Goal: Task Accomplishment & Management: Manage account settings

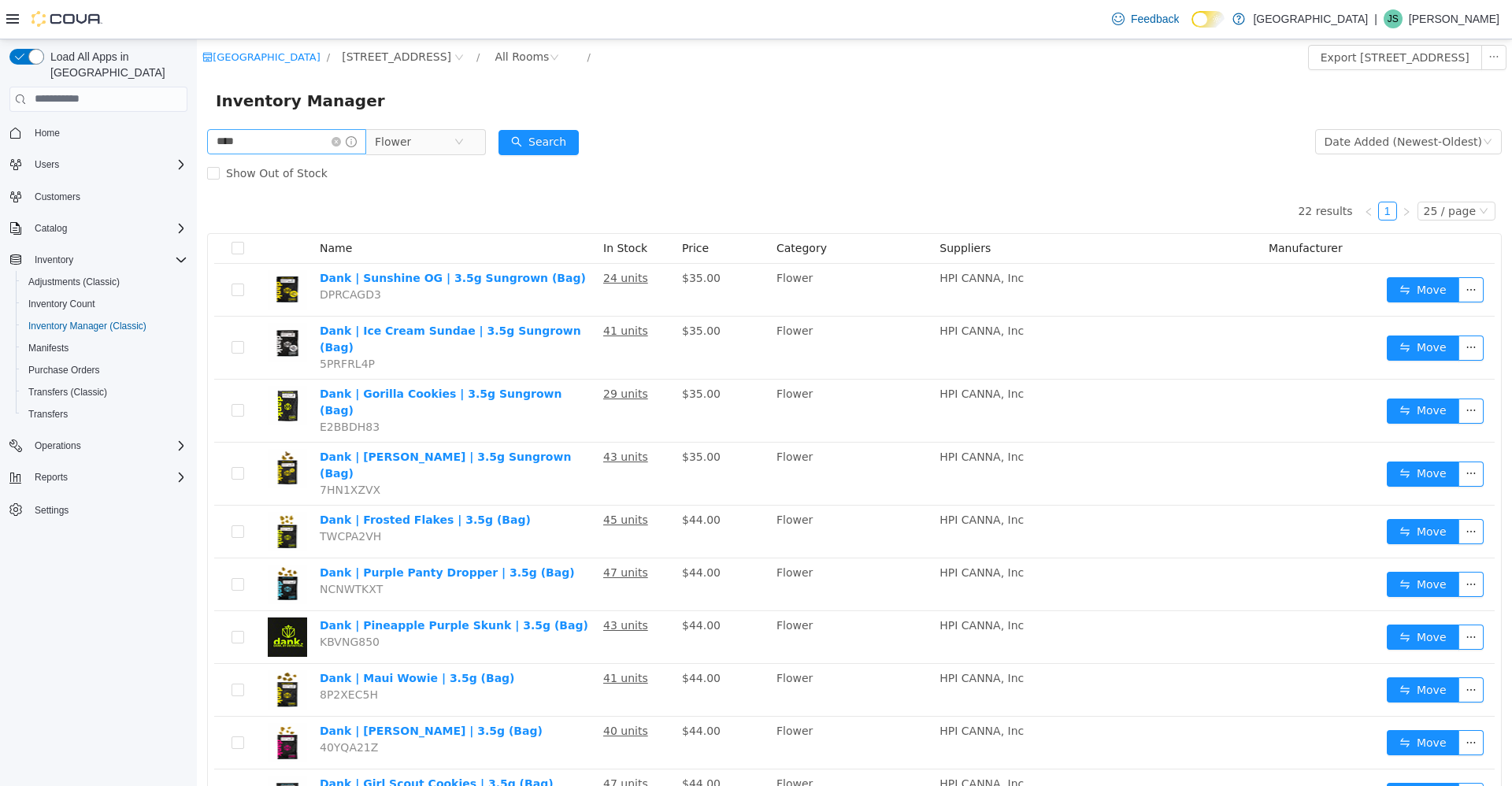
click at [351, 135] on span at bounding box center [344, 141] width 25 height 11
click at [344, 136] on input "****" at bounding box center [286, 141] width 159 height 25
click at [341, 138] on icon "icon: close-circle" at bounding box center [336, 141] width 9 height 9
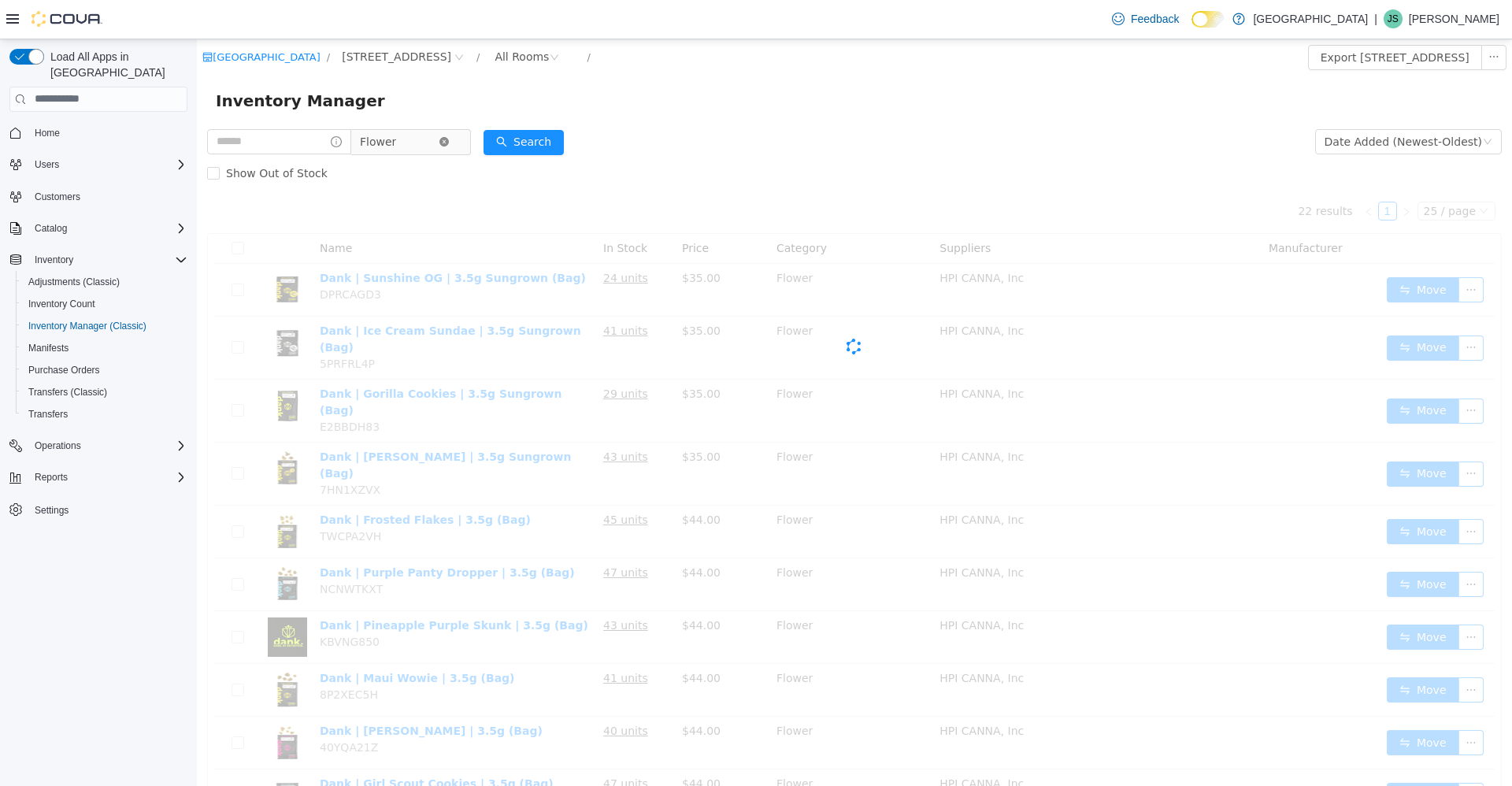
click at [449, 144] on icon "icon: close-circle" at bounding box center [444, 141] width 9 height 9
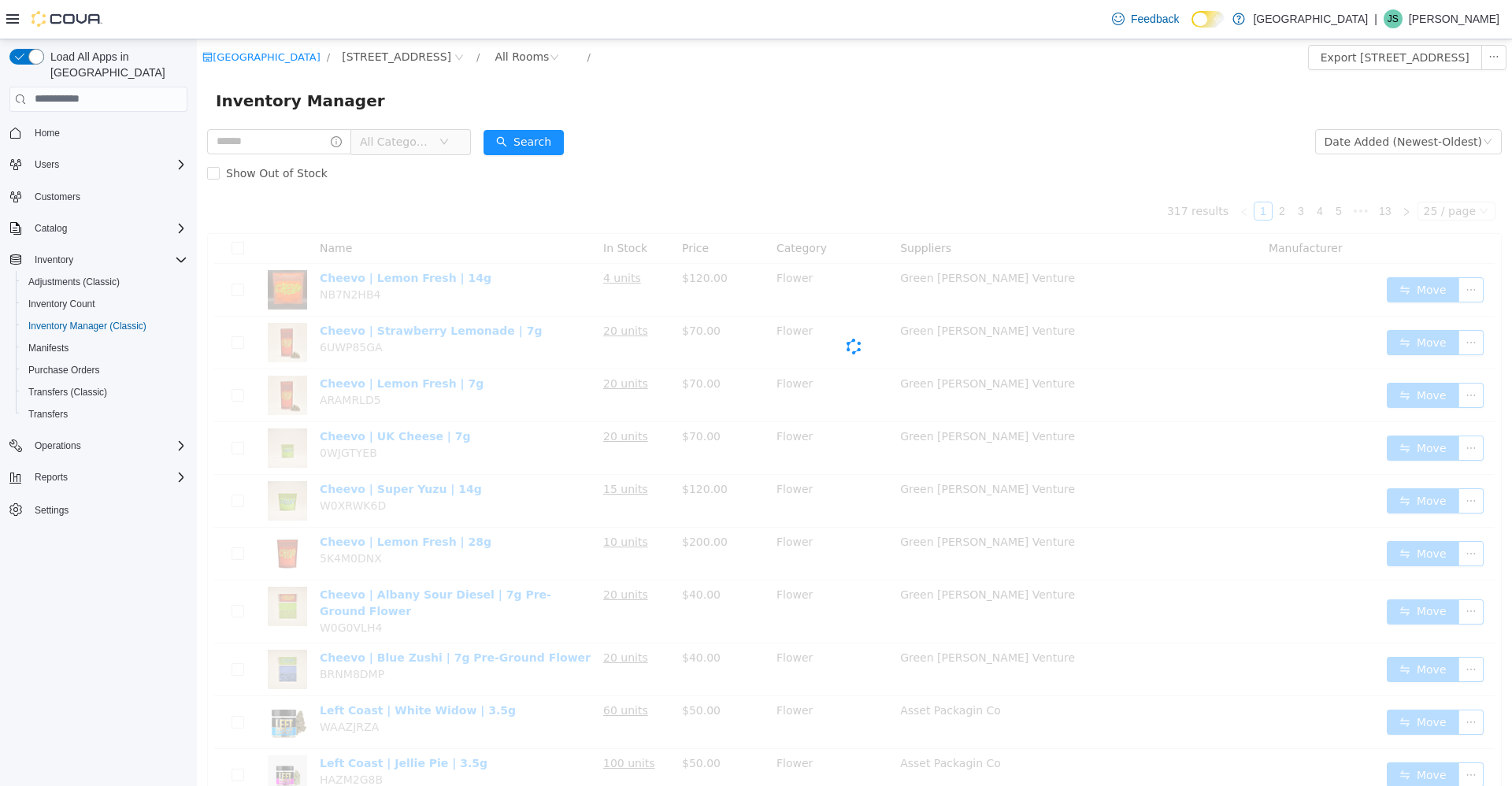
click at [300, 127] on div "All Categories" at bounding box center [339, 141] width 264 height 32
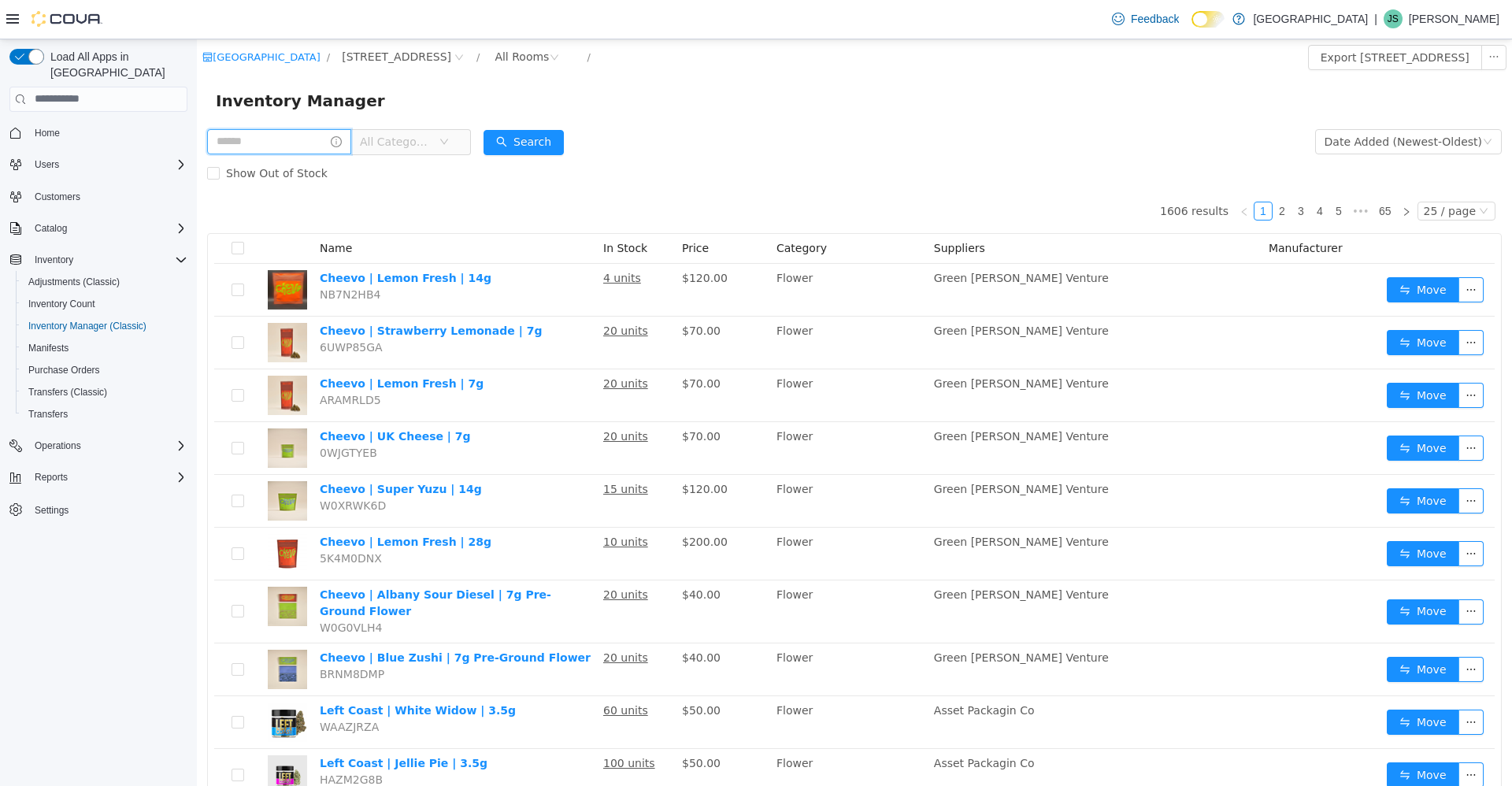
click at [293, 132] on input "text" at bounding box center [279, 141] width 144 height 25
type input "******"
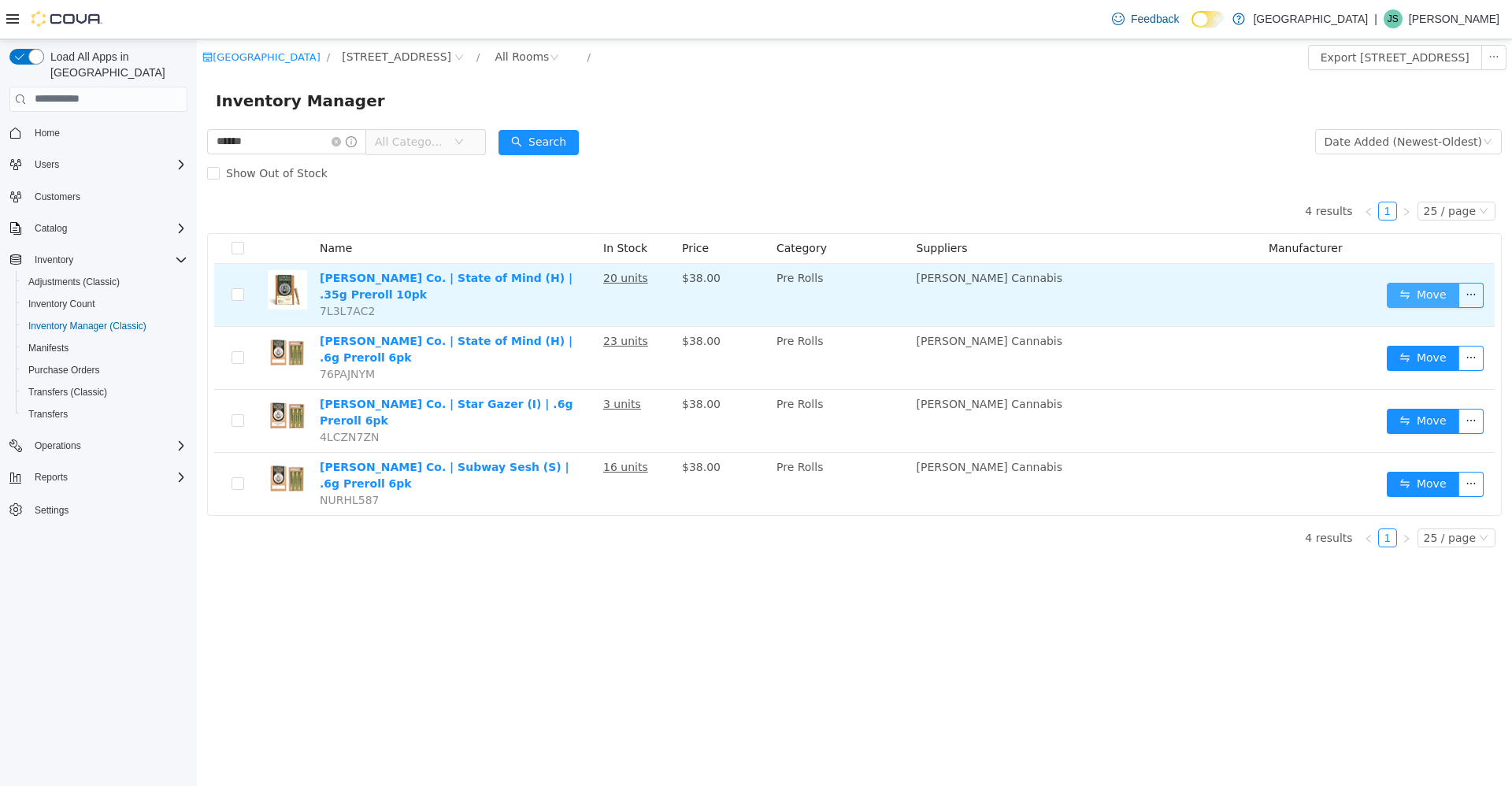
click at [1388, 285] on button "Move" at bounding box center [1423, 295] width 73 height 25
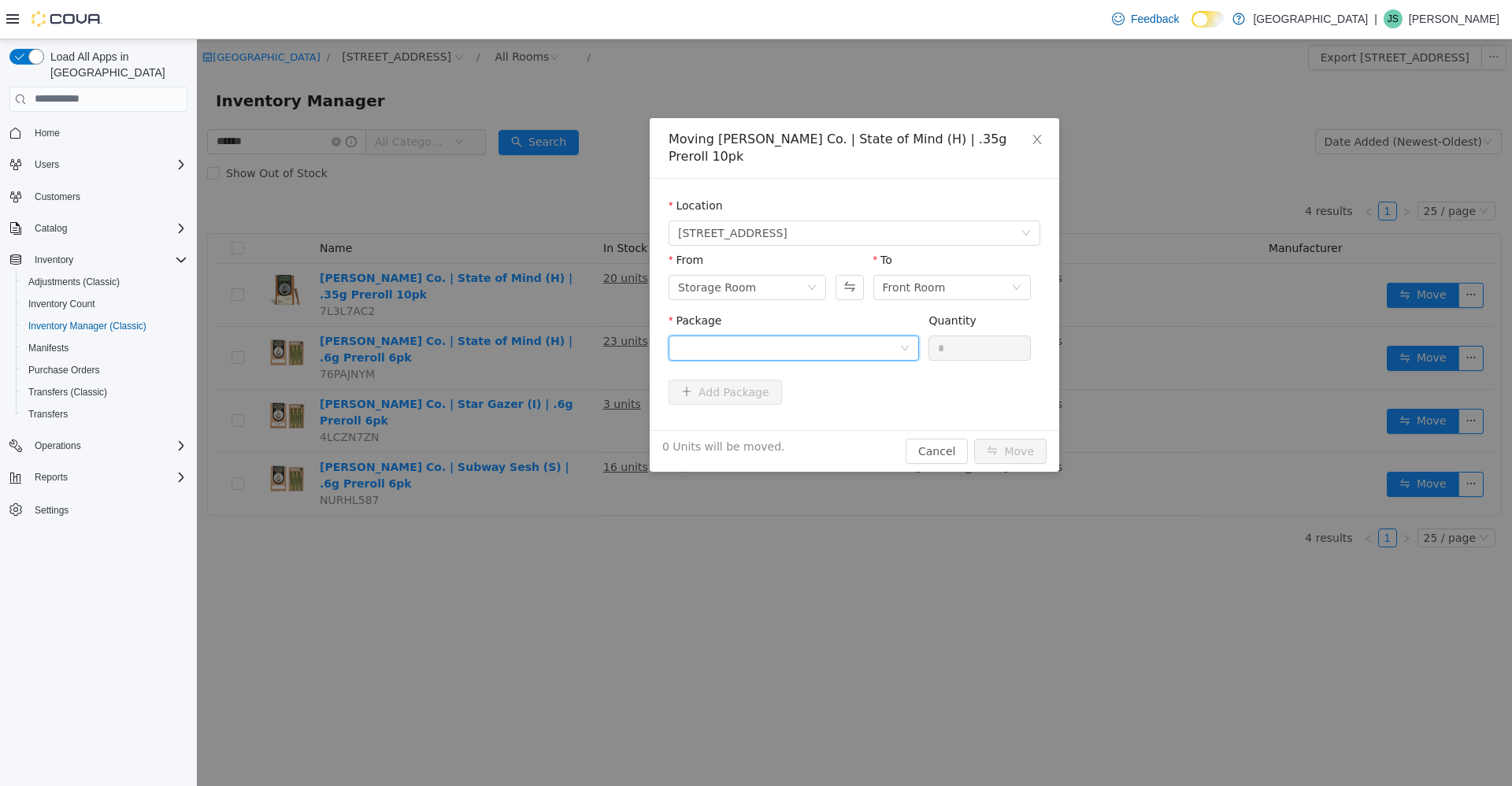
click at [833, 335] on div at bounding box center [789, 347] width 221 height 24
click at [823, 402] on li "lq-p-f0525 Quantity : 19 Units" at bounding box center [794, 395] width 251 height 43
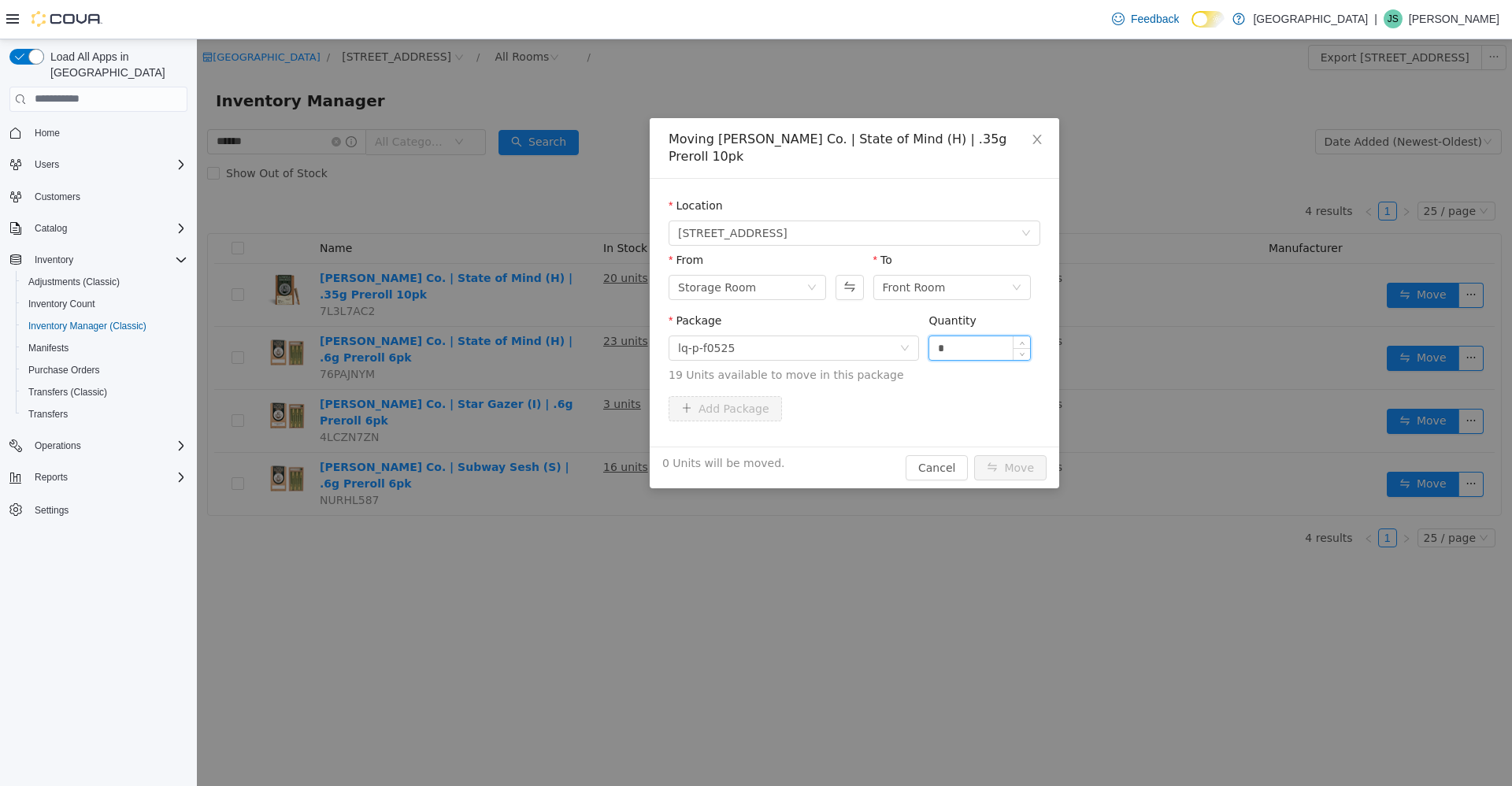
click at [979, 335] on input "*" at bounding box center [980, 347] width 101 height 24
type input "*"
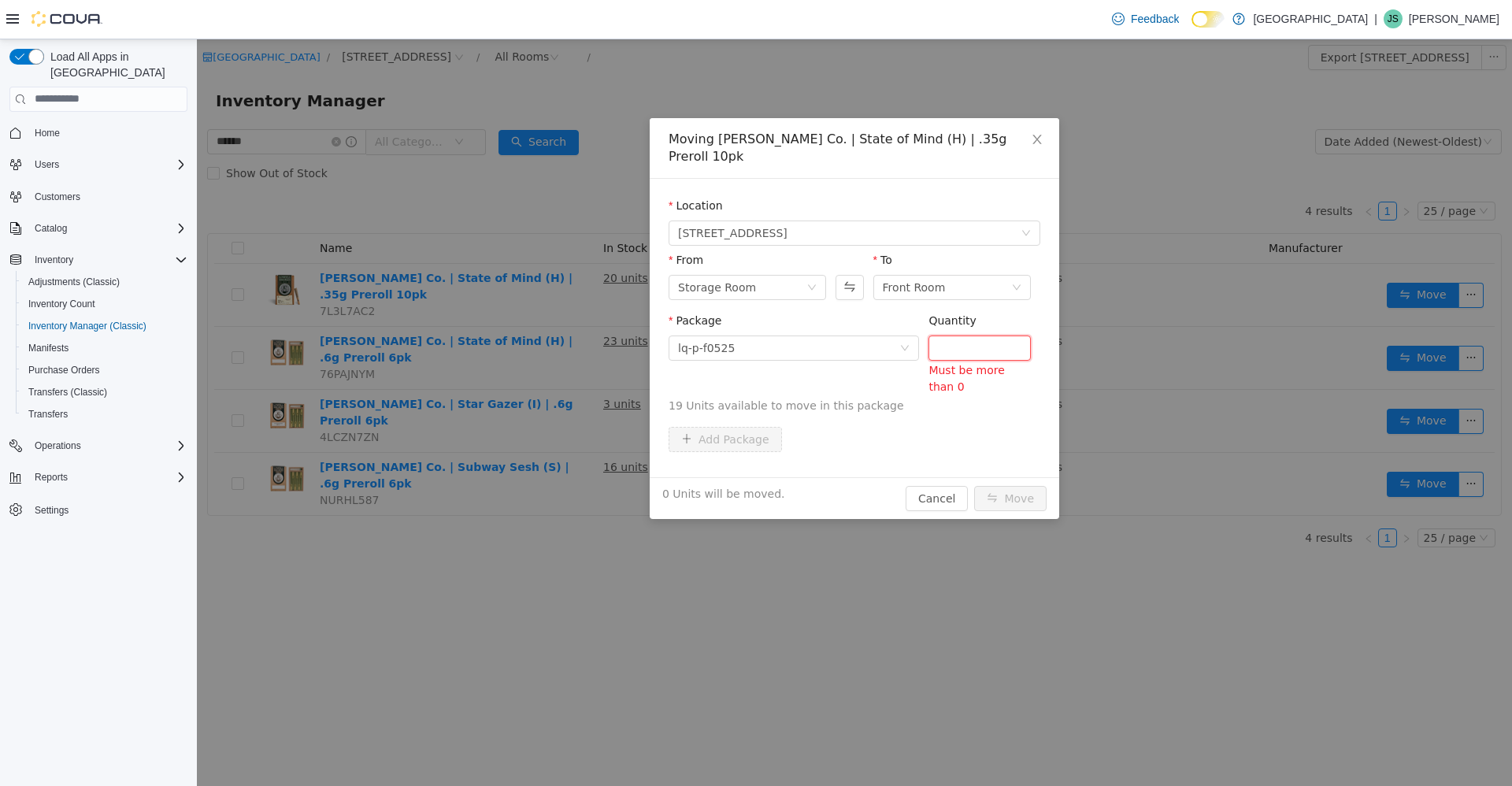
type input "*"
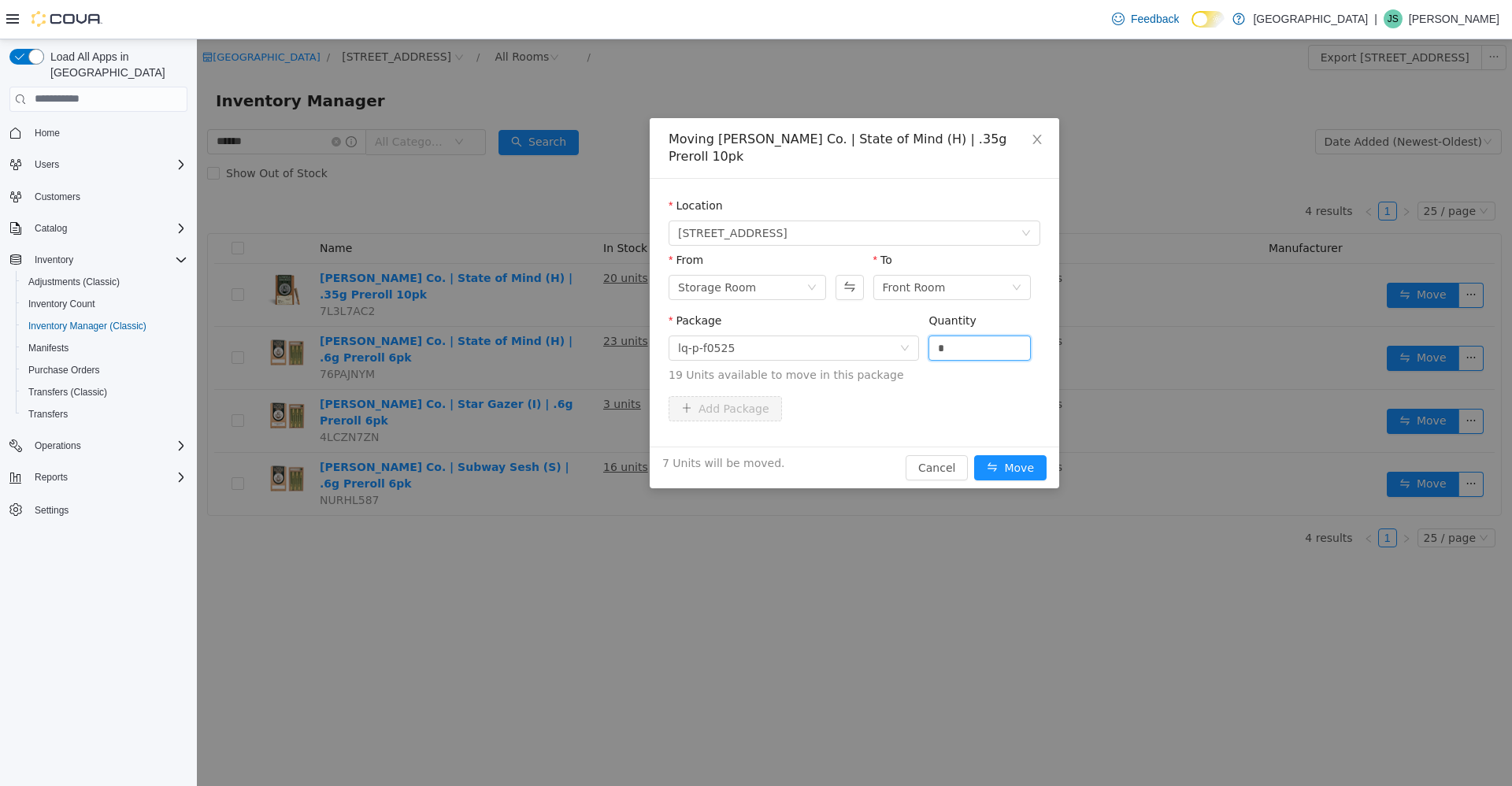
type input "*"
click at [974, 455] on button "Move" at bounding box center [1010, 467] width 73 height 25
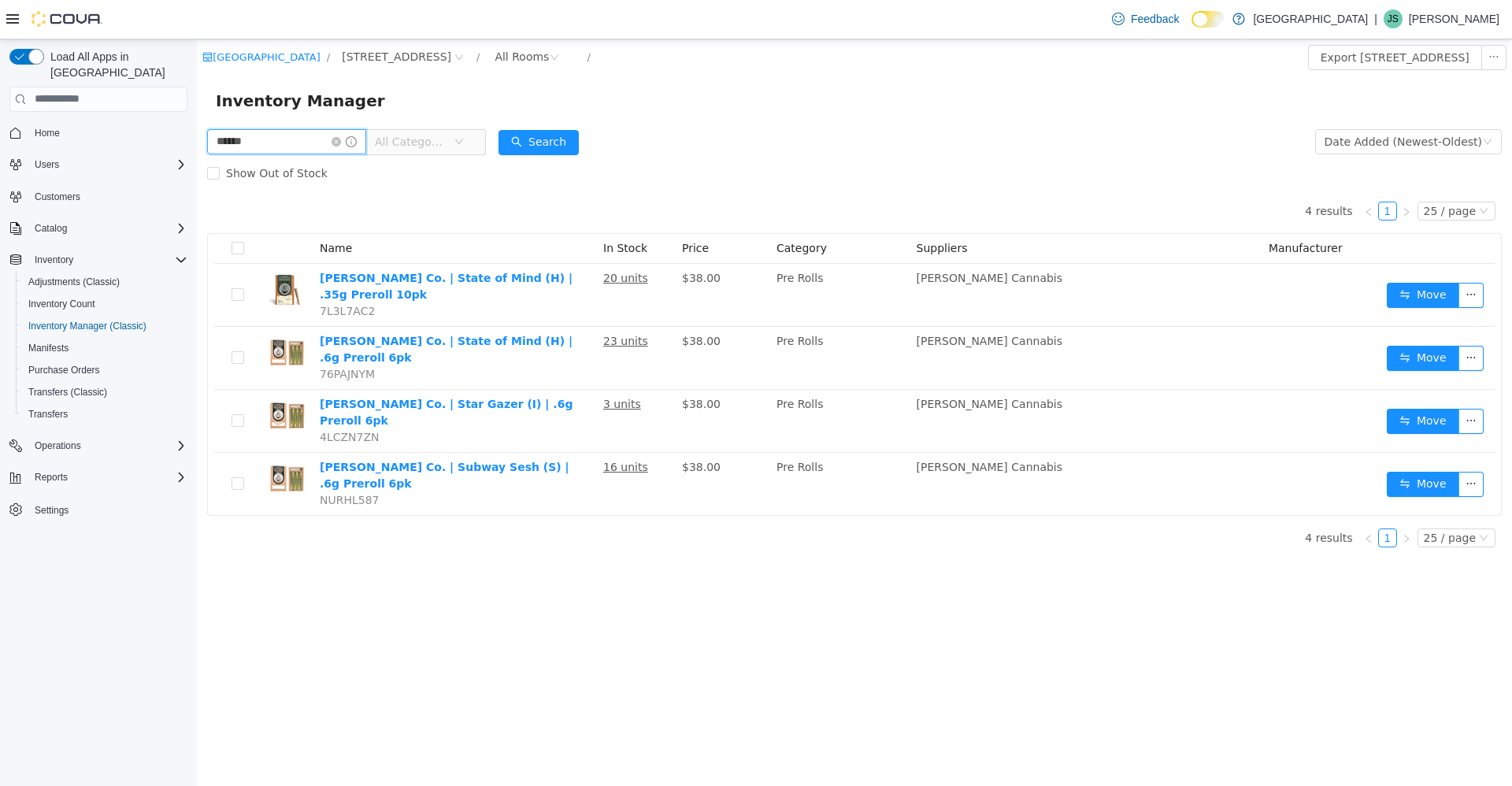
click at [293, 140] on input "******" at bounding box center [286, 141] width 159 height 25
drag, startPoint x: 293, startPoint y: 140, endPoint x: 285, endPoint y: 133, distance: 10.6
click at [293, 140] on input "******" at bounding box center [286, 141] width 159 height 25
type input "*"
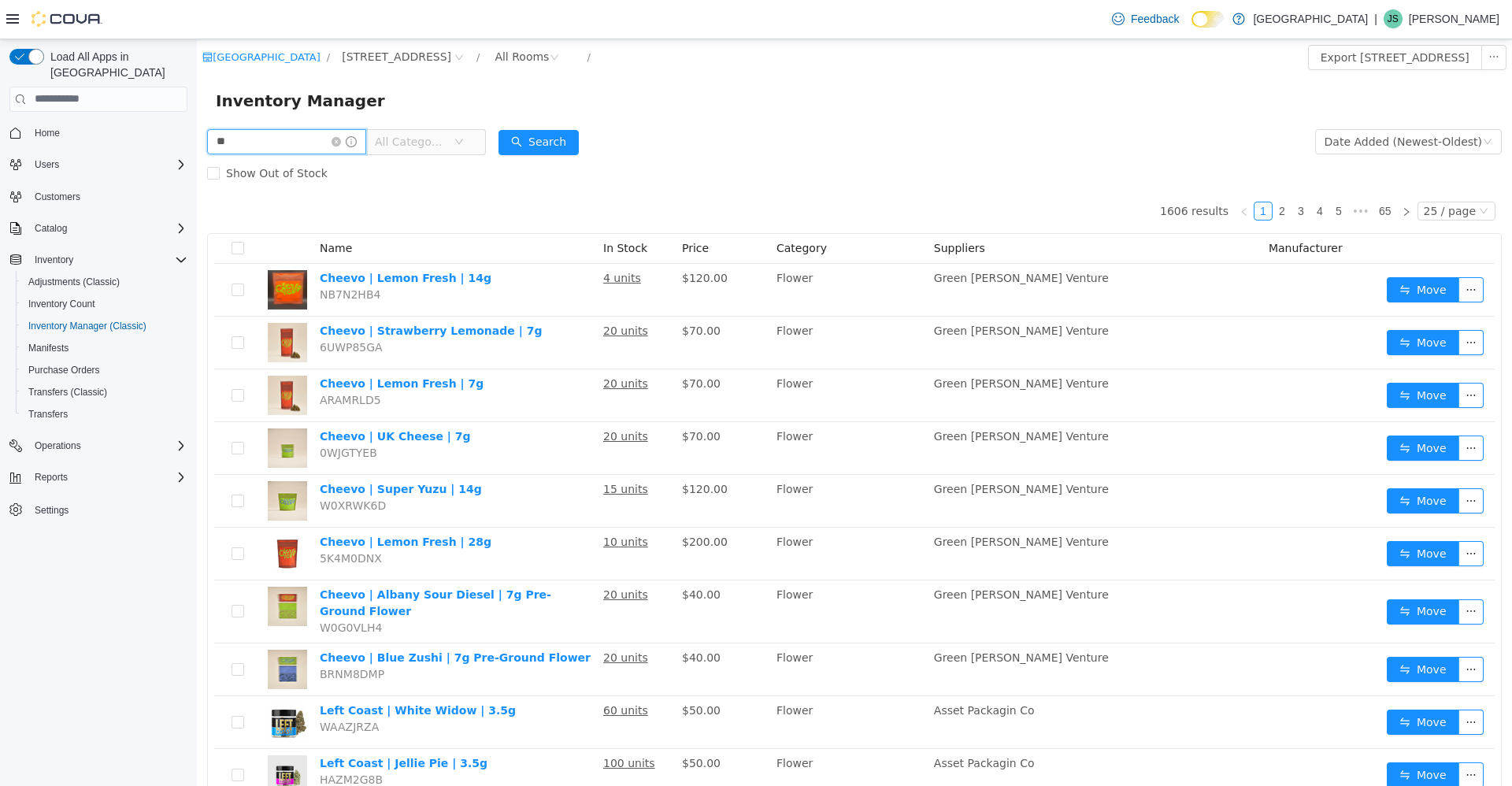
type input "*"
drag, startPoint x: 251, startPoint y: 146, endPoint x: 157, endPoint y: 163, distance: 95.5
click at [197, 163] on html "New Amsterdam / 245 W 14th St. / All Rooms / Export 245 W 14th St. Inventory In…" at bounding box center [854, 412] width 1315 height 746
type input "******"
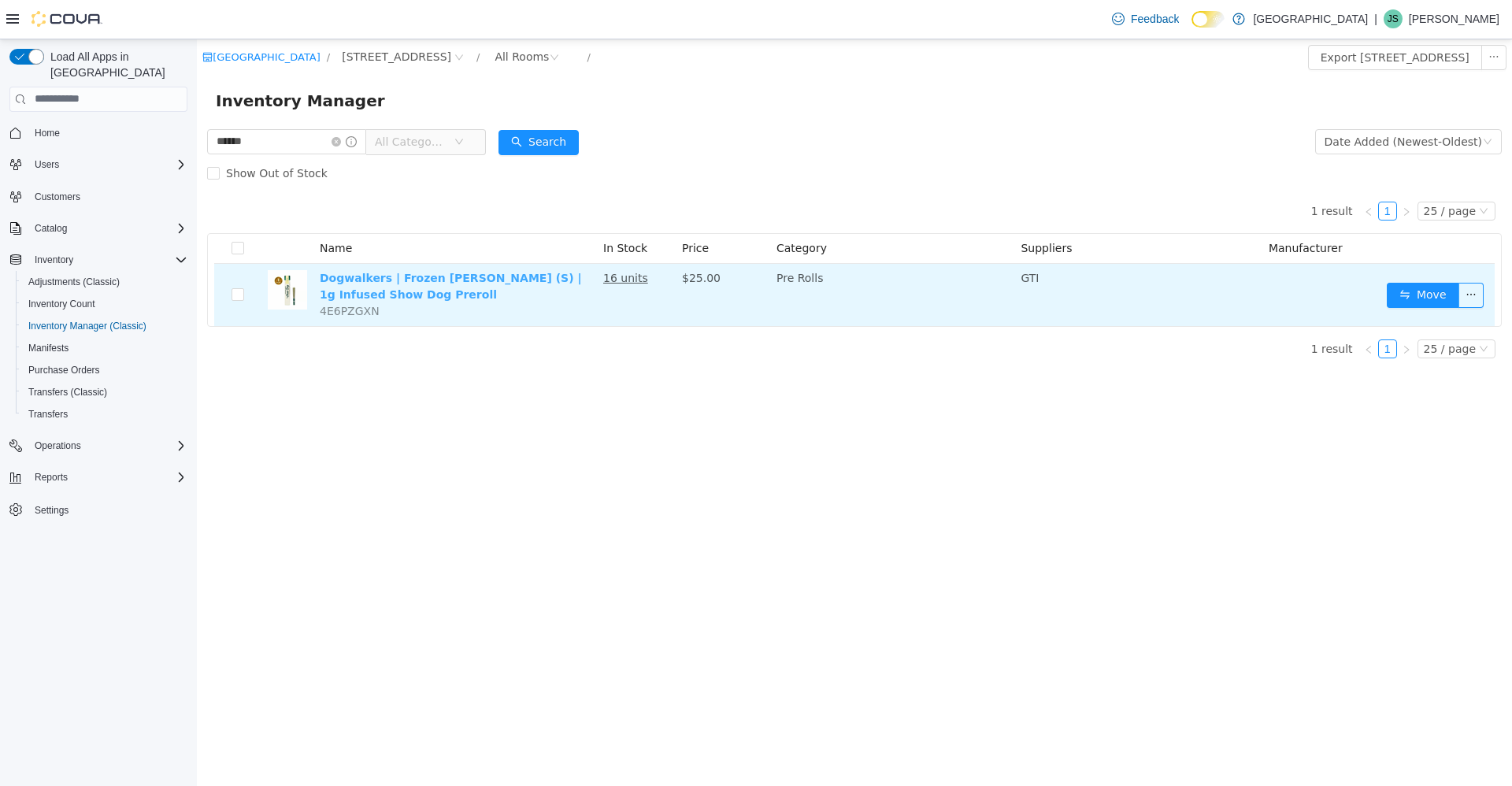
click at [432, 278] on link "Dogwalkers | Frozen Margarita (S) | 1g Infused Show Dog Preroll" at bounding box center [451, 285] width 262 height 29
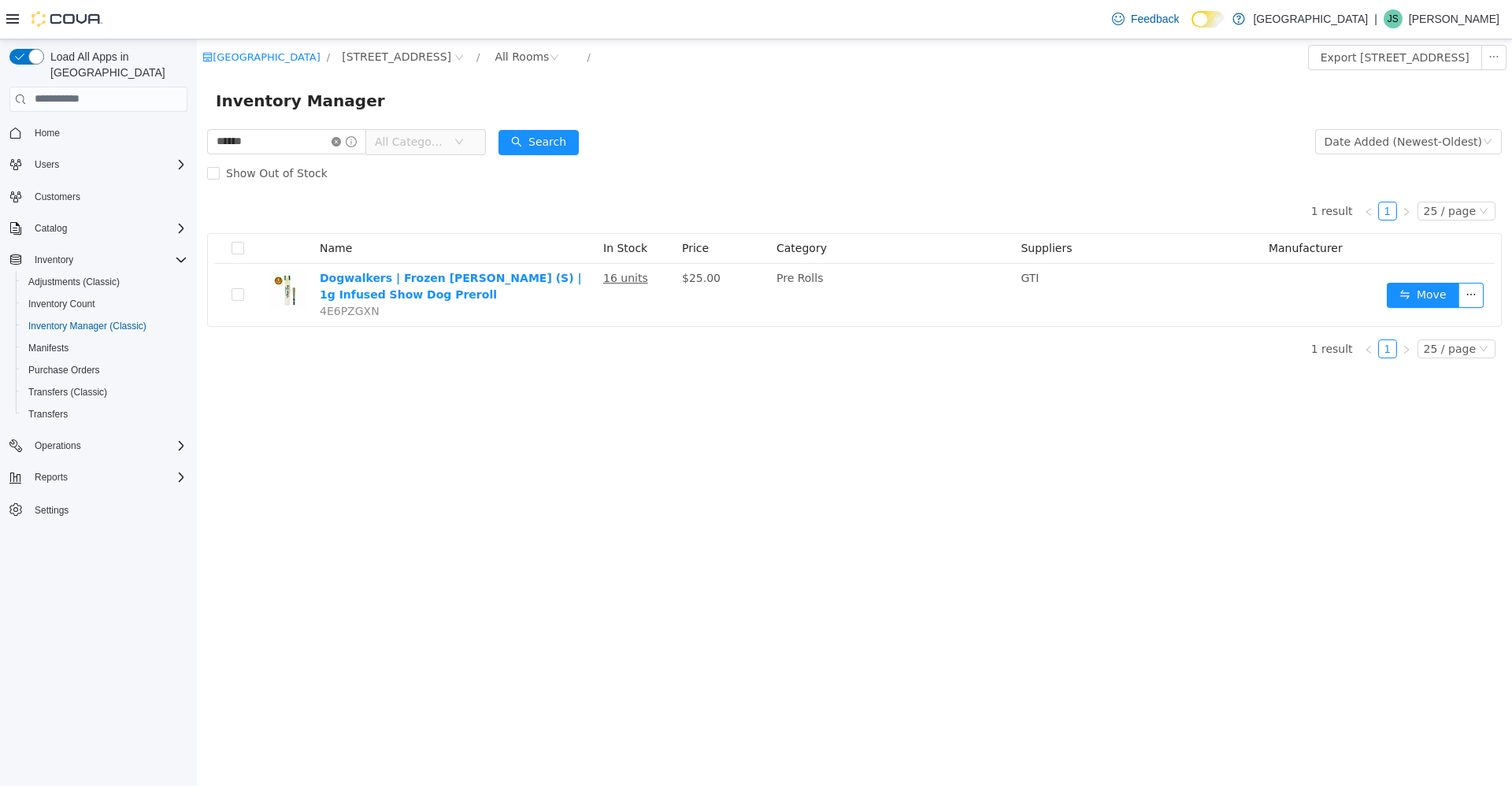
click at [341, 142] on icon "icon: close-circle" at bounding box center [336, 141] width 9 height 9
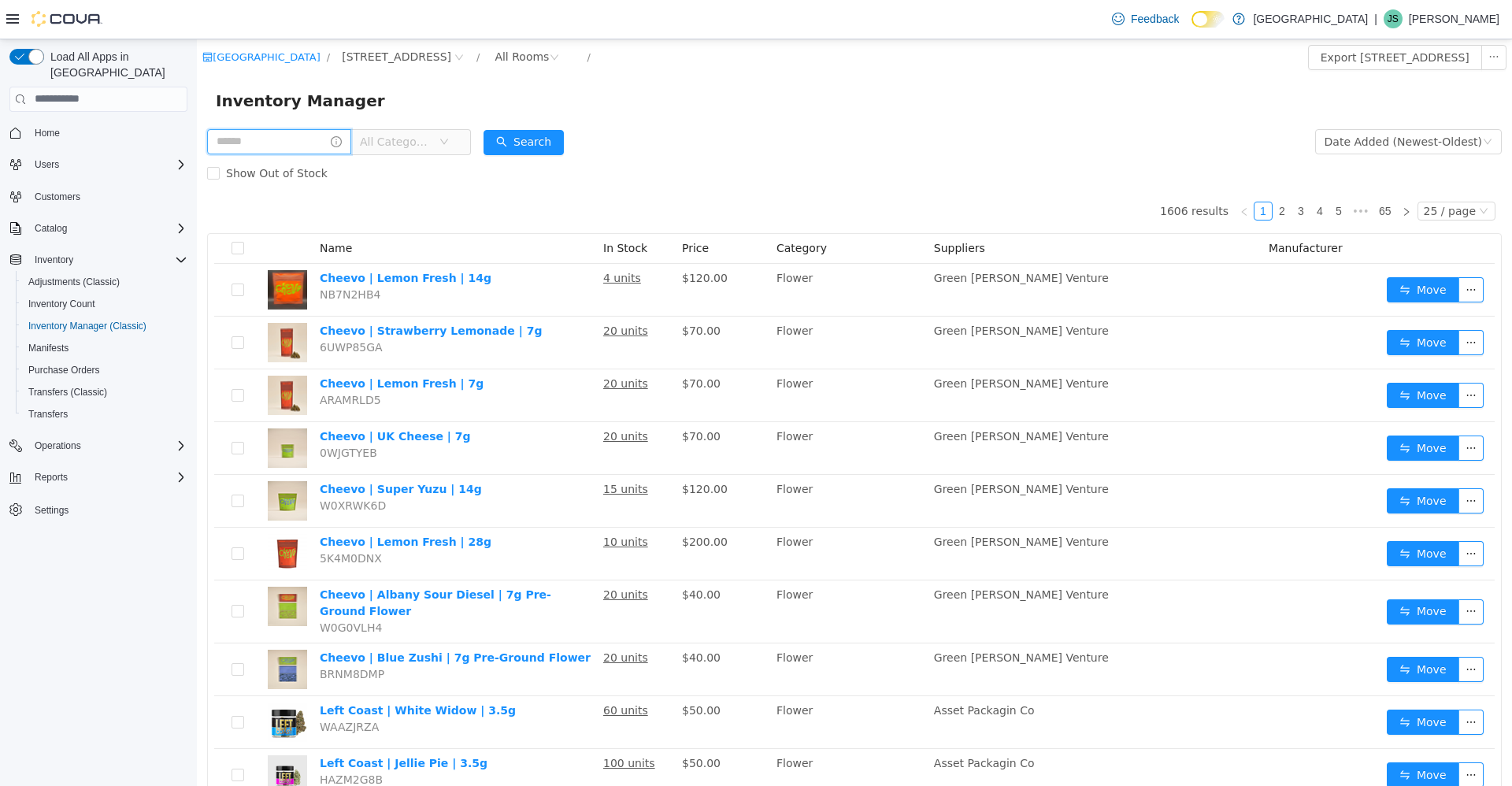
click at [324, 141] on input "text" at bounding box center [279, 141] width 144 height 25
click at [432, 144] on span "All Categories" at bounding box center [395, 141] width 72 height 16
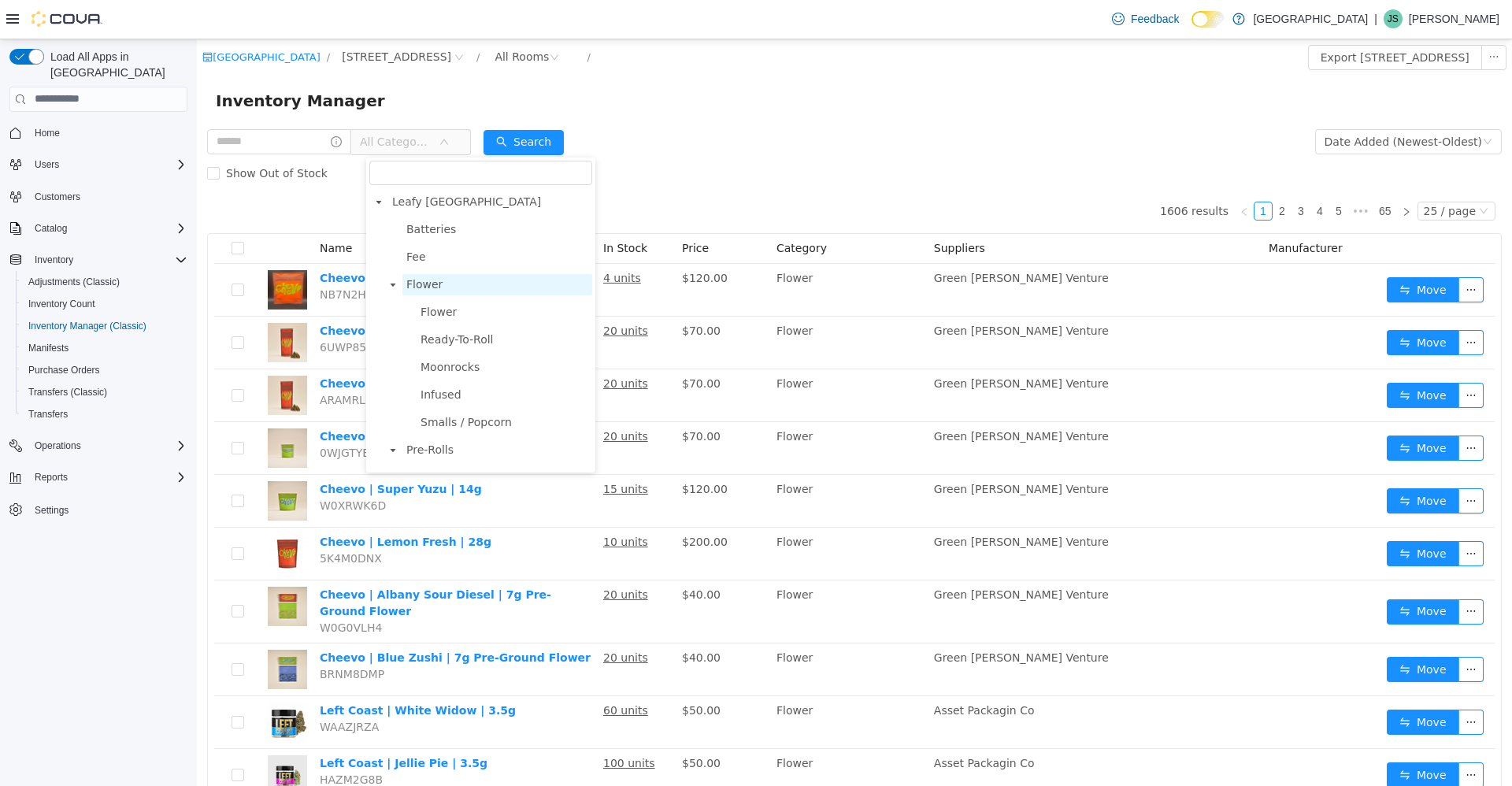
click at [475, 288] on span "Flower" at bounding box center [497, 284] width 190 height 21
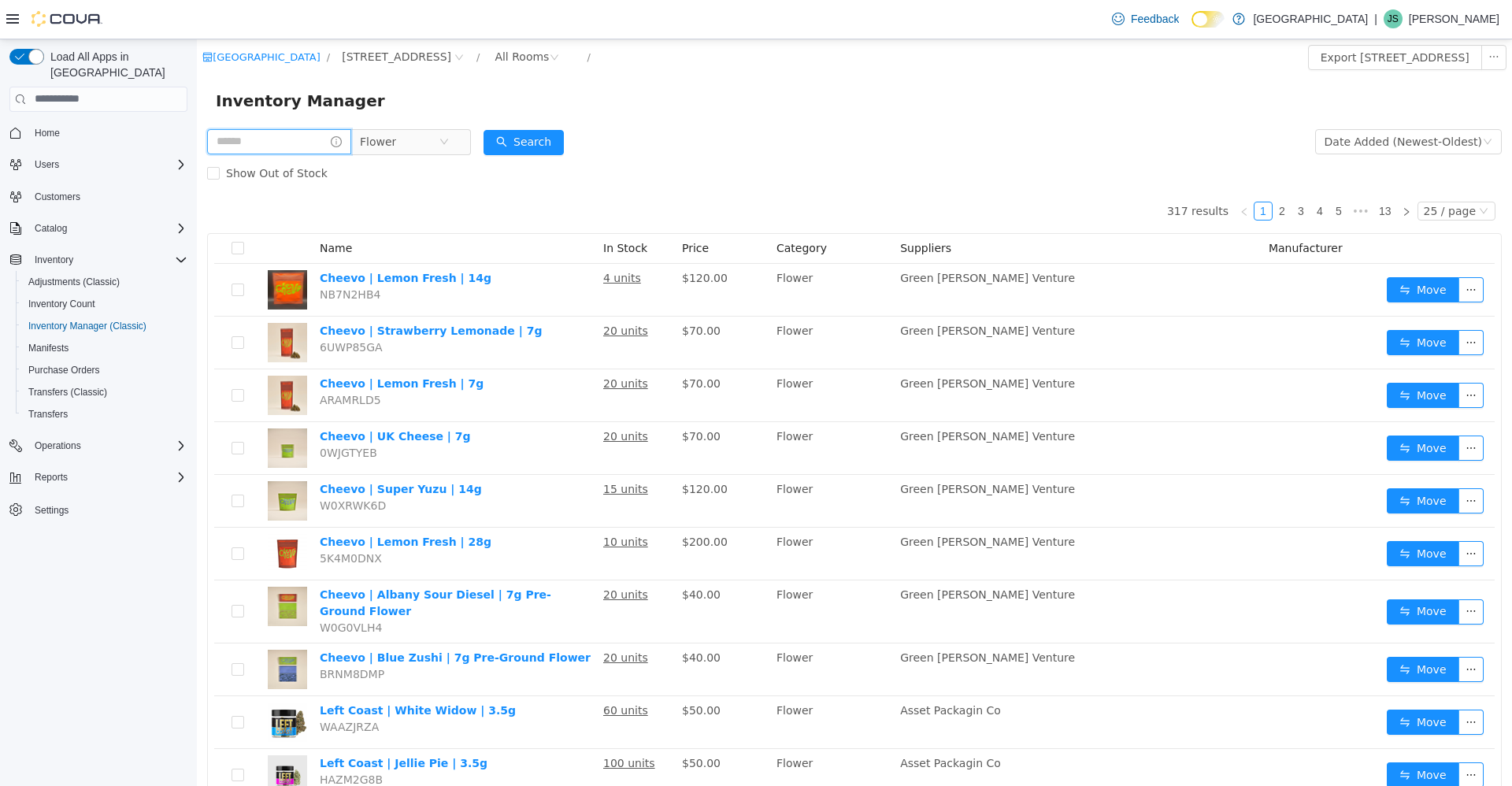
click at [273, 147] on input "text" at bounding box center [279, 141] width 144 height 25
type input "*******"
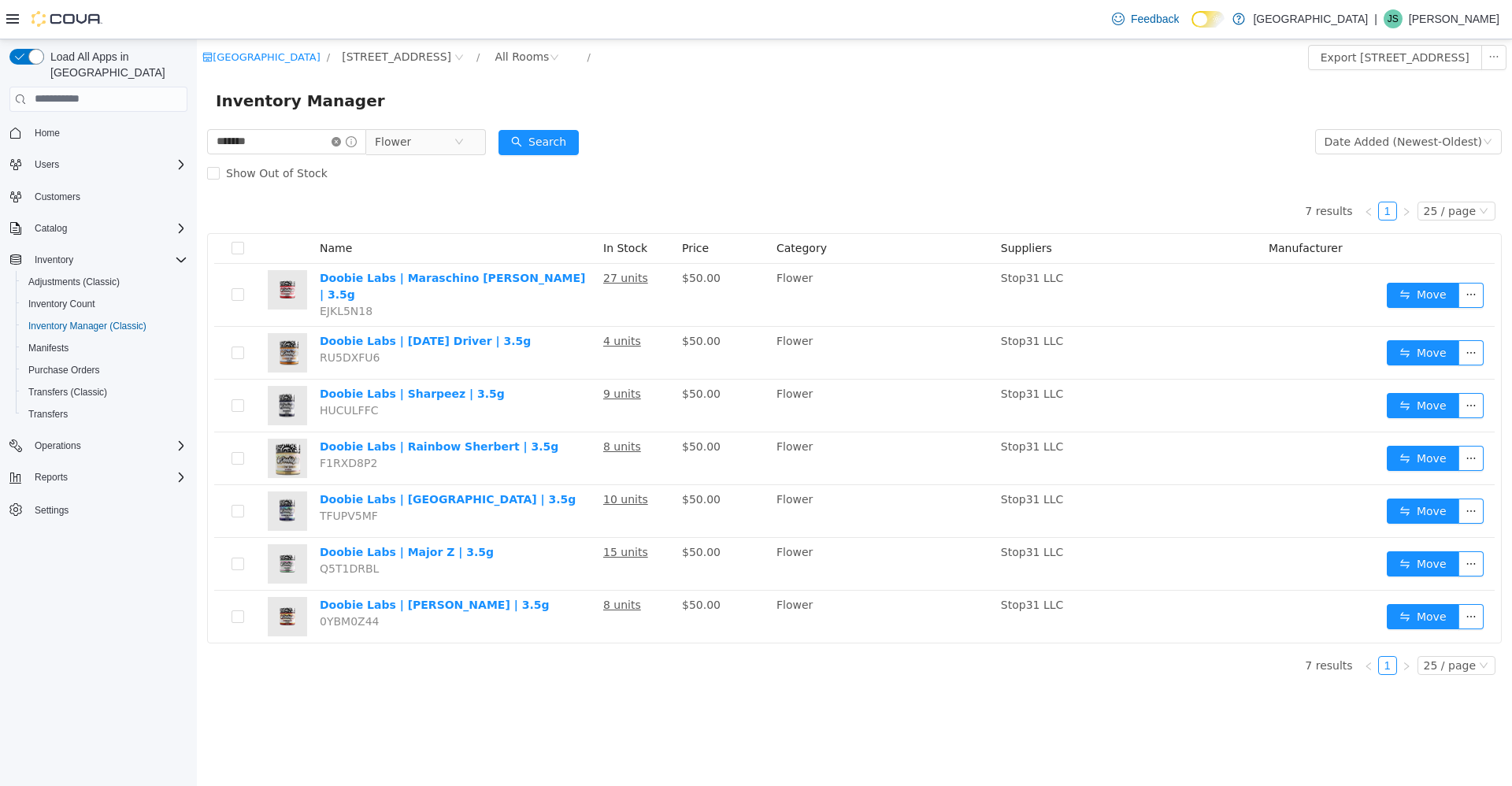
click at [341, 138] on icon "icon: close-circle" at bounding box center [336, 141] width 9 height 9
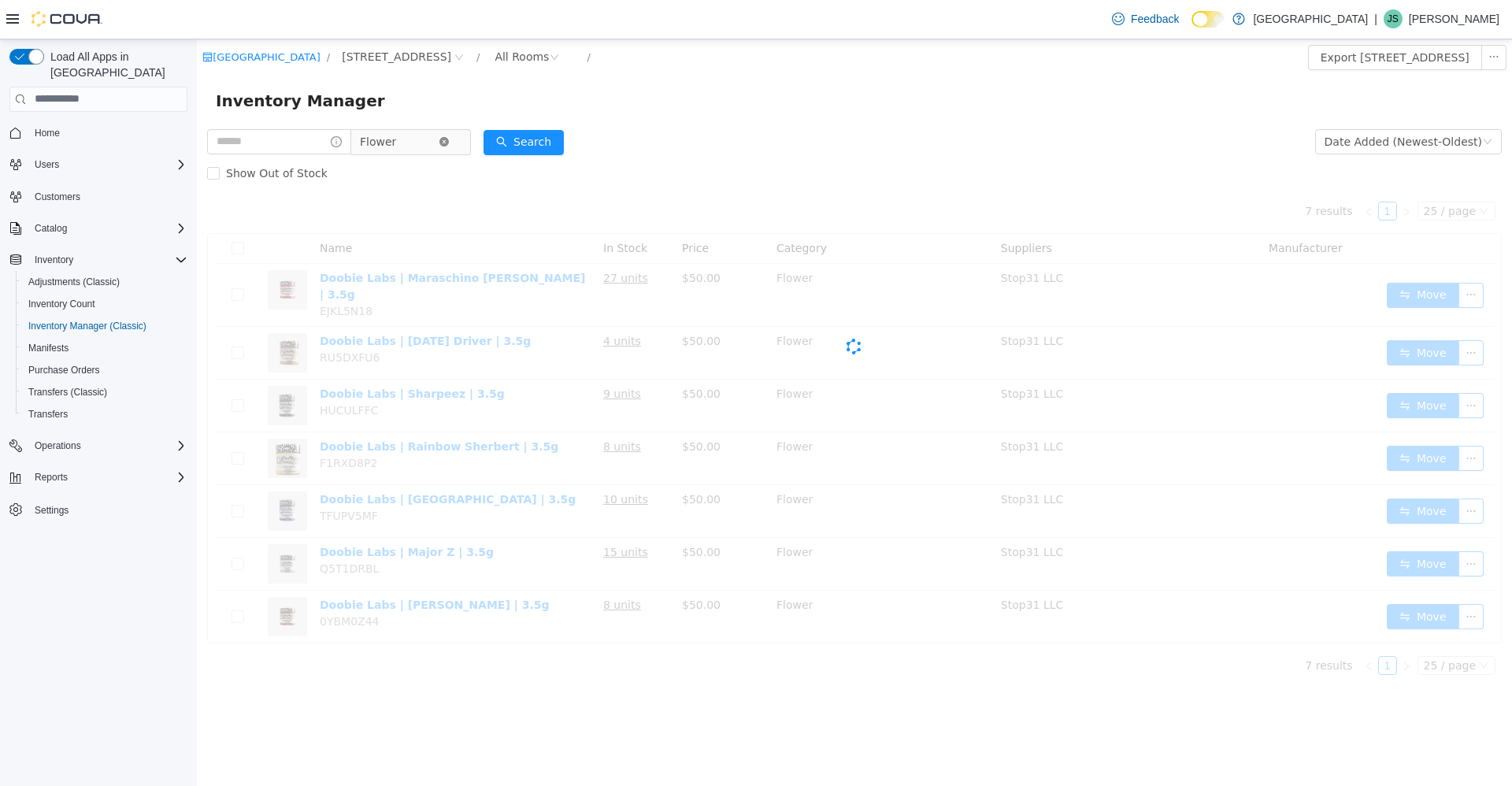
click at [449, 145] on icon "icon: close-circle" at bounding box center [444, 141] width 9 height 9
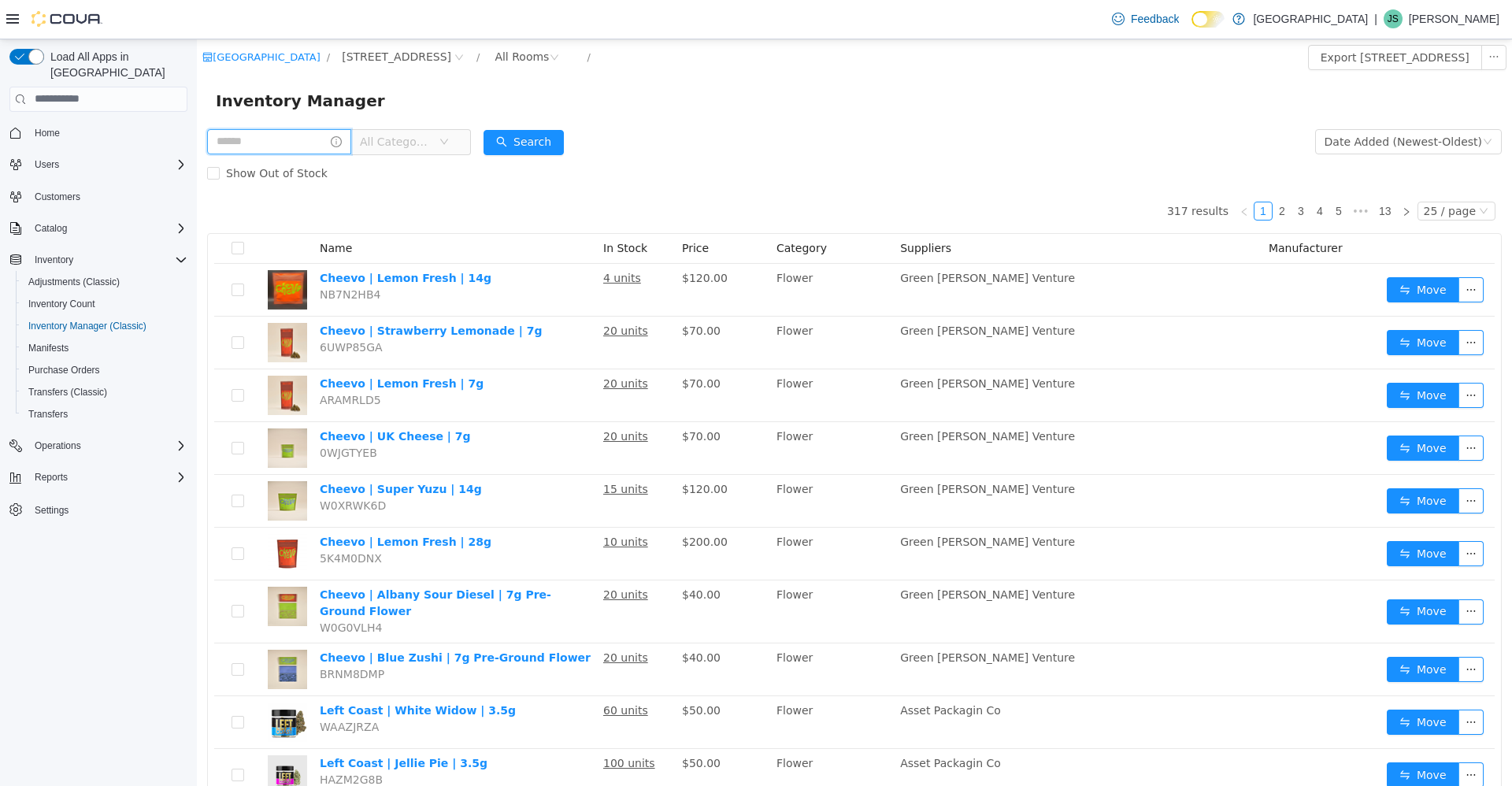
click at [314, 146] on input "text" at bounding box center [279, 141] width 144 height 25
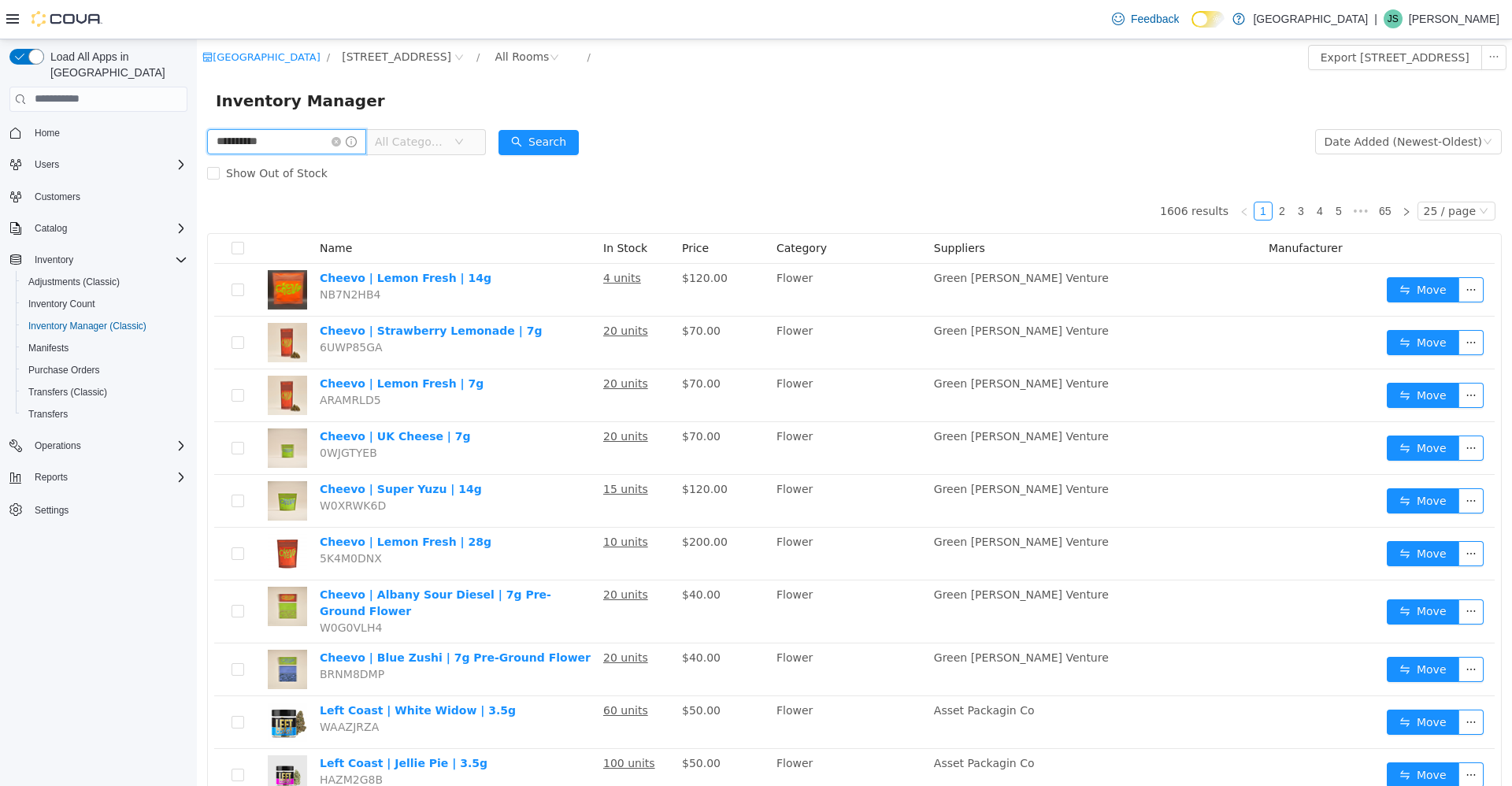
type input "**********"
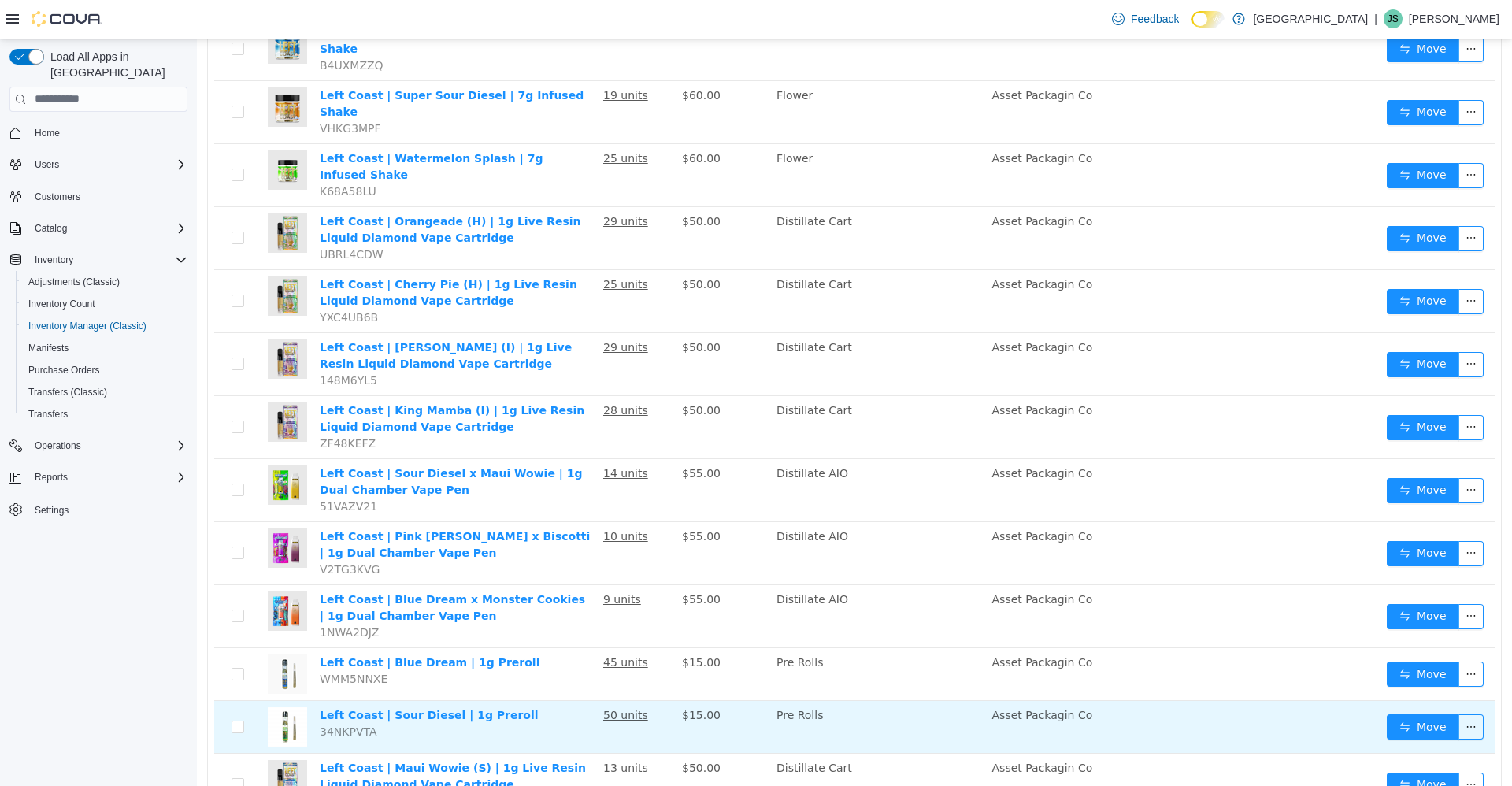
scroll to position [709, 0]
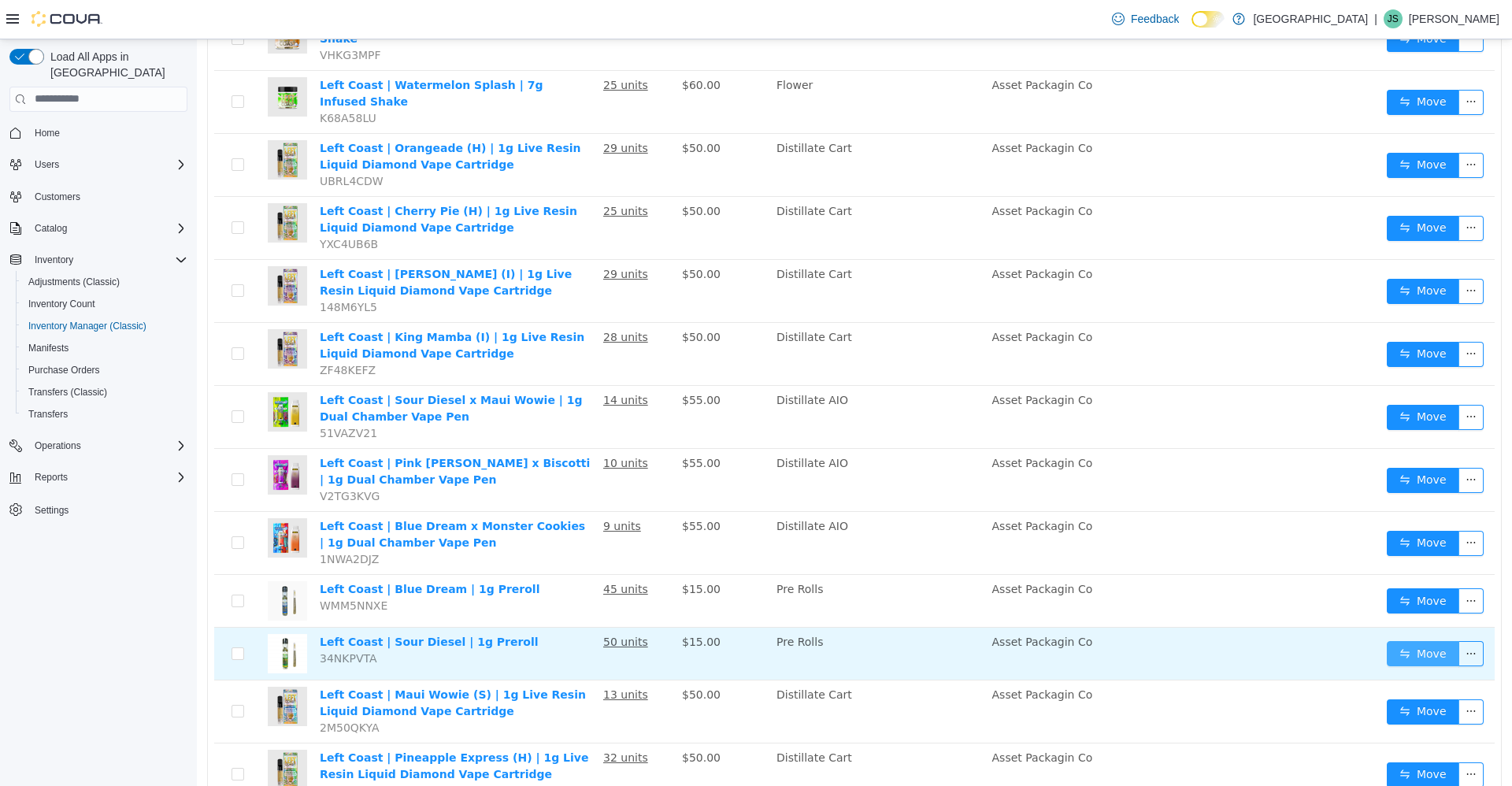
click at [1404, 641] on button "Move" at bounding box center [1423, 653] width 73 height 25
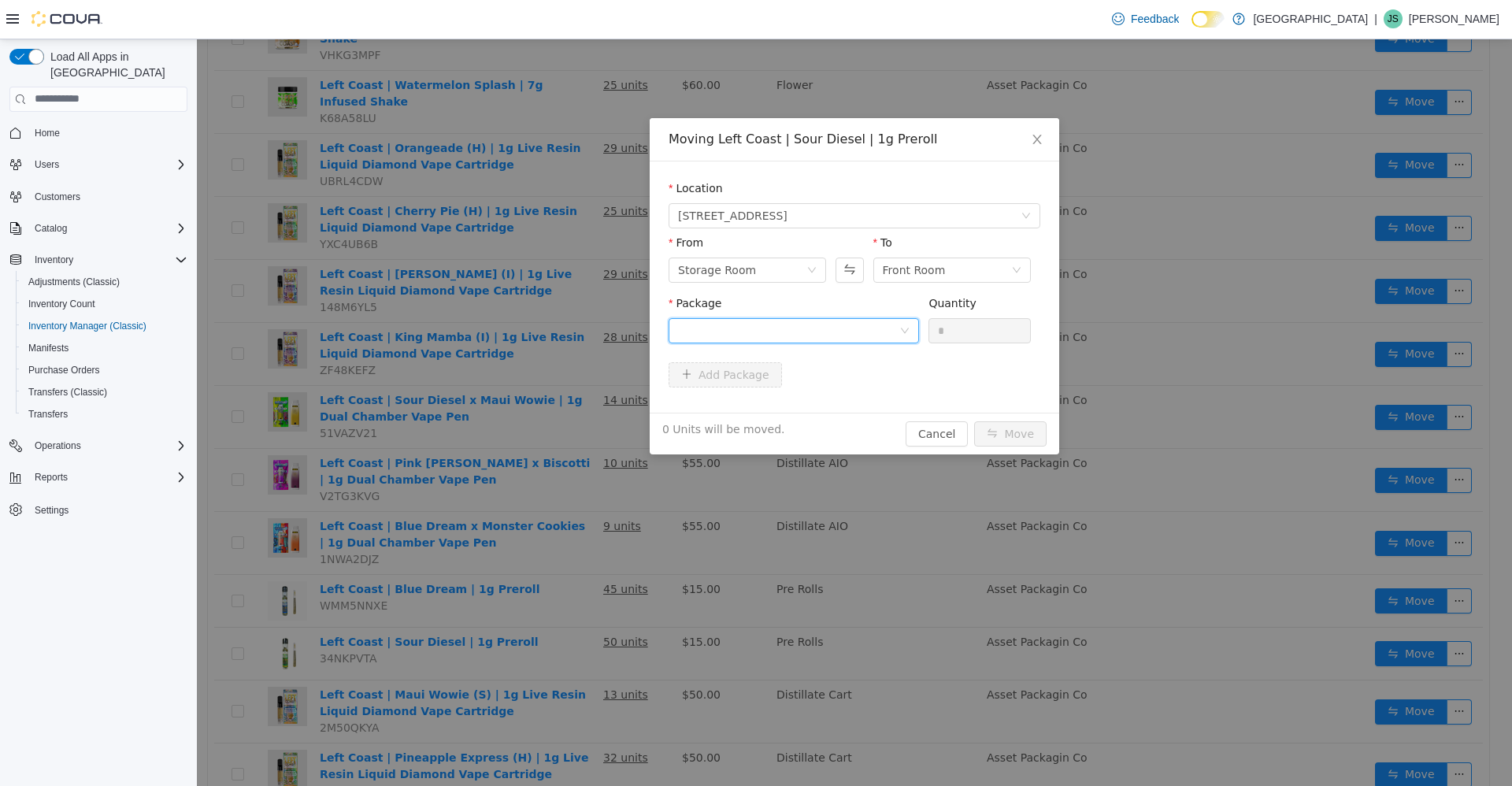
drag, startPoint x: 856, startPoint y: 324, endPoint x: 860, endPoint y: 332, distance: 8.9
click at [860, 325] on div at bounding box center [789, 331] width 221 height 24
drag, startPoint x: 844, startPoint y: 406, endPoint x: 866, endPoint y: 382, distance: 32.6
click at [847, 402] on li "LCNY-SDNON1G-6225 Quantity : 40 Units" at bounding box center [794, 395] width 251 height 43
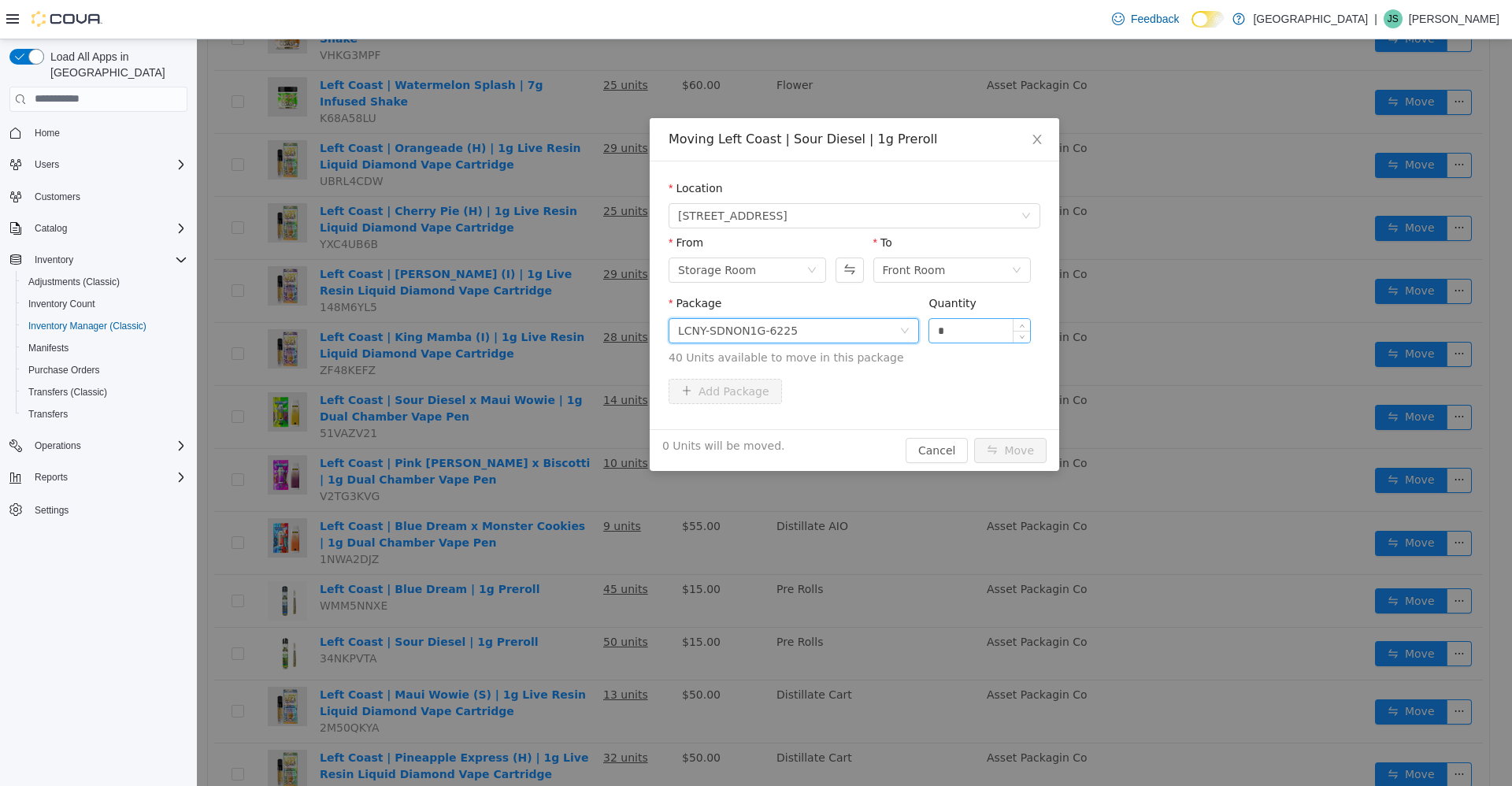
click at [948, 324] on input "*" at bounding box center [980, 331] width 101 height 24
type input "***"
click at [974, 437] on button "Move" at bounding box center [1010, 450] width 73 height 25
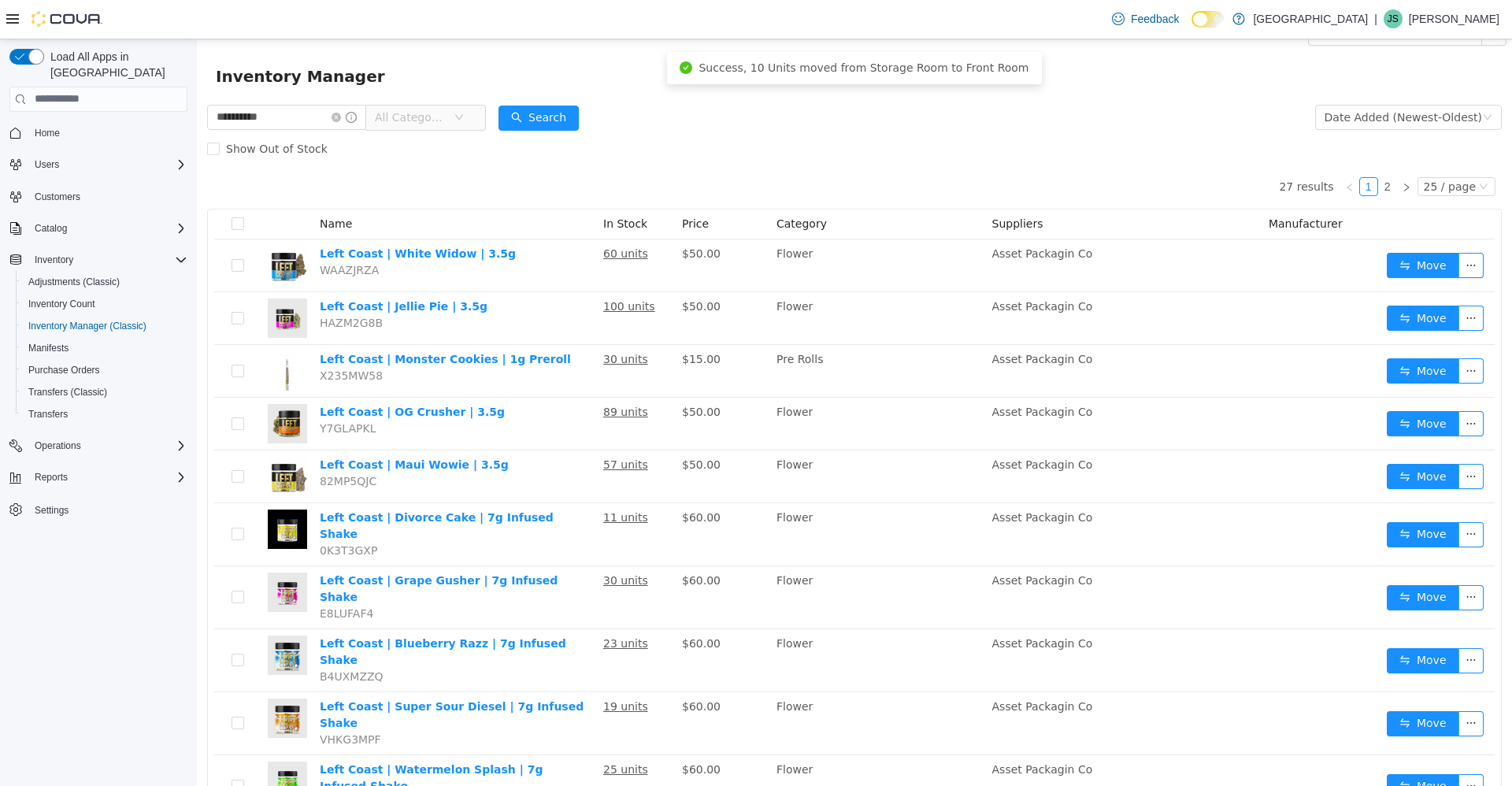
scroll to position [0, 0]
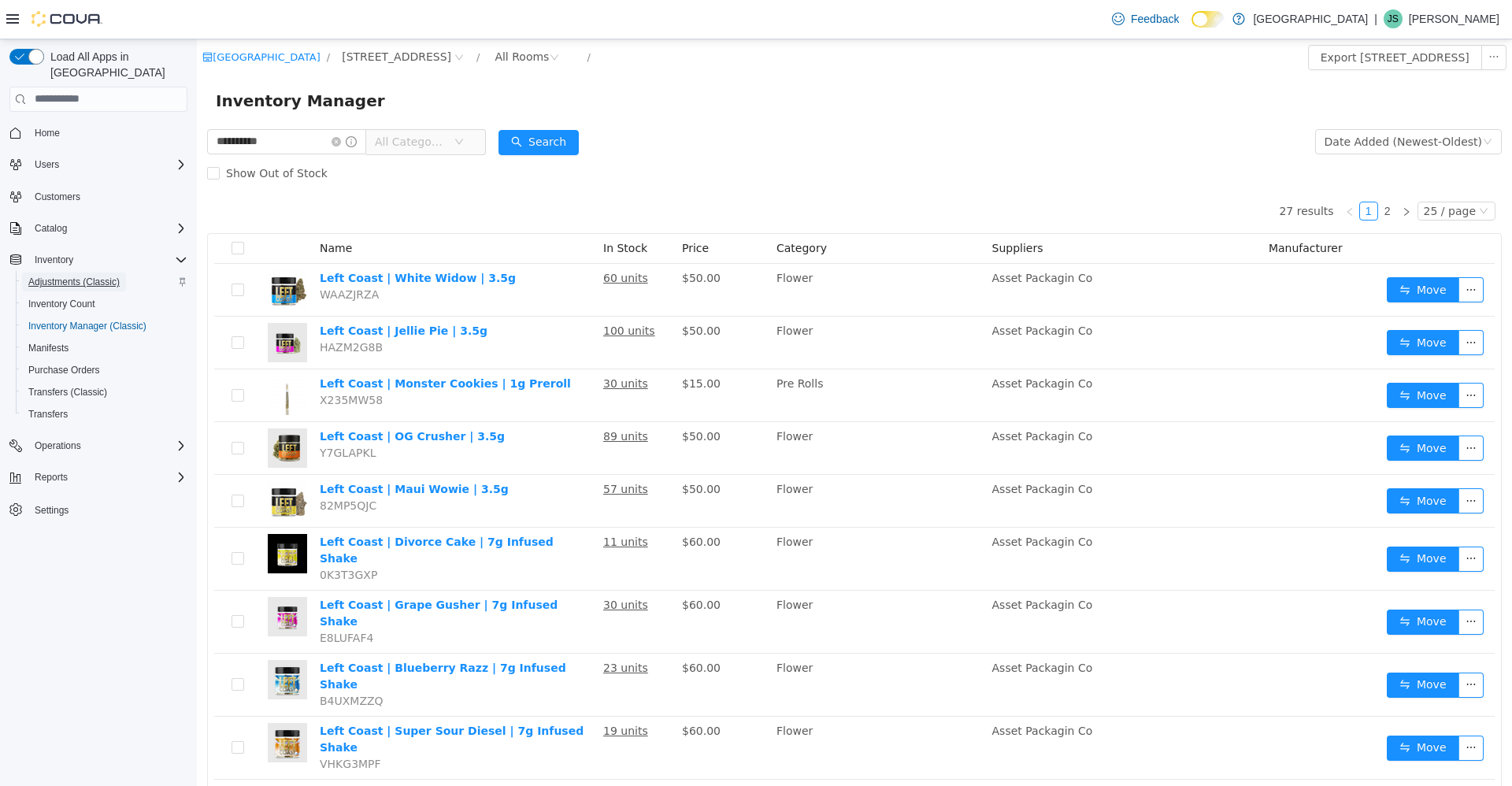
click at [84, 276] on span "Adjustments (Classic)" at bounding box center [74, 282] width 92 height 13
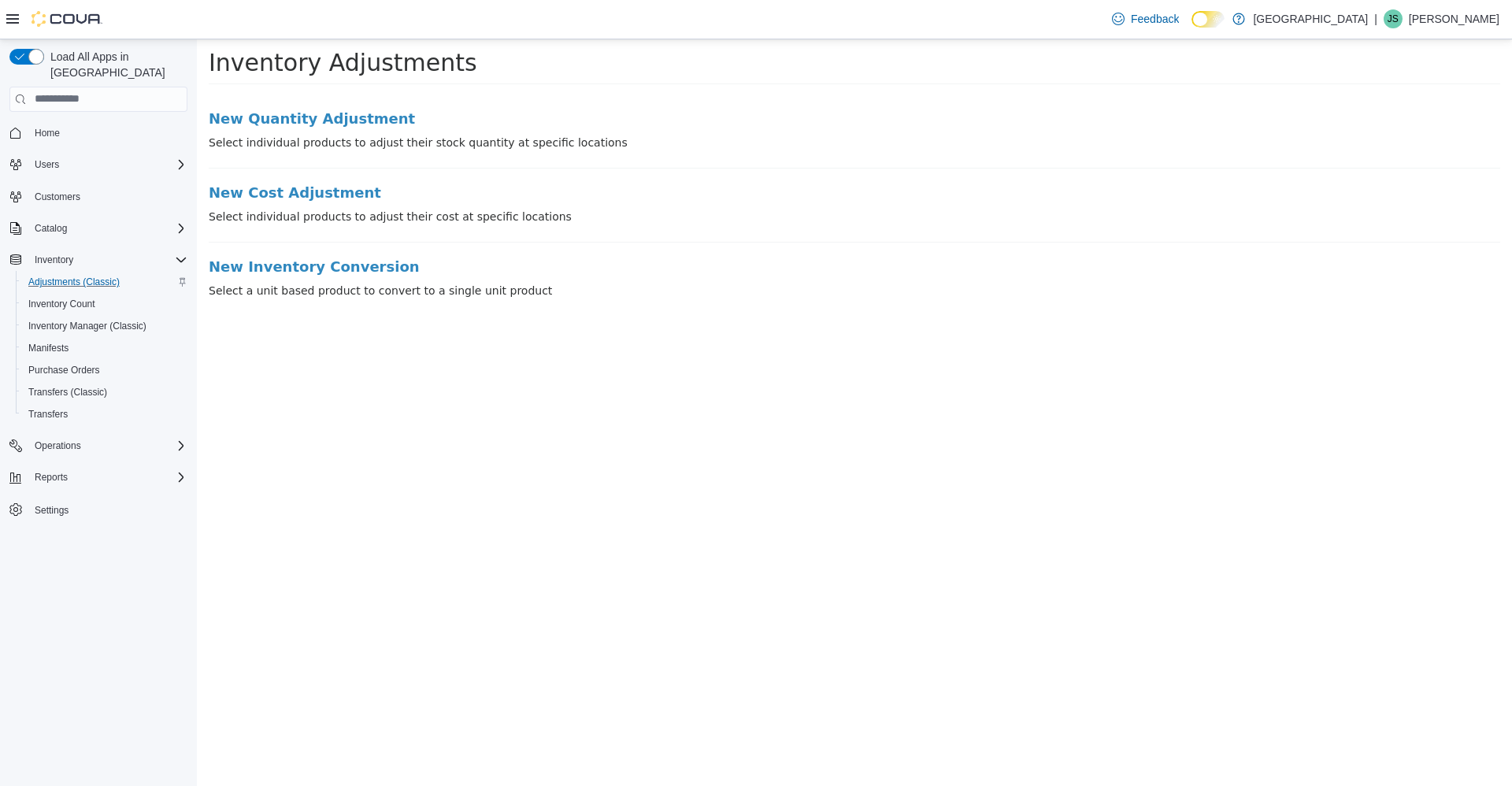
click at [349, 130] on li "New Quantity Adjustment Select individual products to adjust their stock quanti…" at bounding box center [854, 138] width 1291 height 58
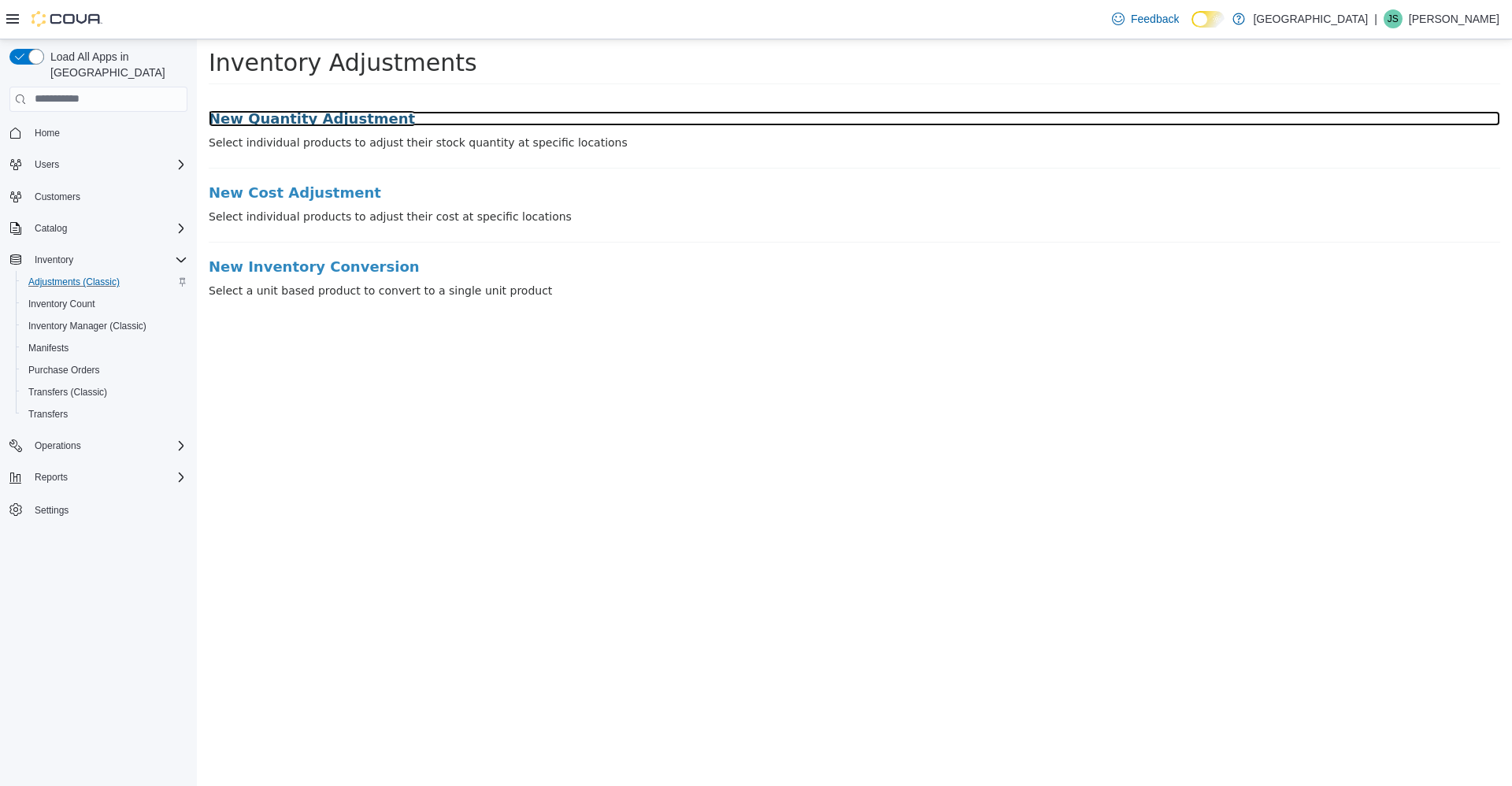
click at [341, 112] on h3 "New Quantity Adjustment" at bounding box center [854, 118] width 1291 height 16
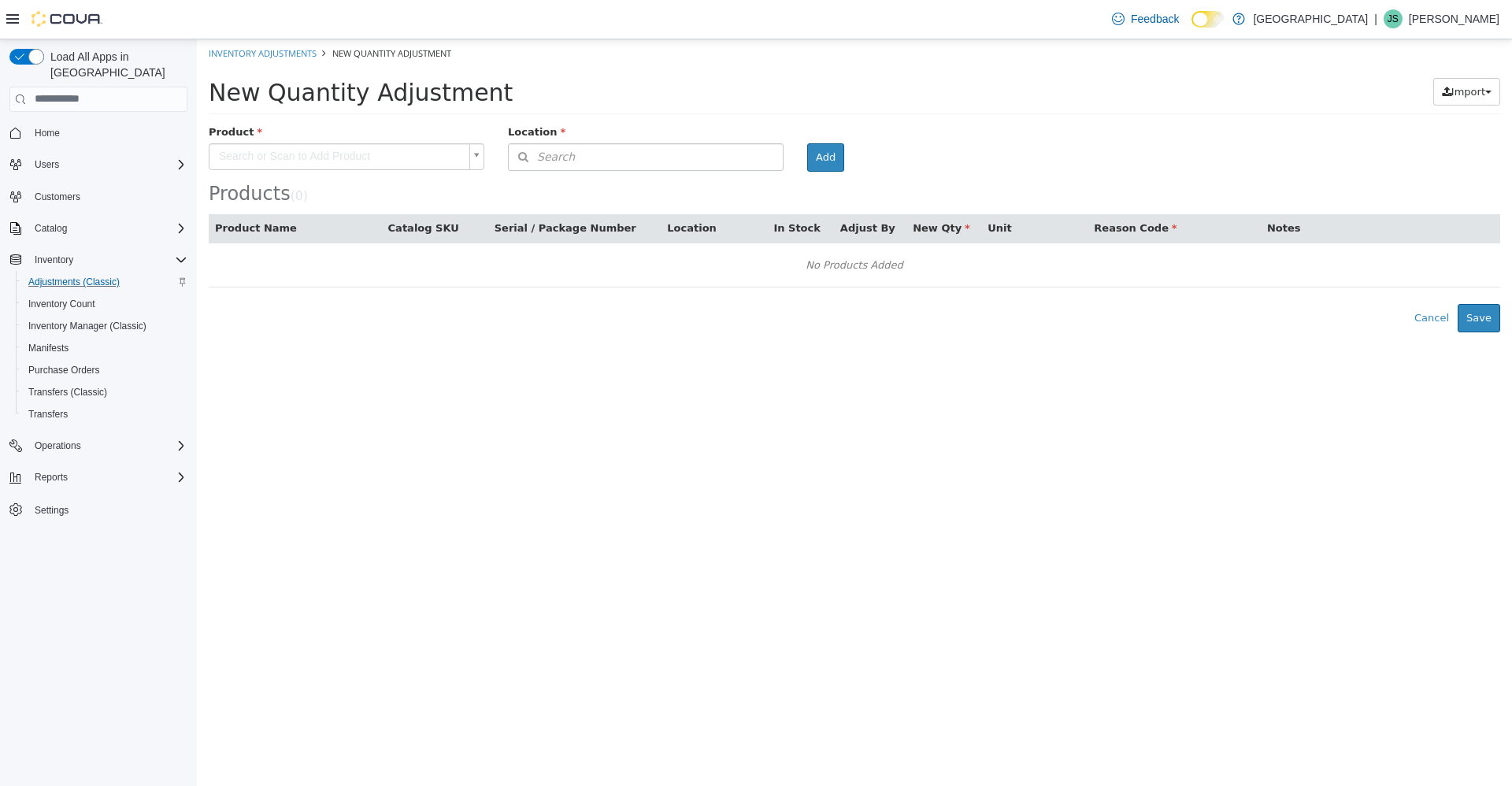
click at [353, 154] on body "× Inventory Adjustments New Quantity Adjustment New Quantity Adjustment Import …" at bounding box center [854, 185] width 1315 height 293
type input "****"
type input "**********"
click at [576, 147] on button "Search" at bounding box center [646, 156] width 276 height 28
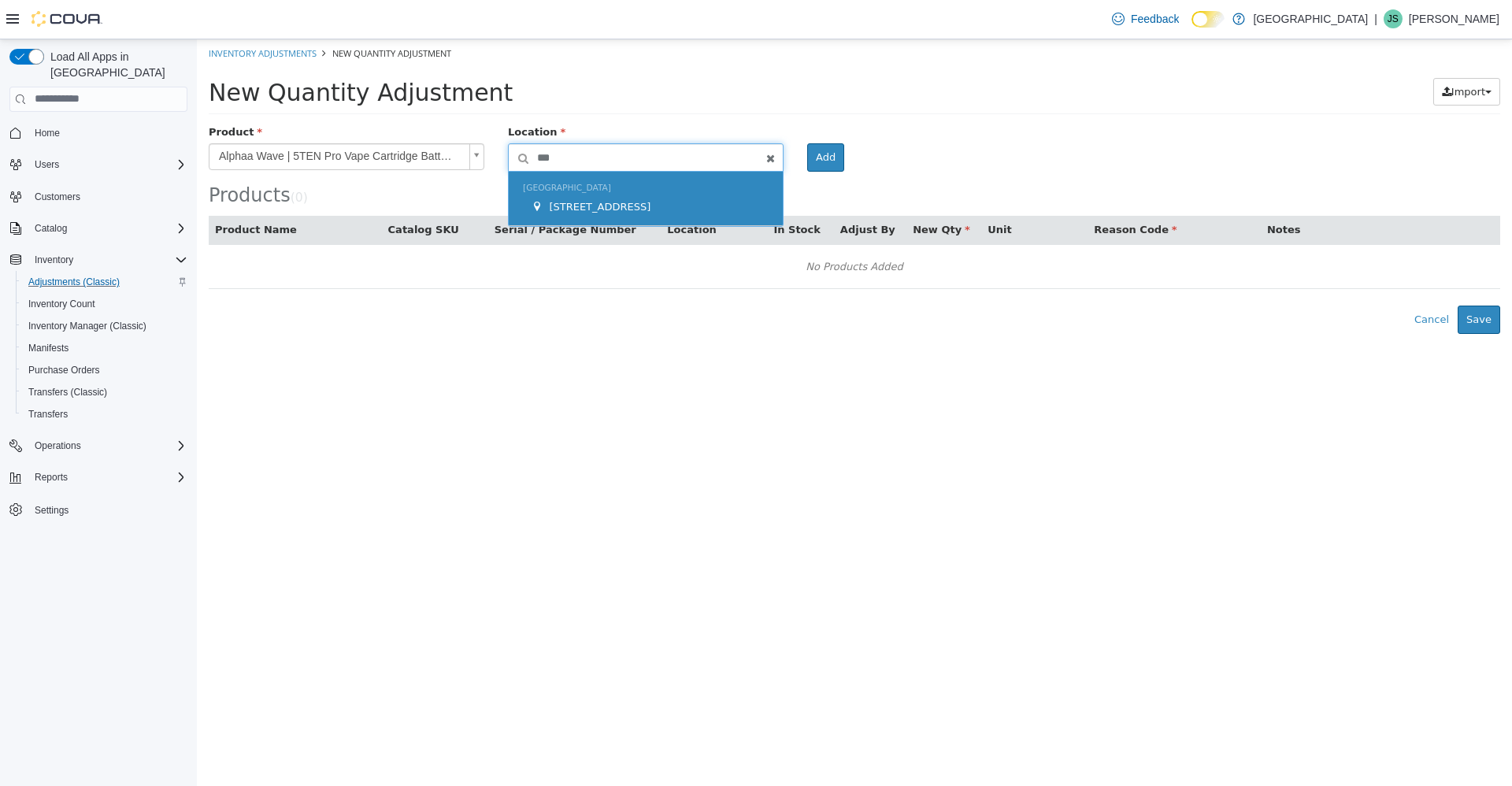
type input "***"
drag, startPoint x: 590, startPoint y: 198, endPoint x: 599, endPoint y: 198, distance: 9.0
click at [590, 198] on div "245 W 14th St." at bounding box center [650, 206] width 238 height 16
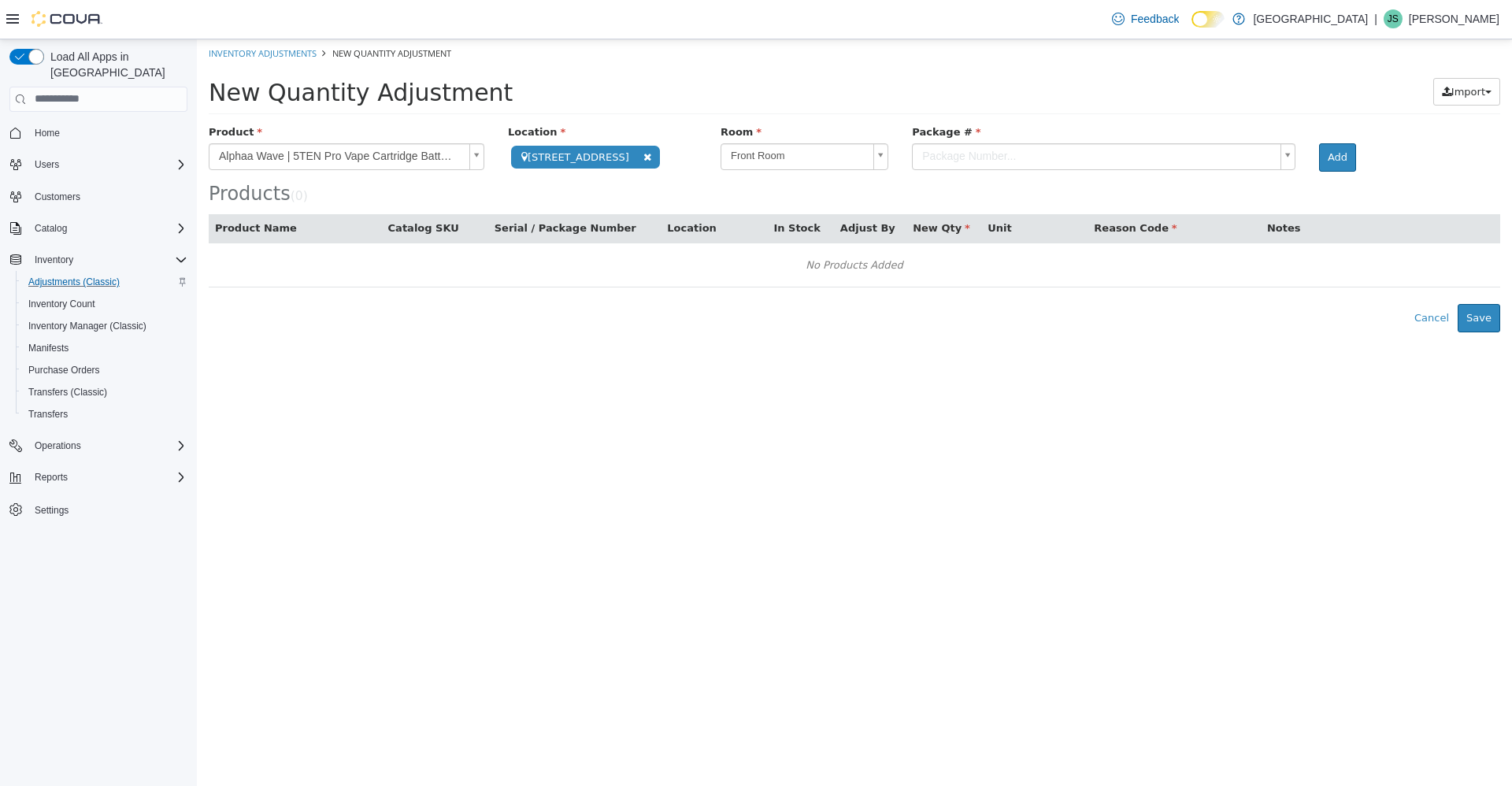
click at [896, 149] on body "**********" at bounding box center [854, 185] width 1315 height 293
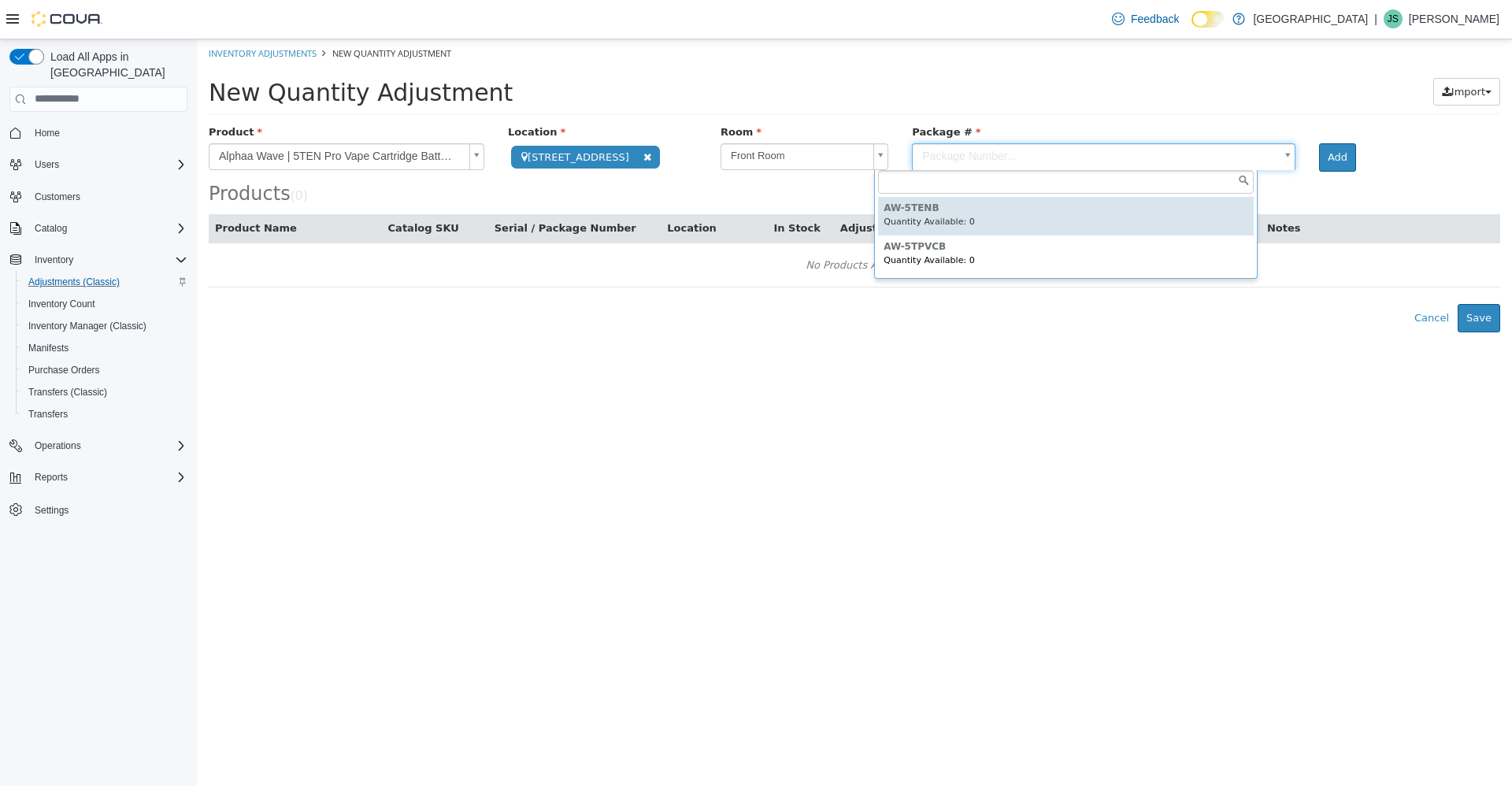
type input "********"
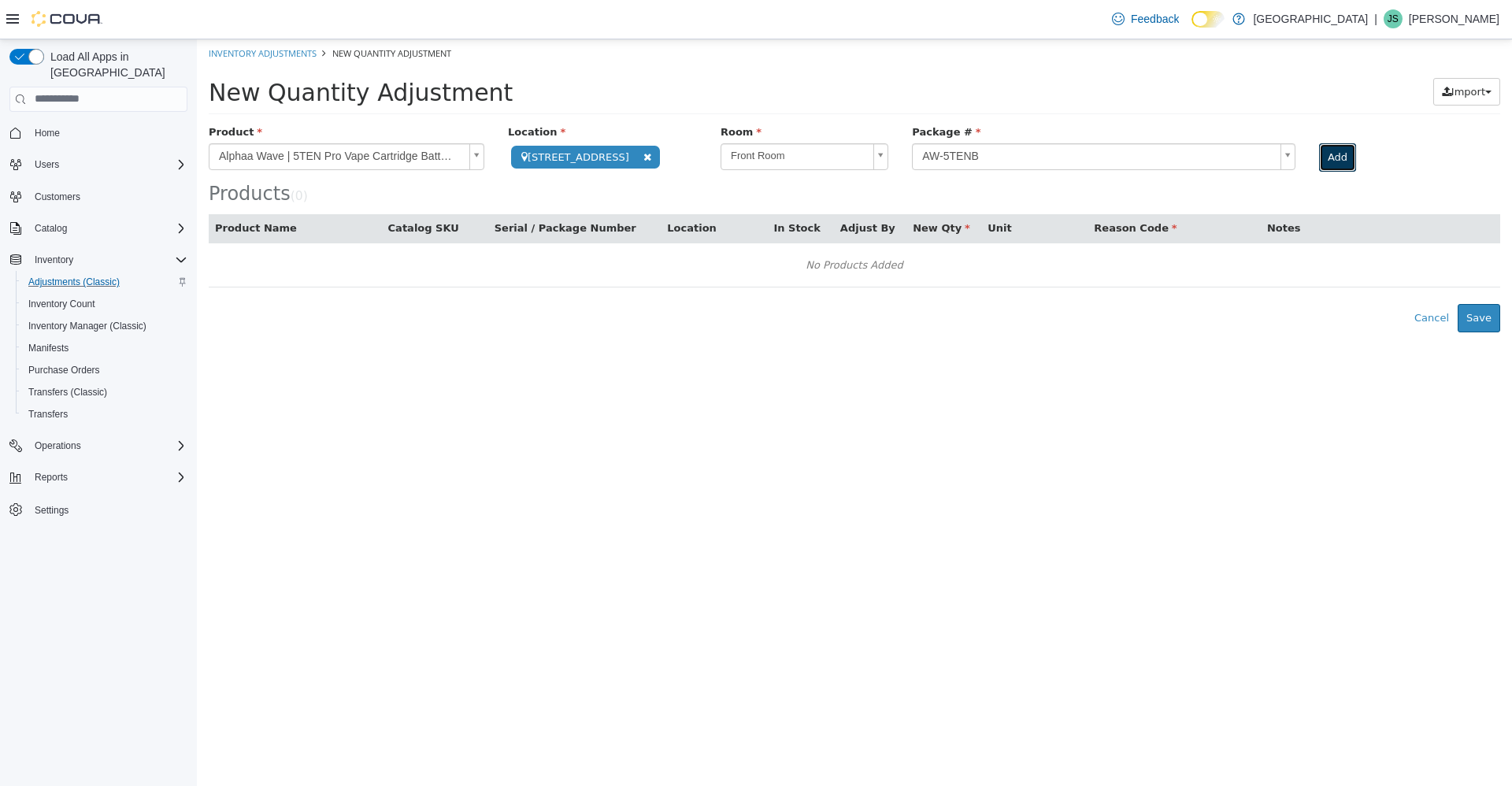
click at [1319, 151] on button "Add" at bounding box center [1337, 157] width 37 height 28
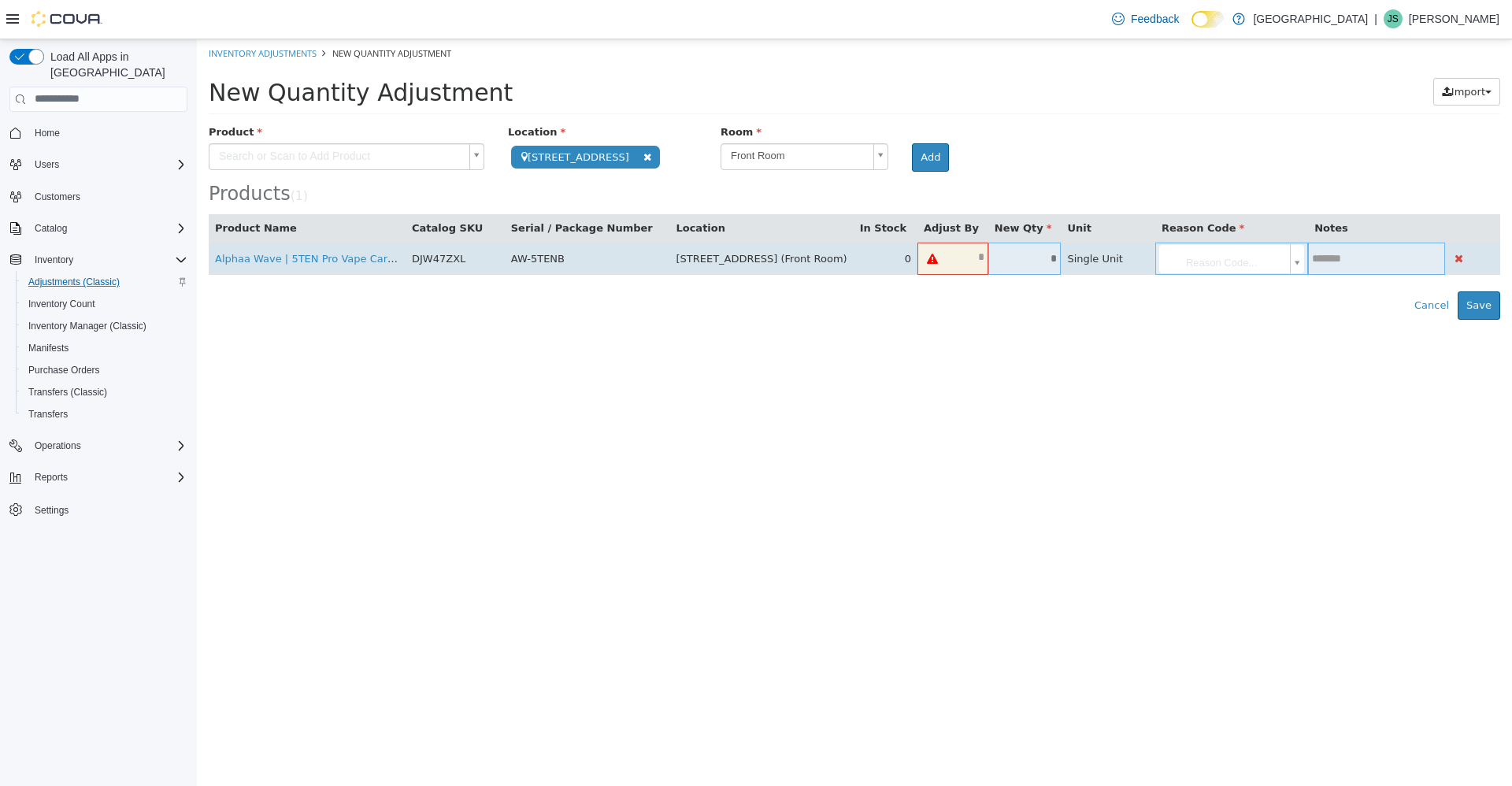
type input "*"
click at [948, 259] on input "*" at bounding box center [968, 256] width 41 height 12
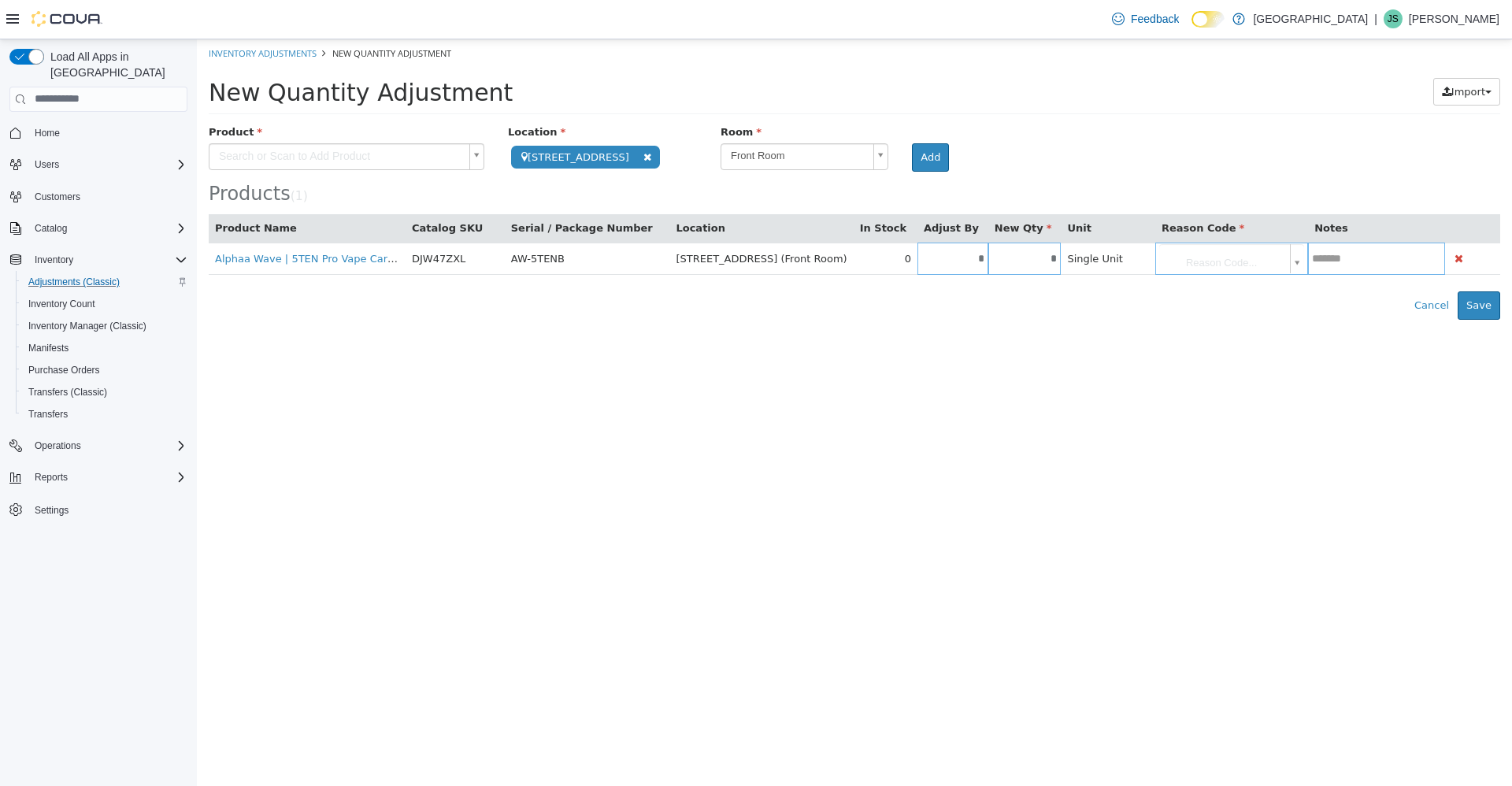
click at [987, 319] on html "**********" at bounding box center [854, 179] width 1315 height 281
click at [1175, 267] on body "**********" at bounding box center [854, 179] width 1315 height 281
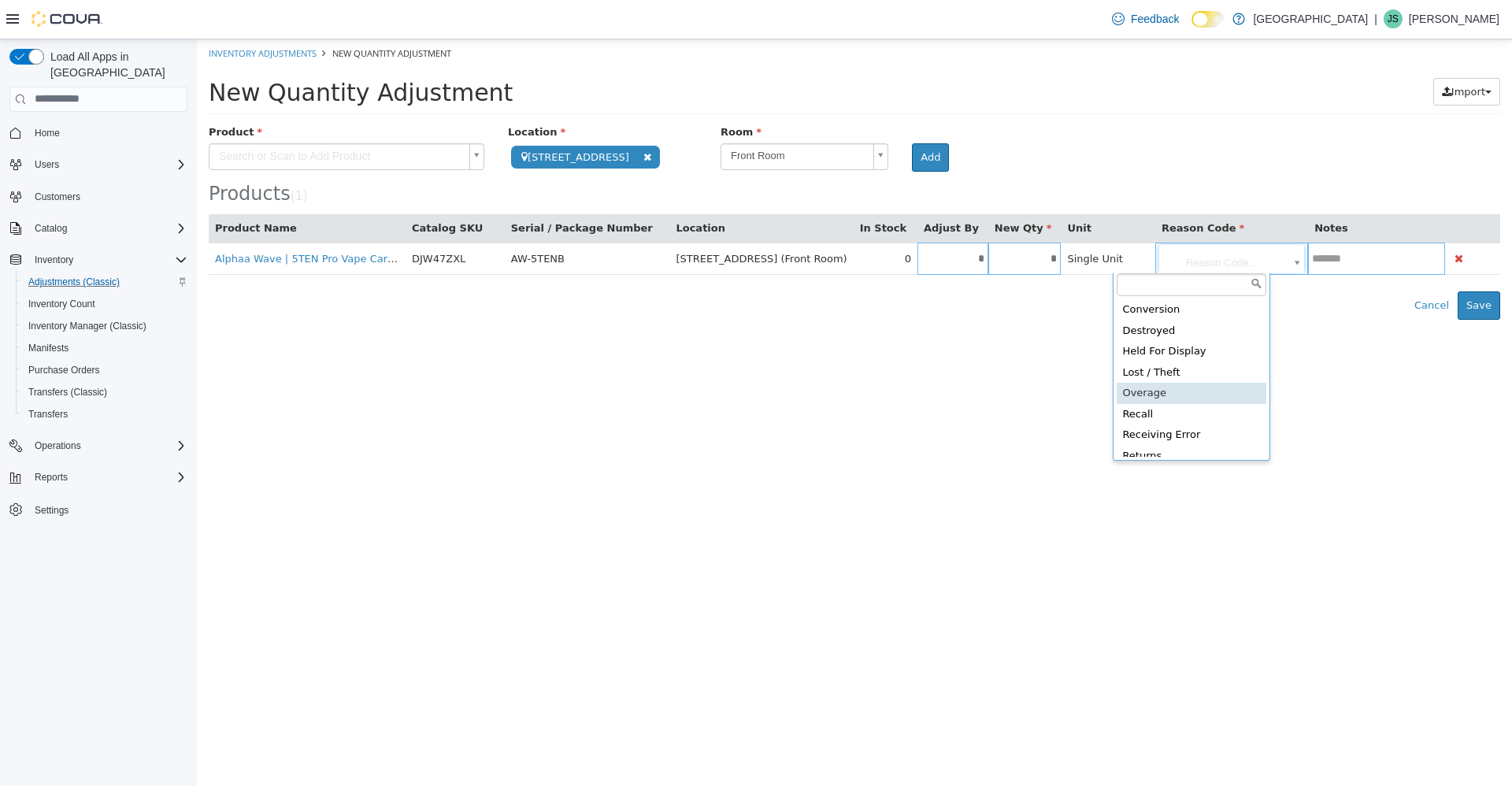
scroll to position [73, 0]
type input "**********"
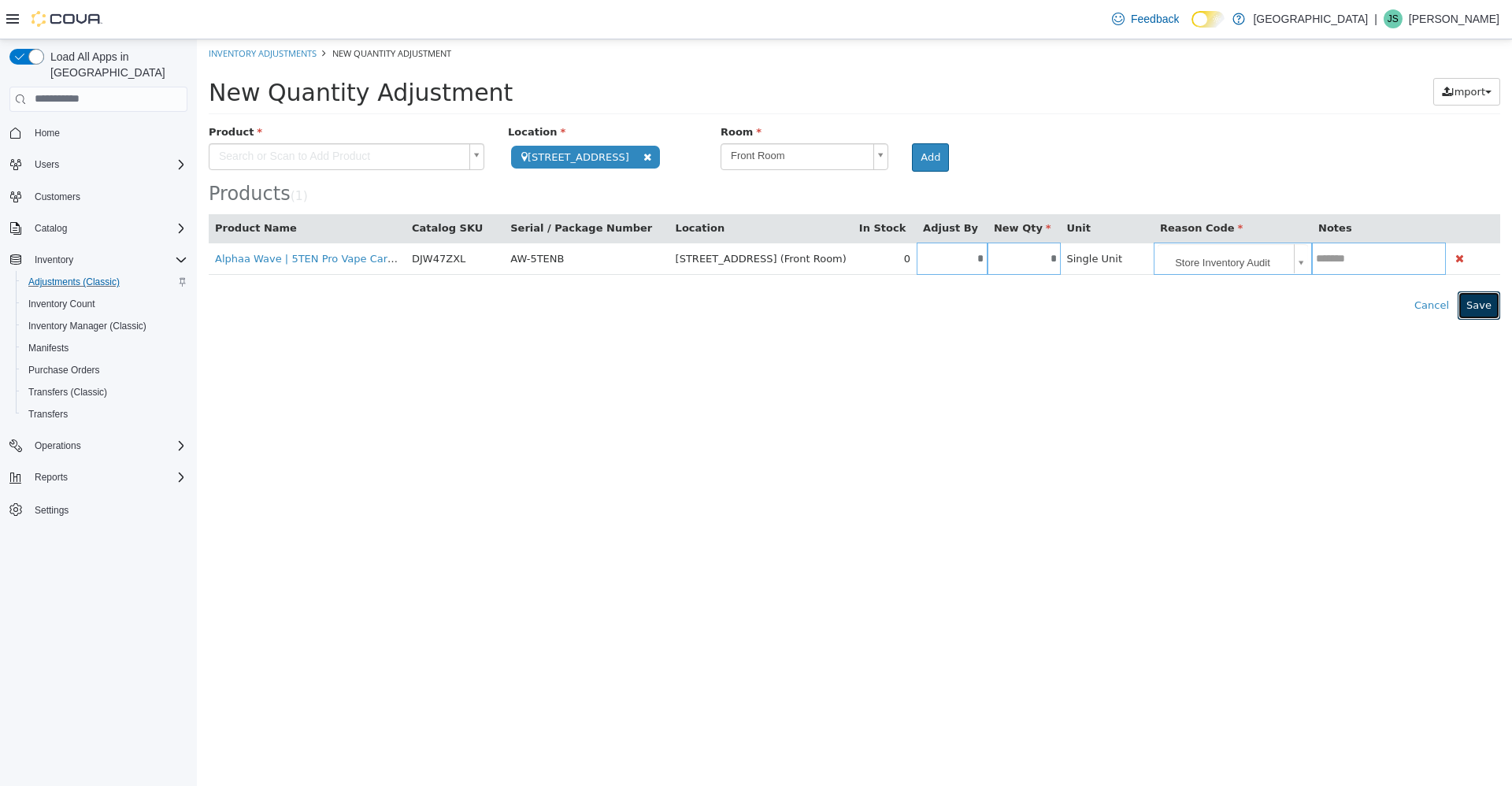
click at [1497, 302] on button "Save" at bounding box center [1479, 305] width 43 height 28
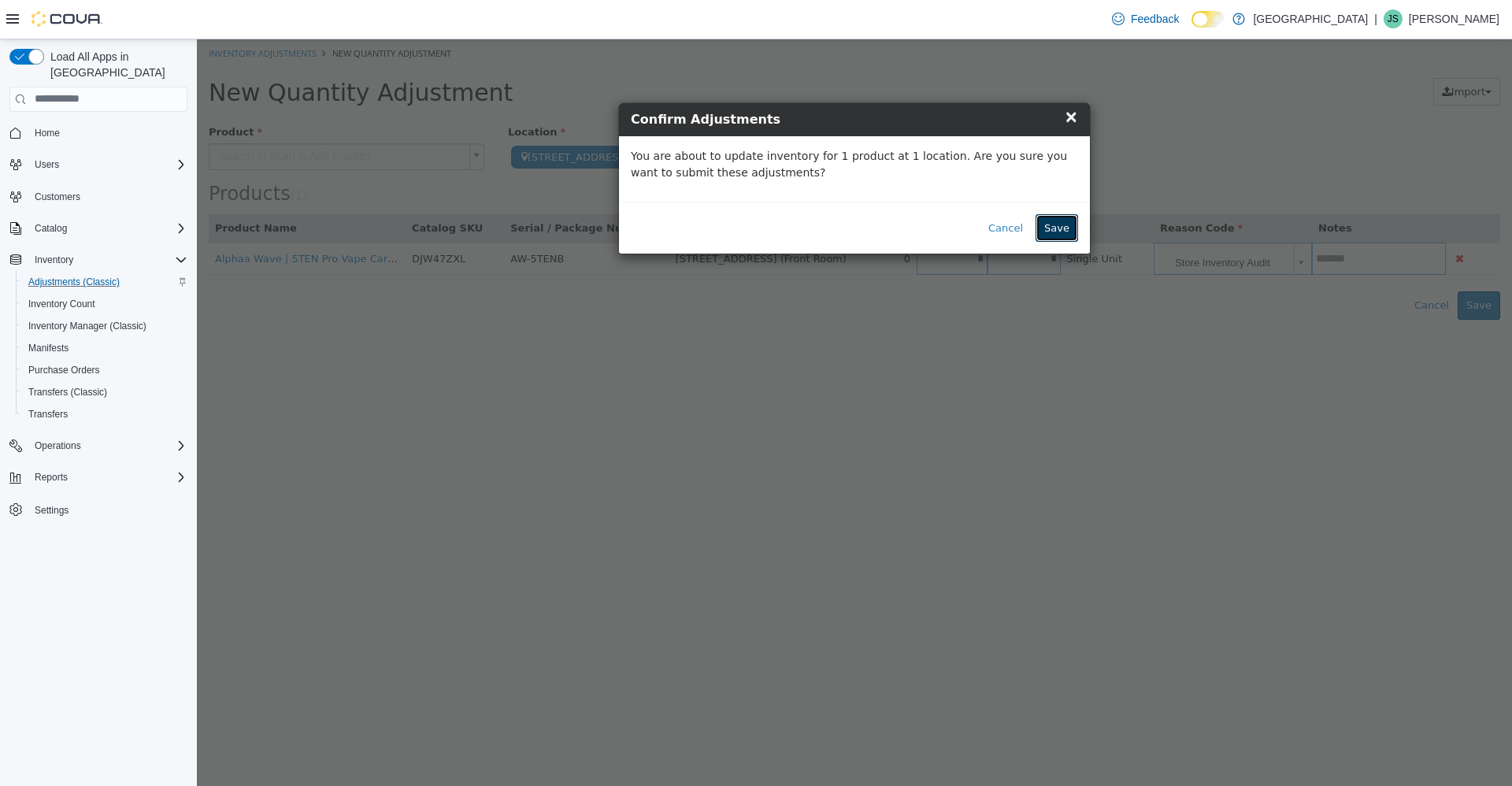
click at [1063, 224] on button "Save" at bounding box center [1057, 228] width 43 height 28
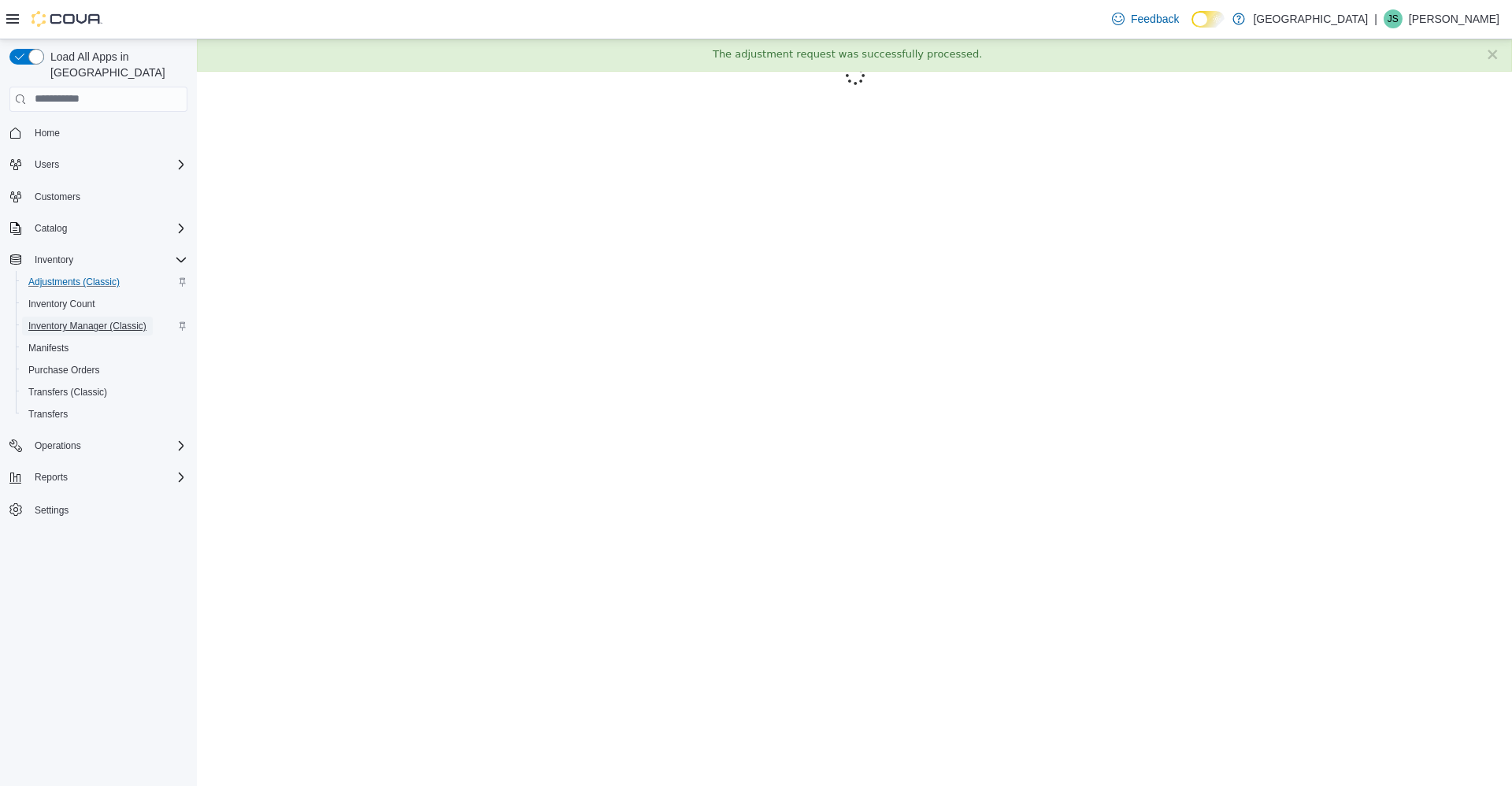
click at [75, 319] on span "Inventory Manager (Classic)" at bounding box center [87, 326] width 118 height 13
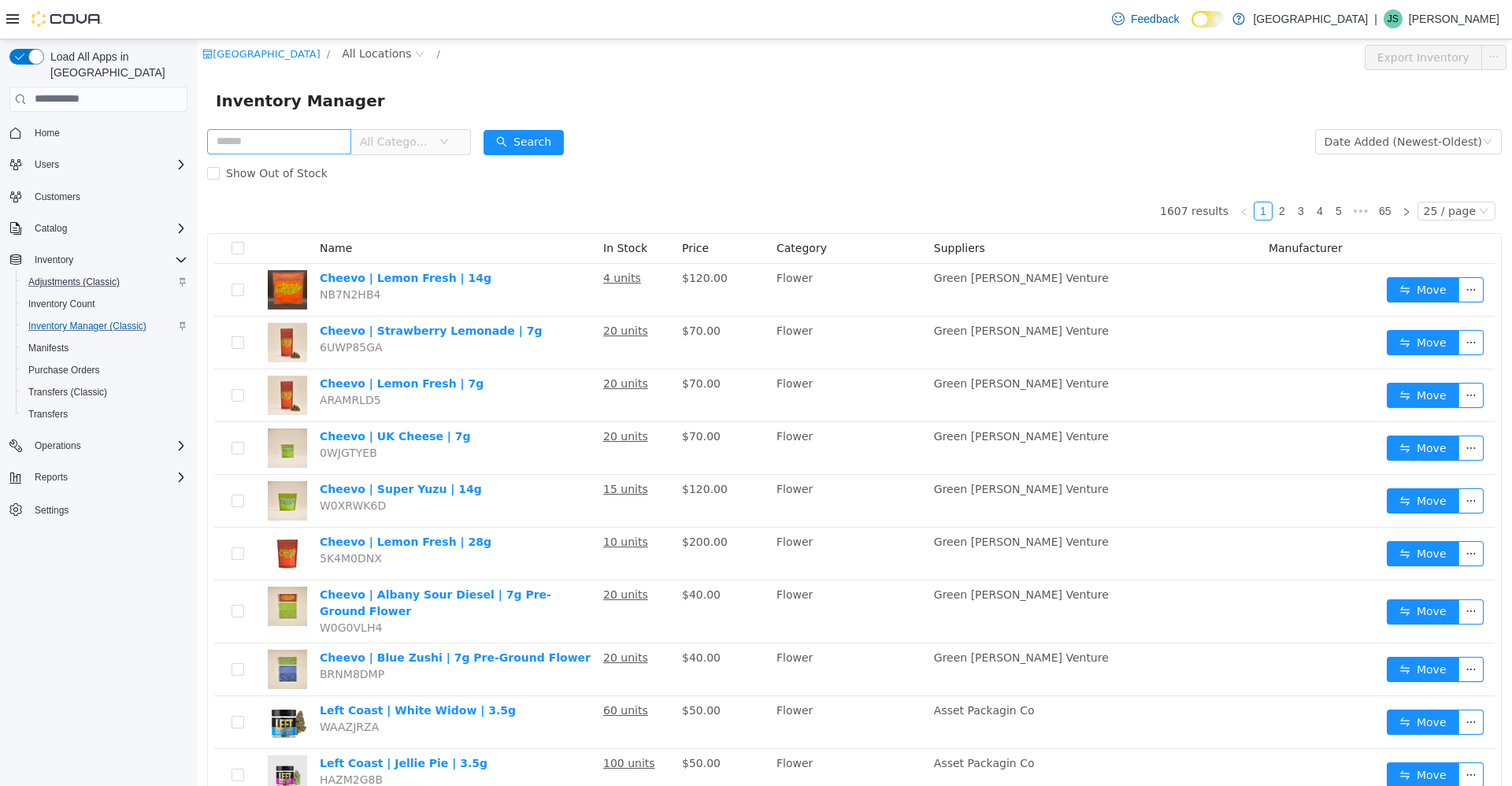
click at [322, 145] on input "text" at bounding box center [279, 141] width 144 height 25
type input "****"
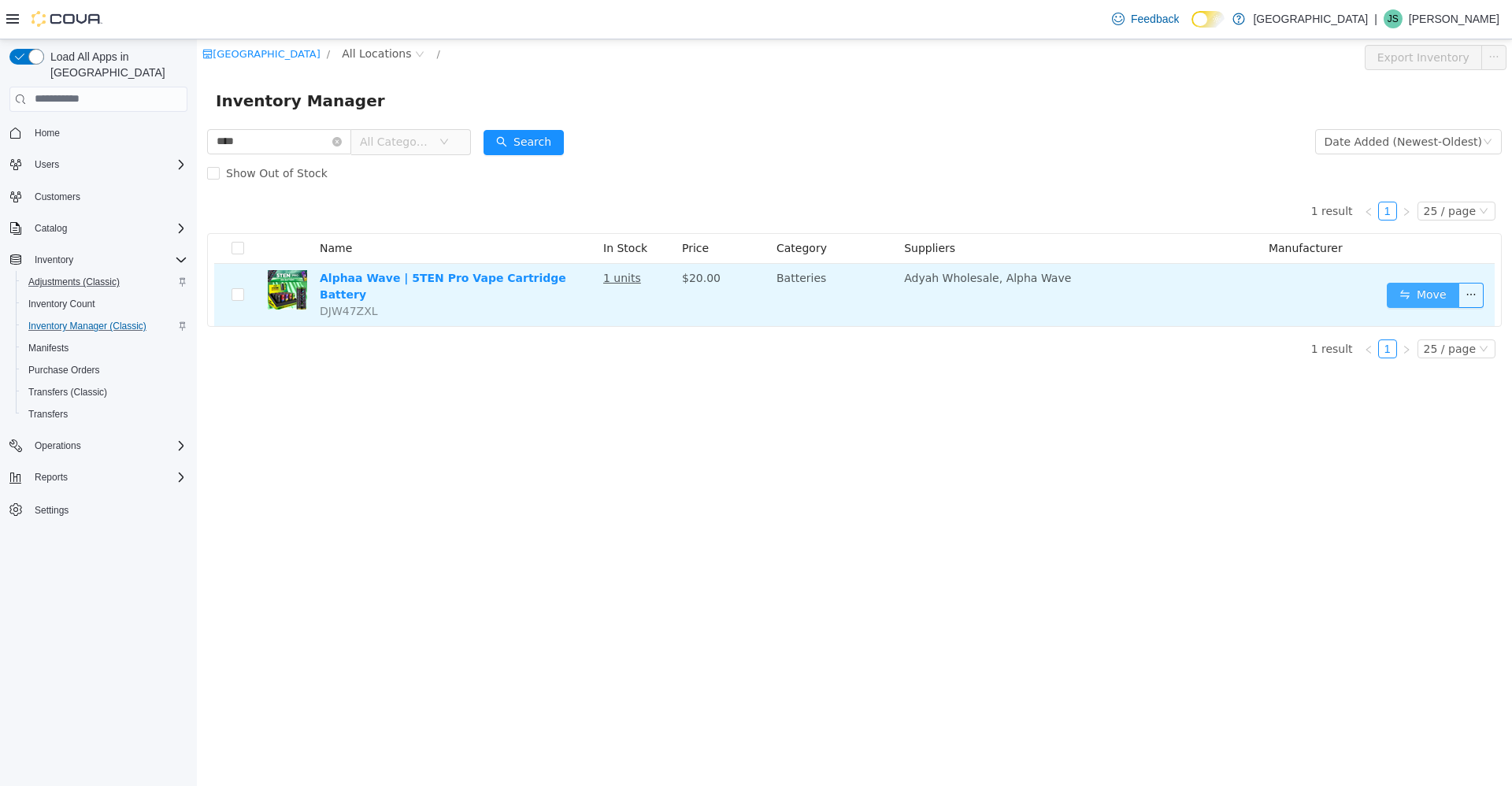
click at [1438, 293] on button "Move" at bounding box center [1423, 295] width 73 height 25
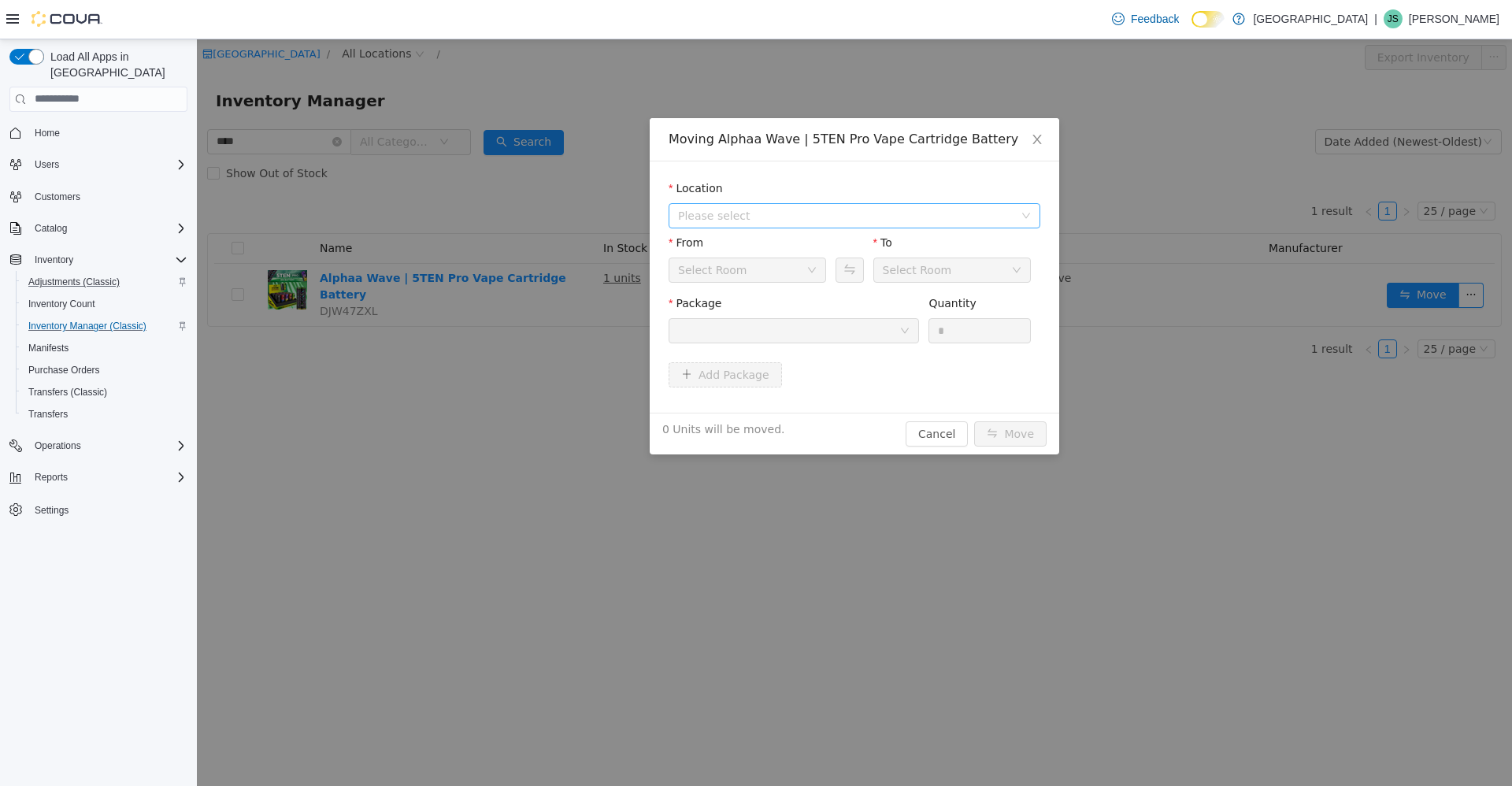
click at [892, 215] on span "Please select" at bounding box center [846, 215] width 335 height 16
click at [872, 275] on span "245 W 14th St." at bounding box center [871, 272] width 332 height 21
click at [817, 332] on div at bounding box center [789, 331] width 221 height 24
click at [946, 440] on button "Cancel" at bounding box center [937, 433] width 62 height 25
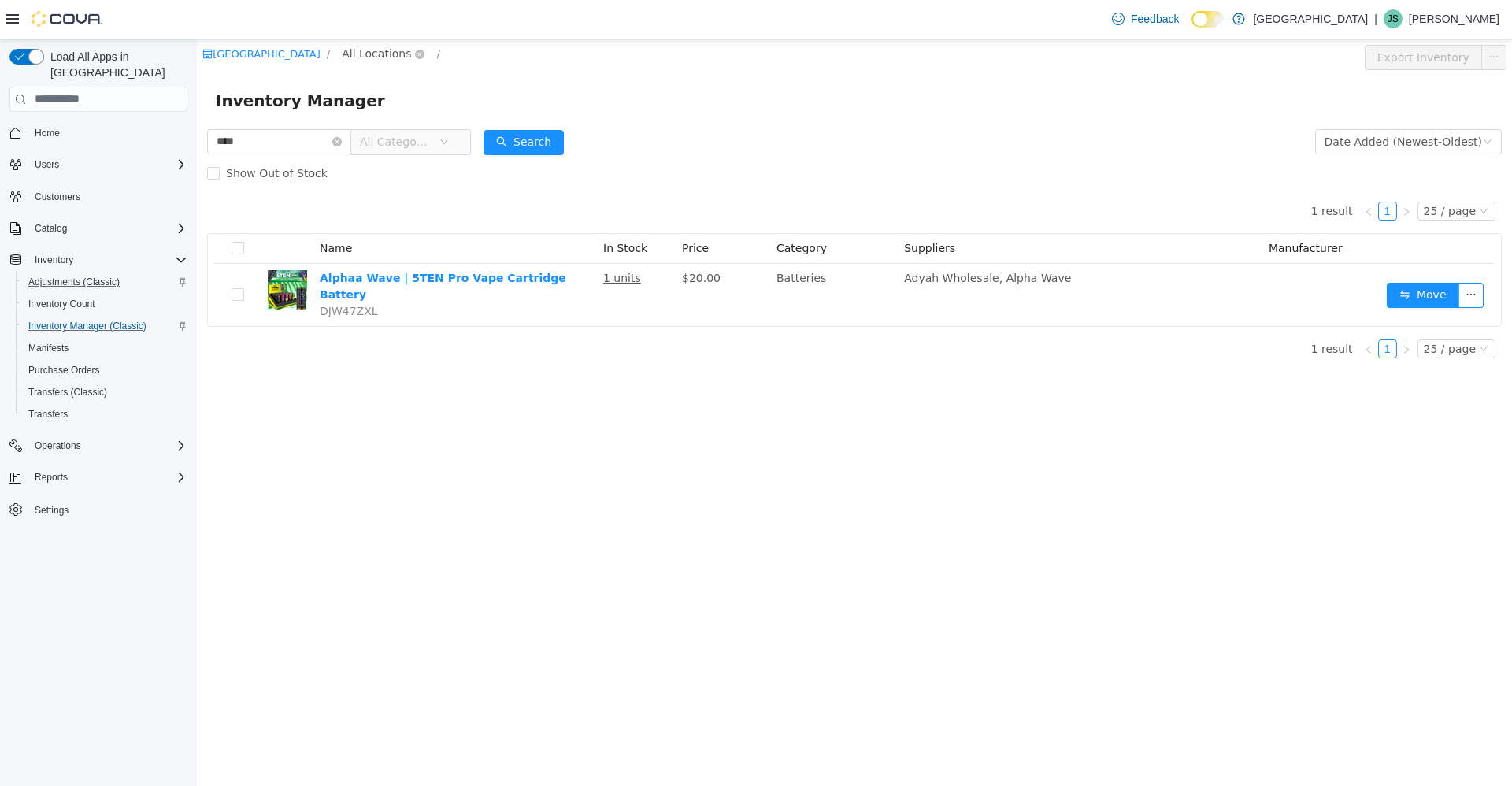
click at [371, 53] on span "All Locations" at bounding box center [376, 53] width 70 height 17
click at [364, 126] on li "All Locations 245 W 14th St." at bounding box center [386, 125] width 150 height 49
click at [365, 132] on span "245 W 14th St." at bounding box center [402, 138] width 109 height 13
click at [341, 139] on icon "icon: close-circle" at bounding box center [336, 141] width 9 height 9
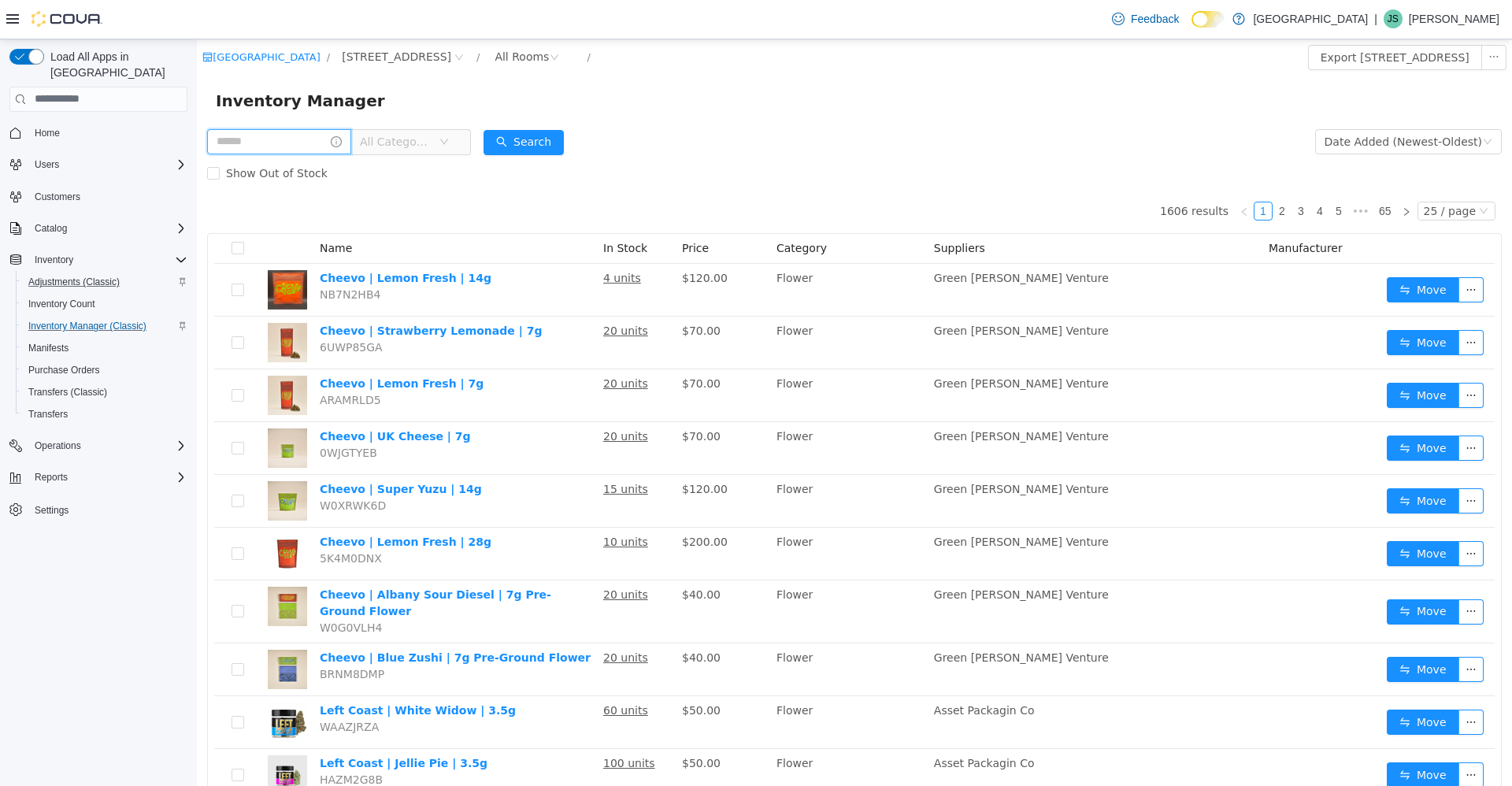
click at [255, 135] on input "text" at bounding box center [279, 141] width 144 height 25
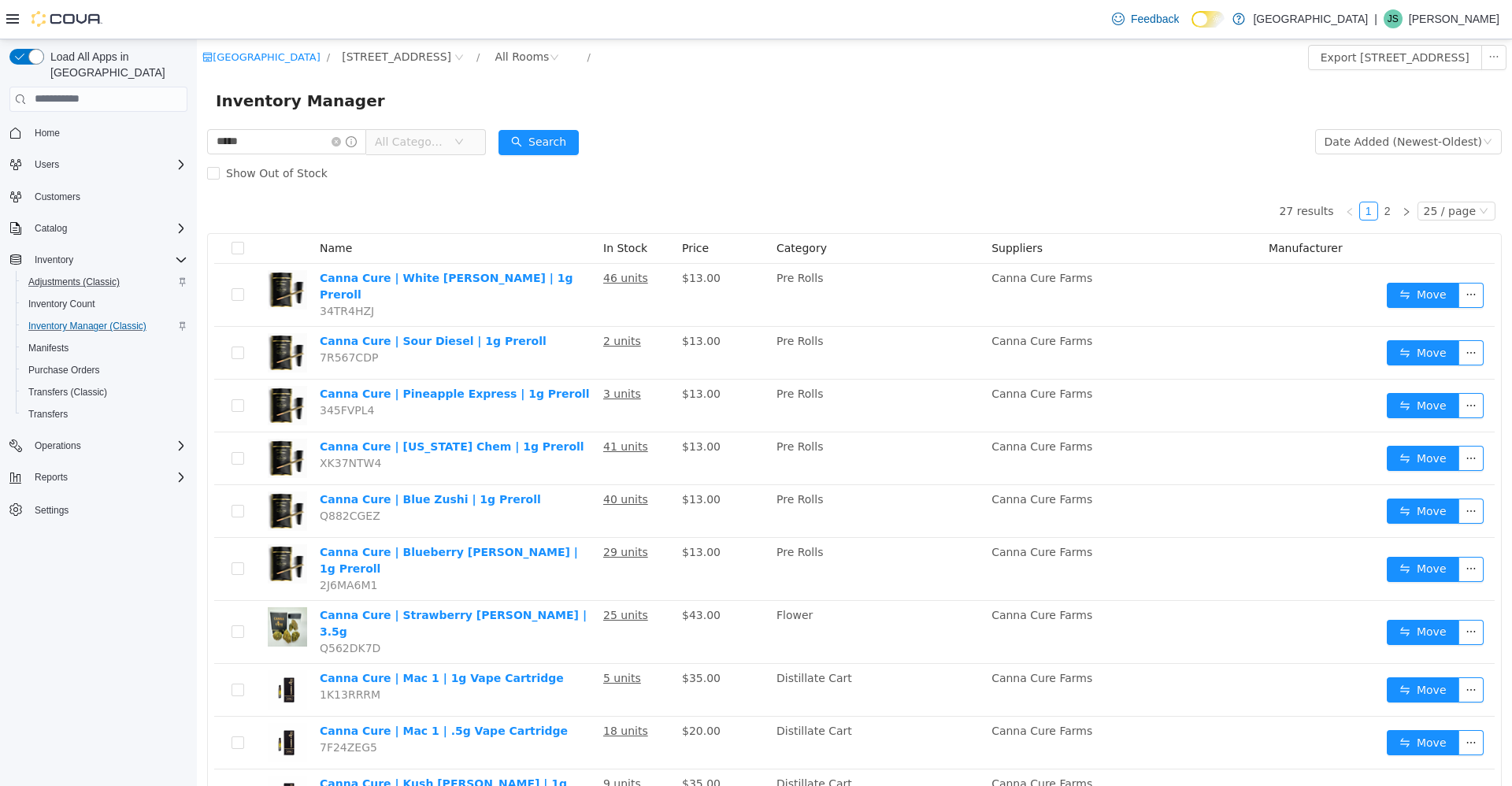
click at [356, 140] on span at bounding box center [344, 141] width 25 height 11
drag, startPoint x: 344, startPoint y: 504, endPoint x: 262, endPoint y: 130, distance: 382.9
click at [262, 130] on input "*****" at bounding box center [286, 141] width 159 height 25
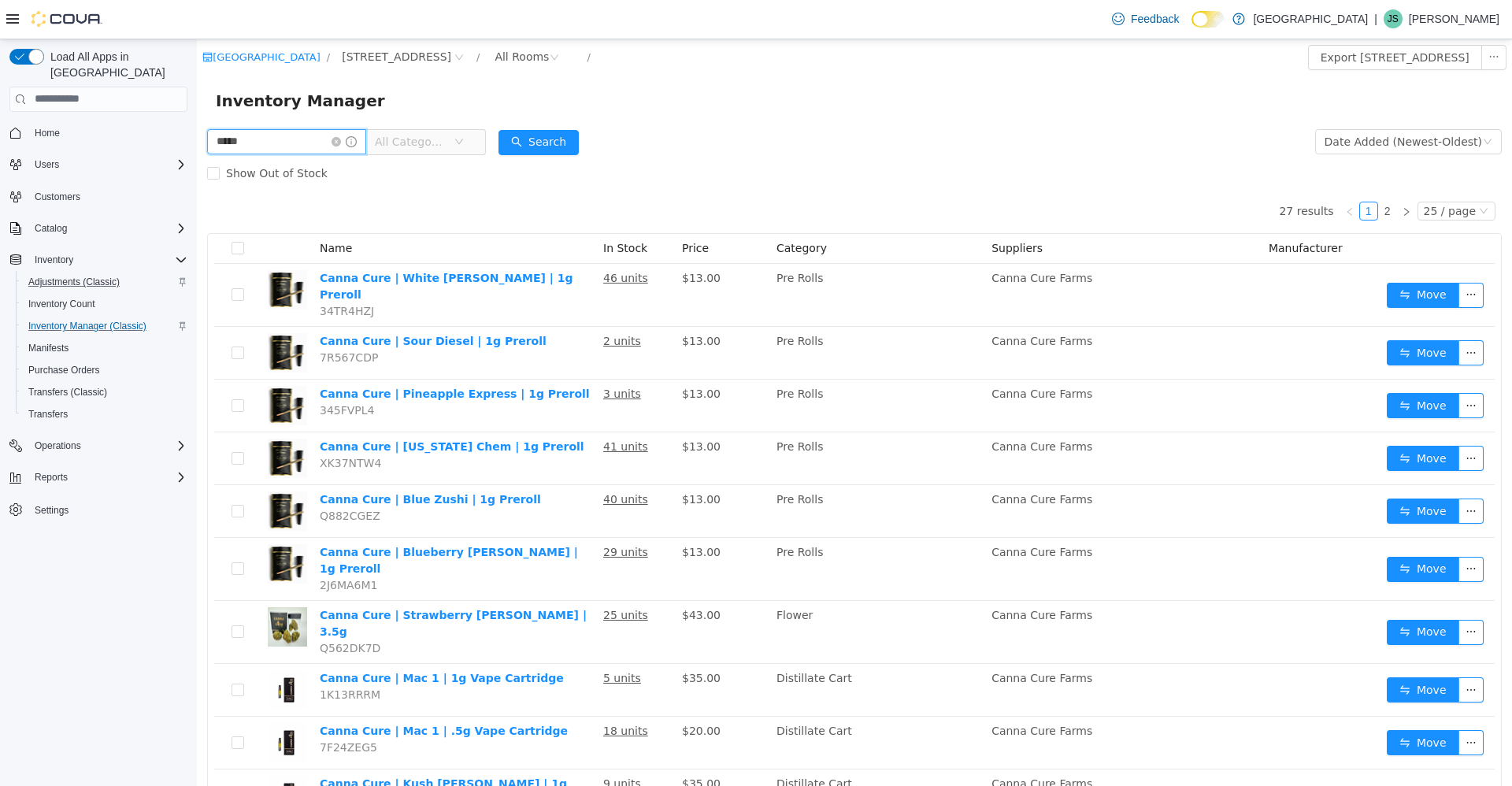
type input "*****"
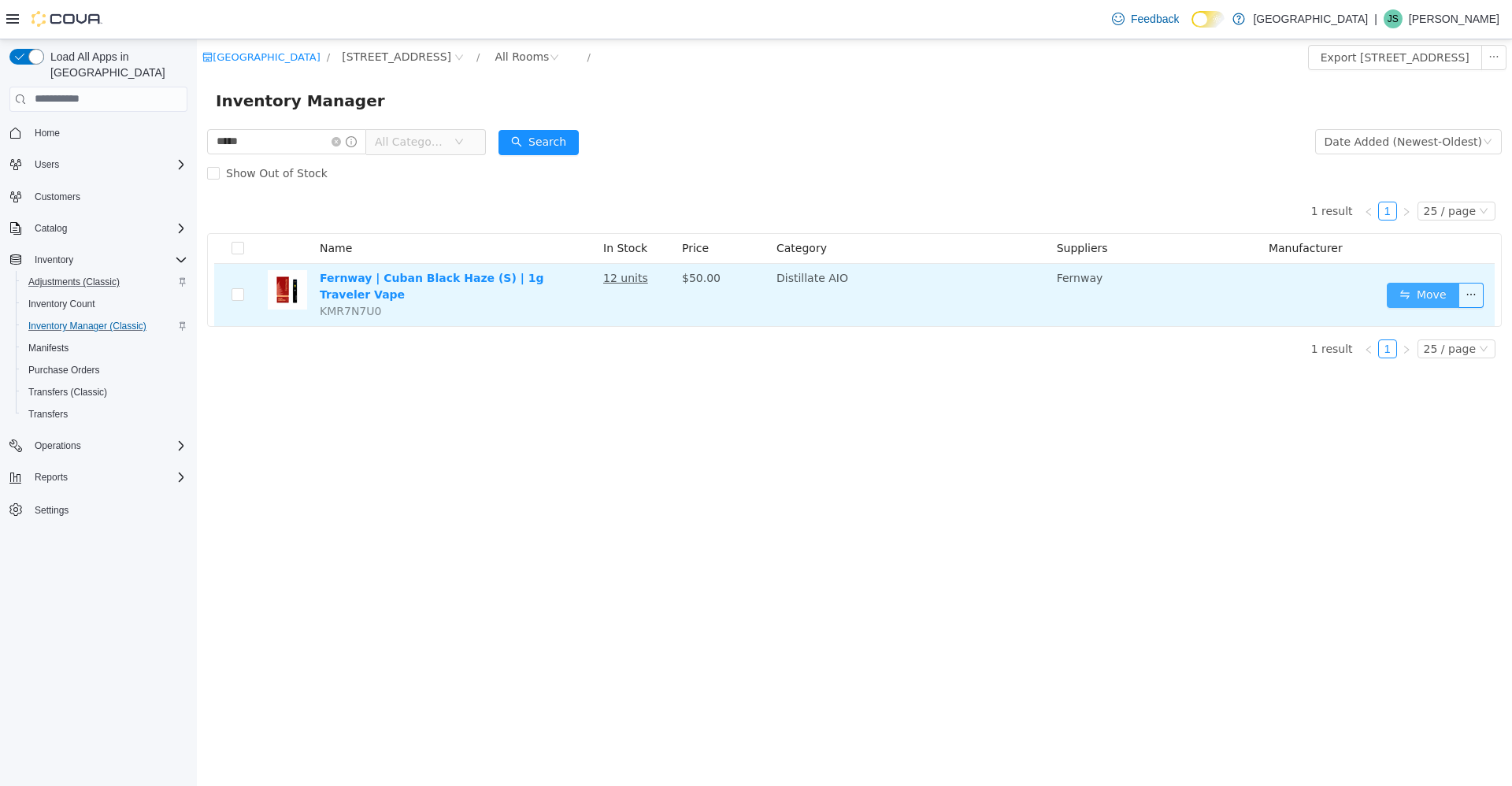
click at [1427, 282] on button "Move" at bounding box center [1423, 295] width 73 height 25
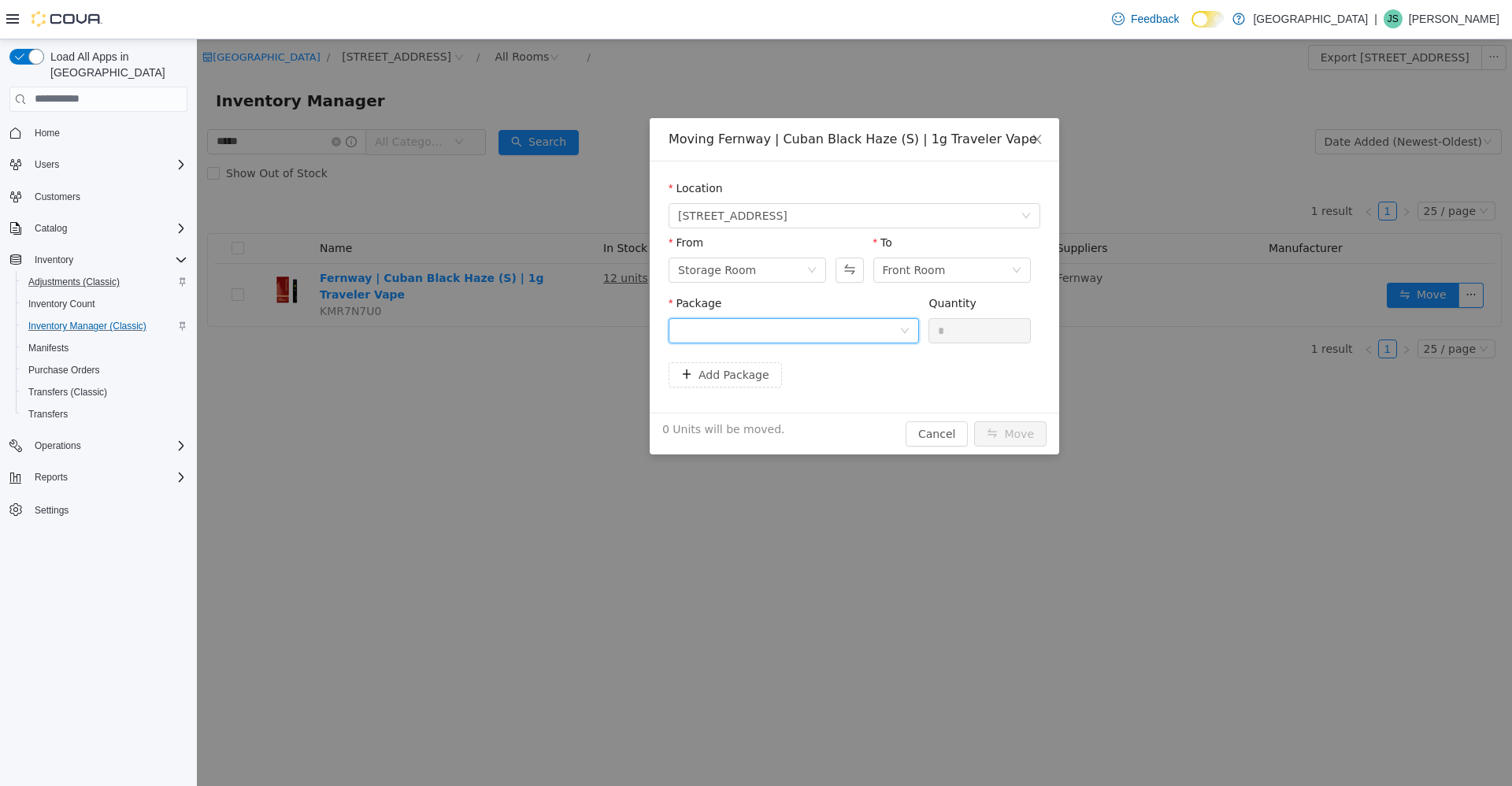
click at [704, 323] on div at bounding box center [789, 331] width 221 height 24
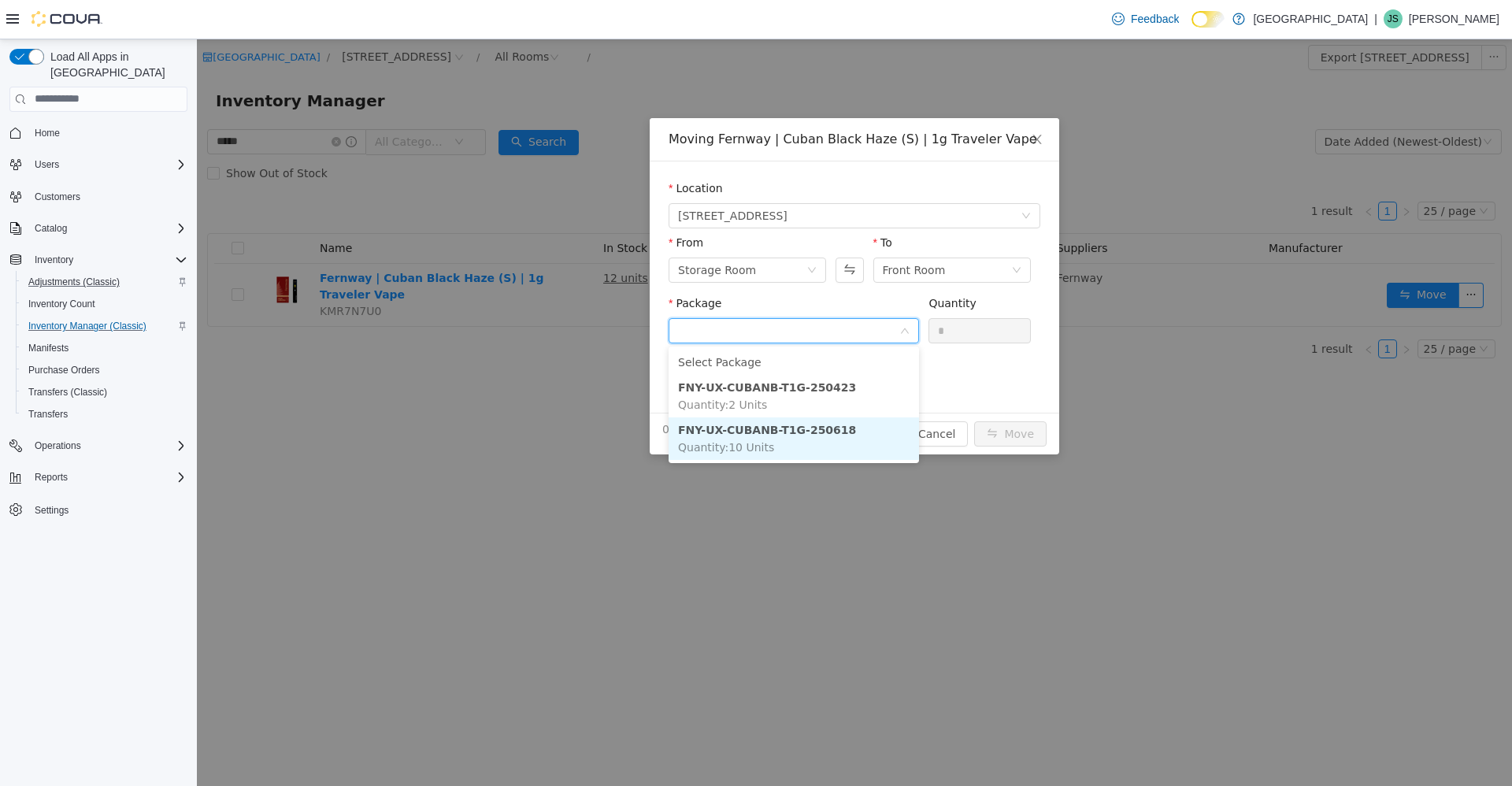
click at [774, 441] on li "FNY-UX-CUBANB-T1G-250618 Quantity : 10 Units" at bounding box center [794, 438] width 251 height 43
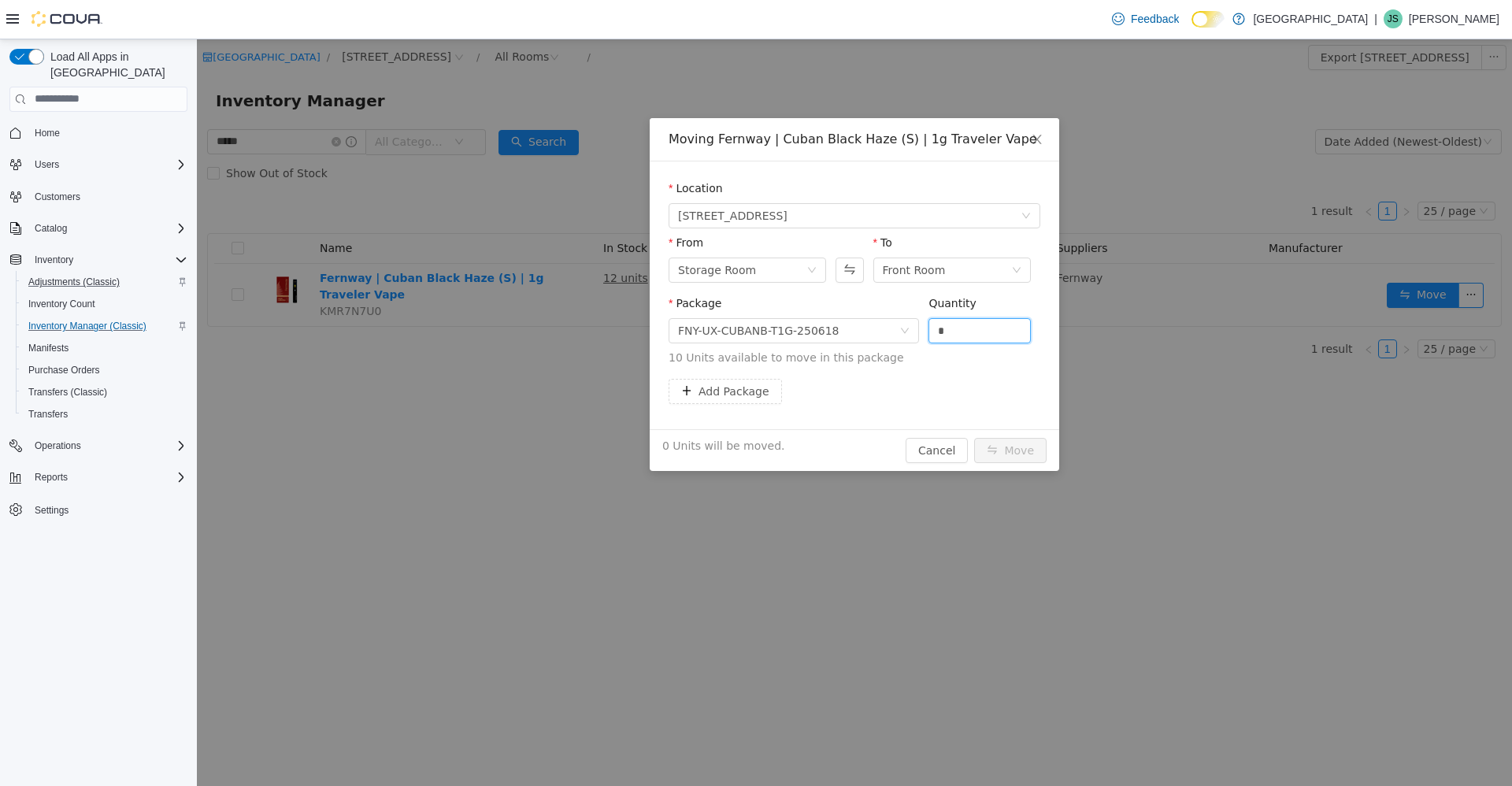
drag, startPoint x: 952, startPoint y: 338, endPoint x: 926, endPoint y: 342, distance: 26.3
click at [926, 342] on div "Package FNY-UX-CUBANB-T1G-250618 Quantity * 10 Units available to move in this …" at bounding box center [854, 331] width 371 height 71
type input "*"
click at [972, 383] on div "Add Package" at bounding box center [854, 391] width 371 height 25
click at [997, 449] on button "Move" at bounding box center [1010, 450] width 73 height 25
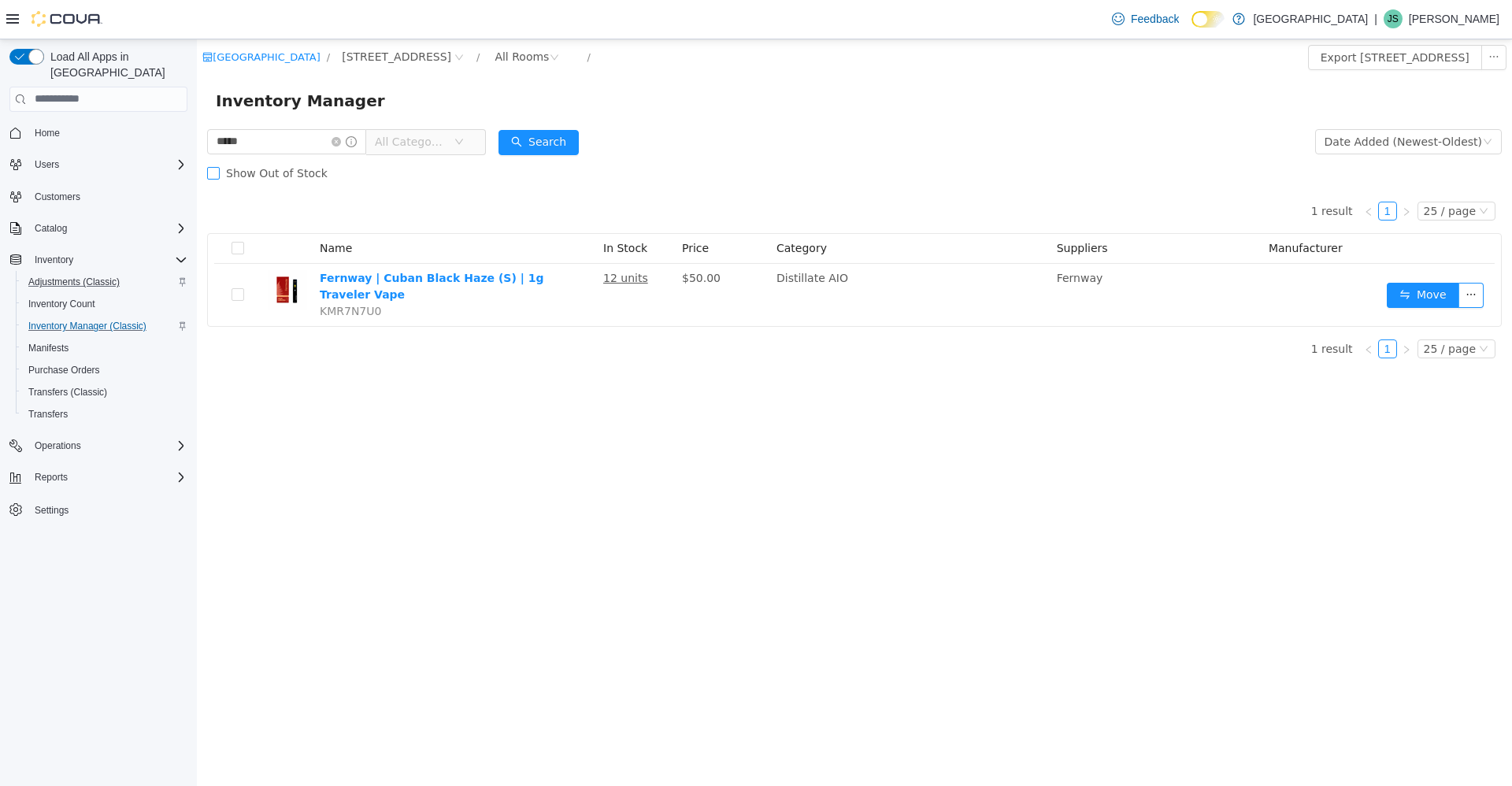
click at [264, 176] on span "Show Out of Stock" at bounding box center [277, 172] width 114 height 13
click at [269, 172] on span "Show Out of Stock" at bounding box center [277, 172] width 114 height 13
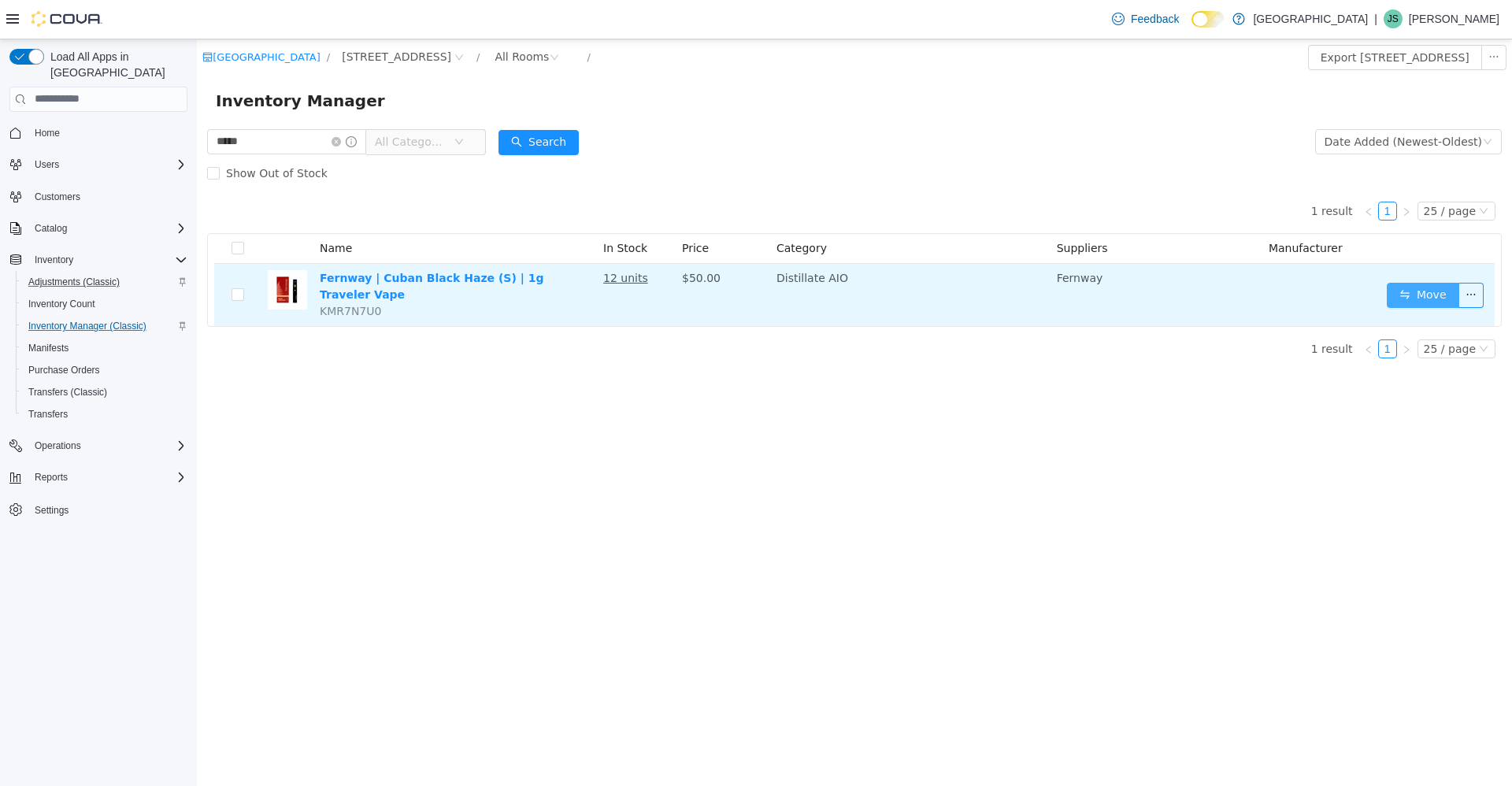
click at [1412, 287] on button "Move" at bounding box center [1423, 295] width 73 height 25
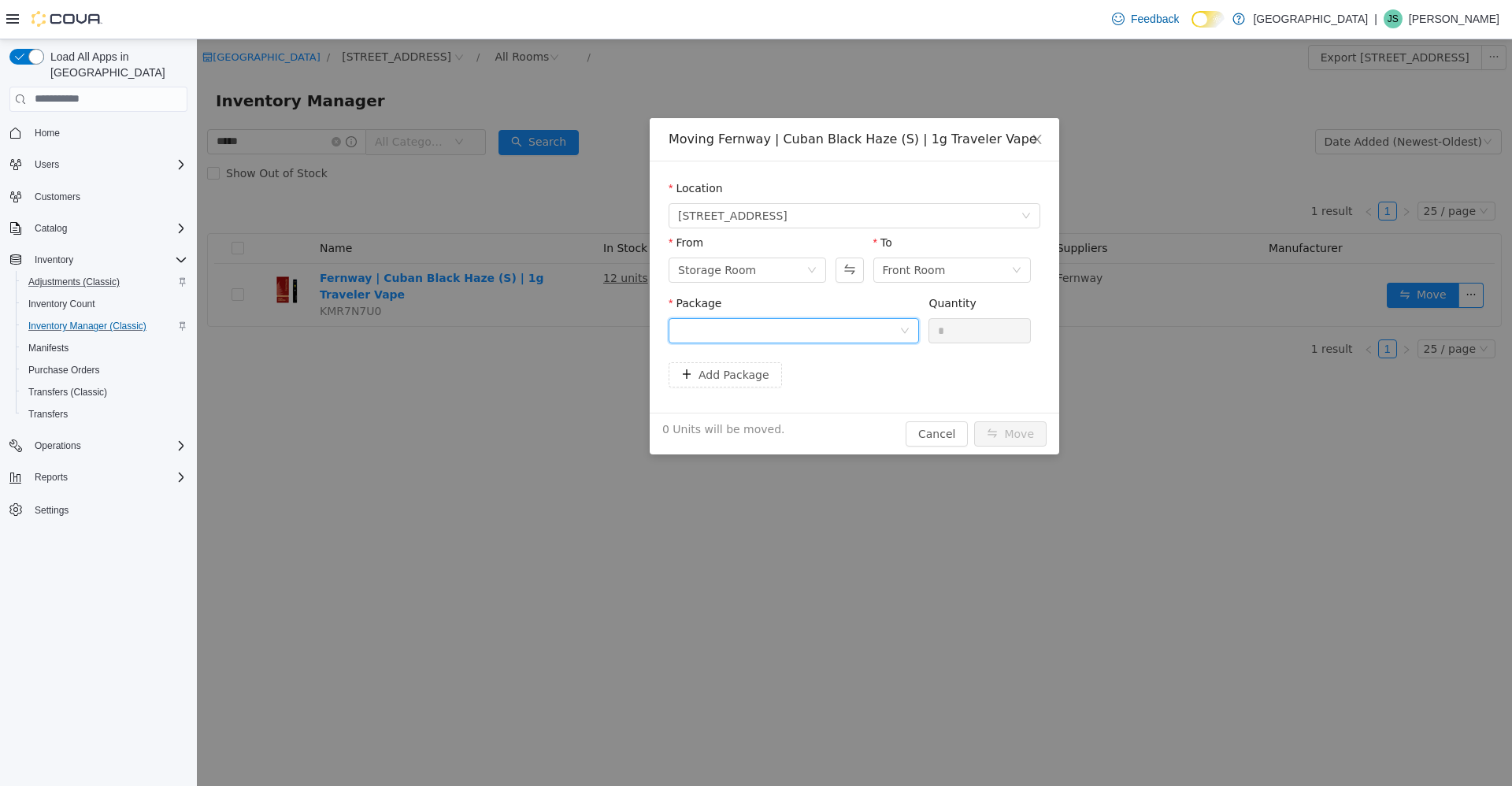
click at [772, 330] on div at bounding box center [789, 331] width 221 height 24
click at [261, 366] on div "Moving Fernway | Cuban Black Haze (S) | 1g Traveler Vape Location 245 W 14th St…" at bounding box center [854, 412] width 1315 height 746
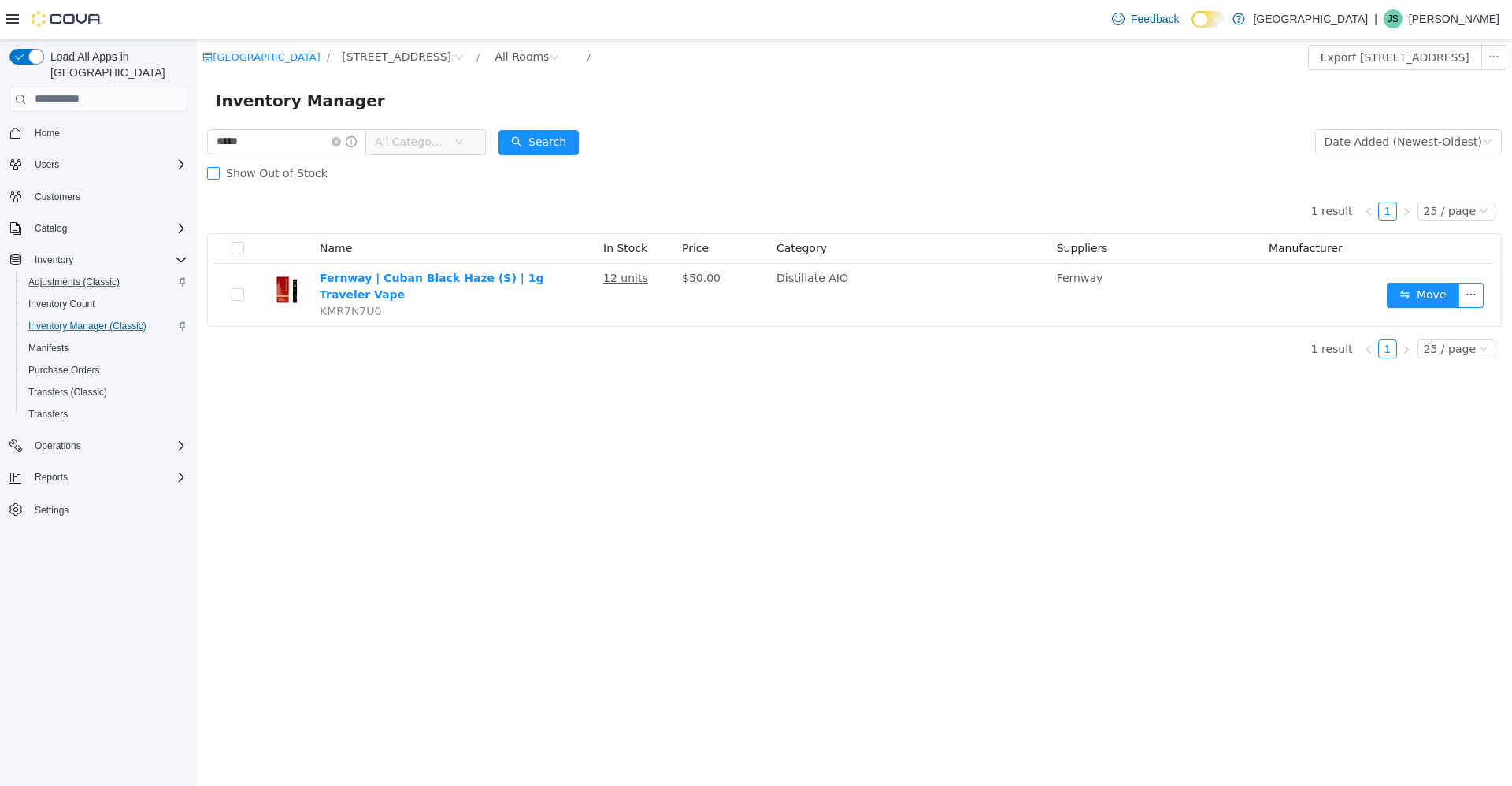
click at [228, 176] on span "Show Out of Stock" at bounding box center [277, 172] width 114 height 13
click at [245, 183] on label "Show Out of Stock" at bounding box center [270, 172] width 126 height 32
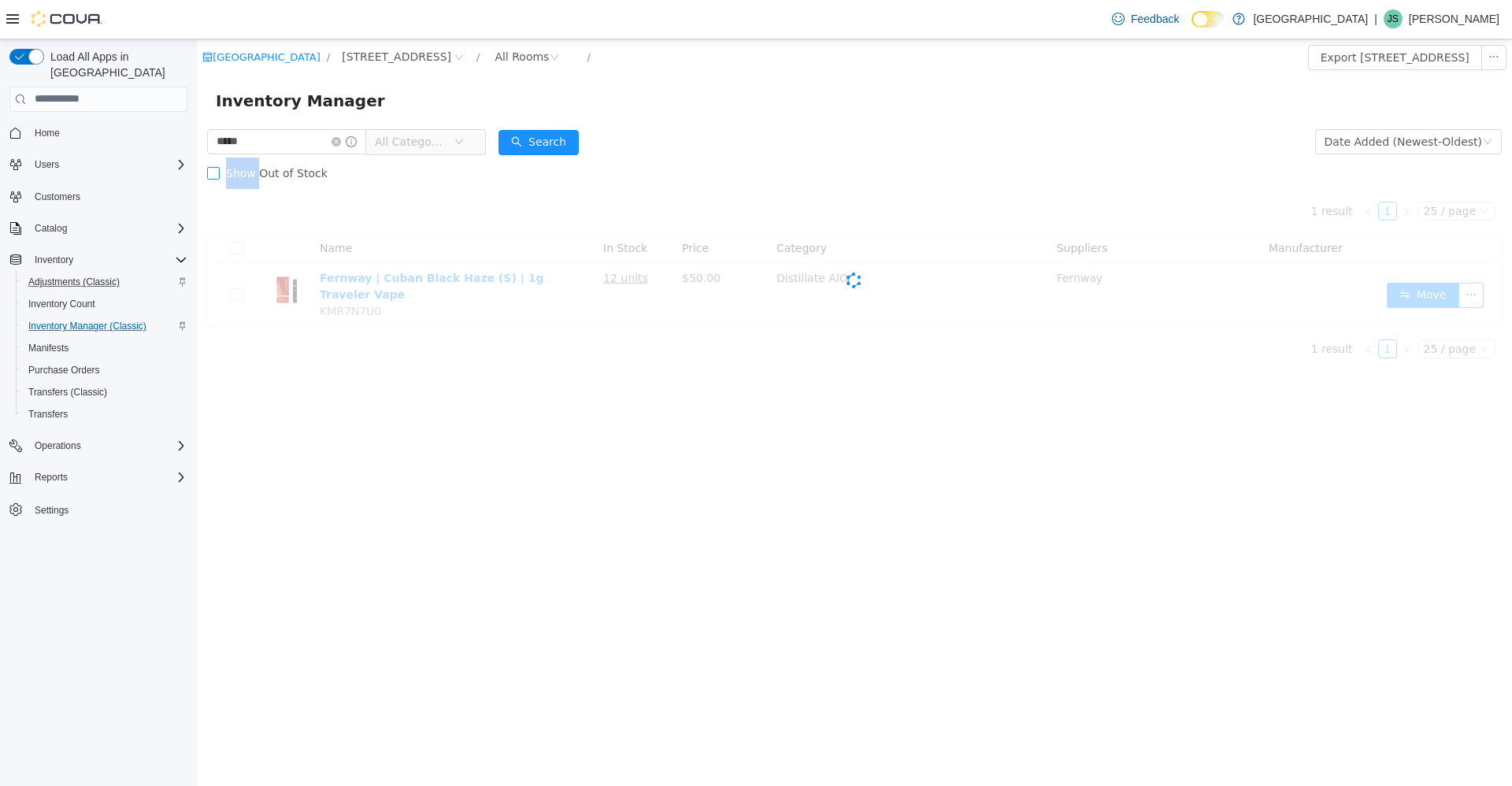
click at [245, 183] on label "Show Out of Stock" at bounding box center [270, 172] width 126 height 32
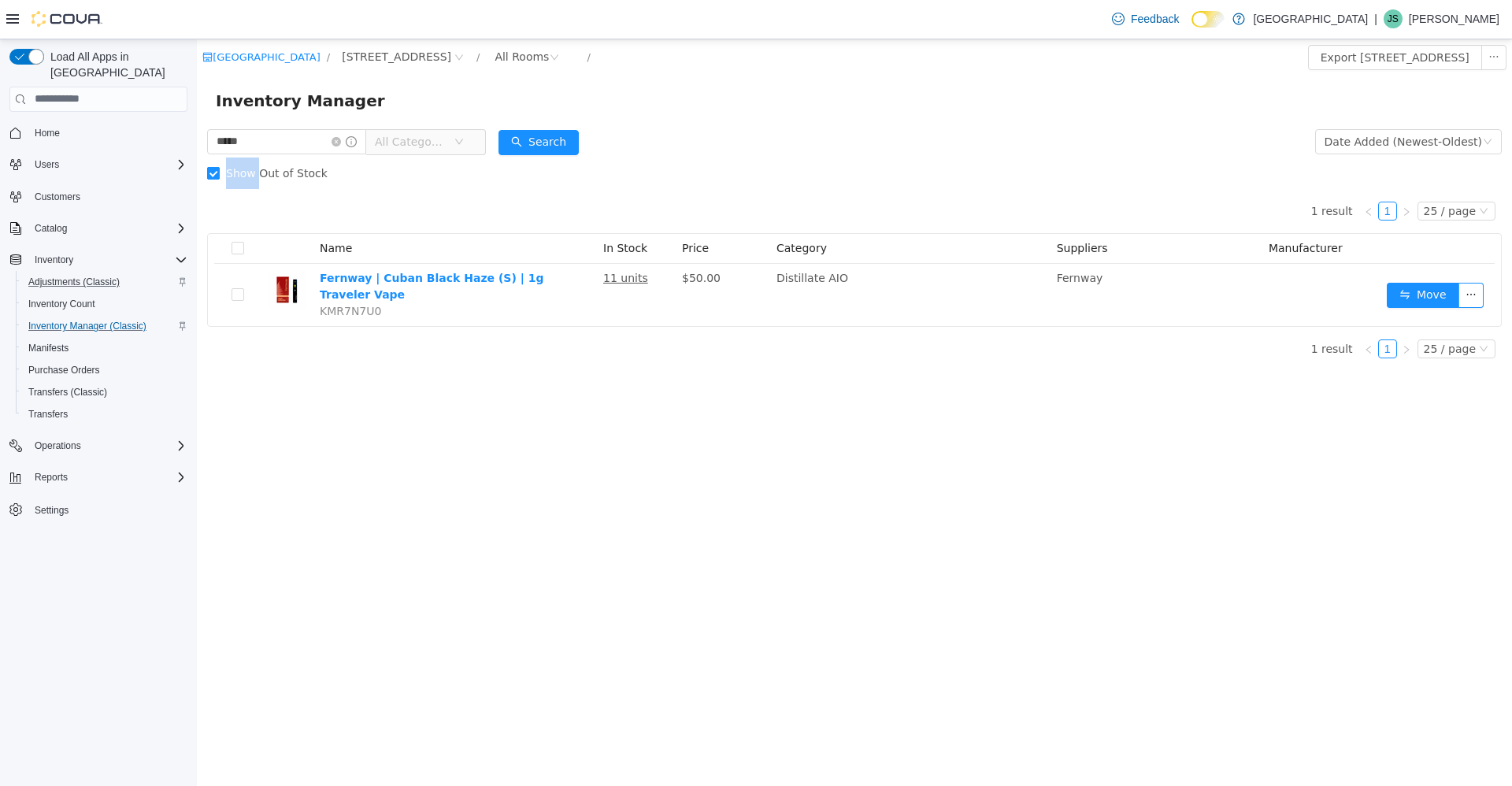
click at [245, 183] on label "Show Out of Stock" at bounding box center [270, 172] width 126 height 32
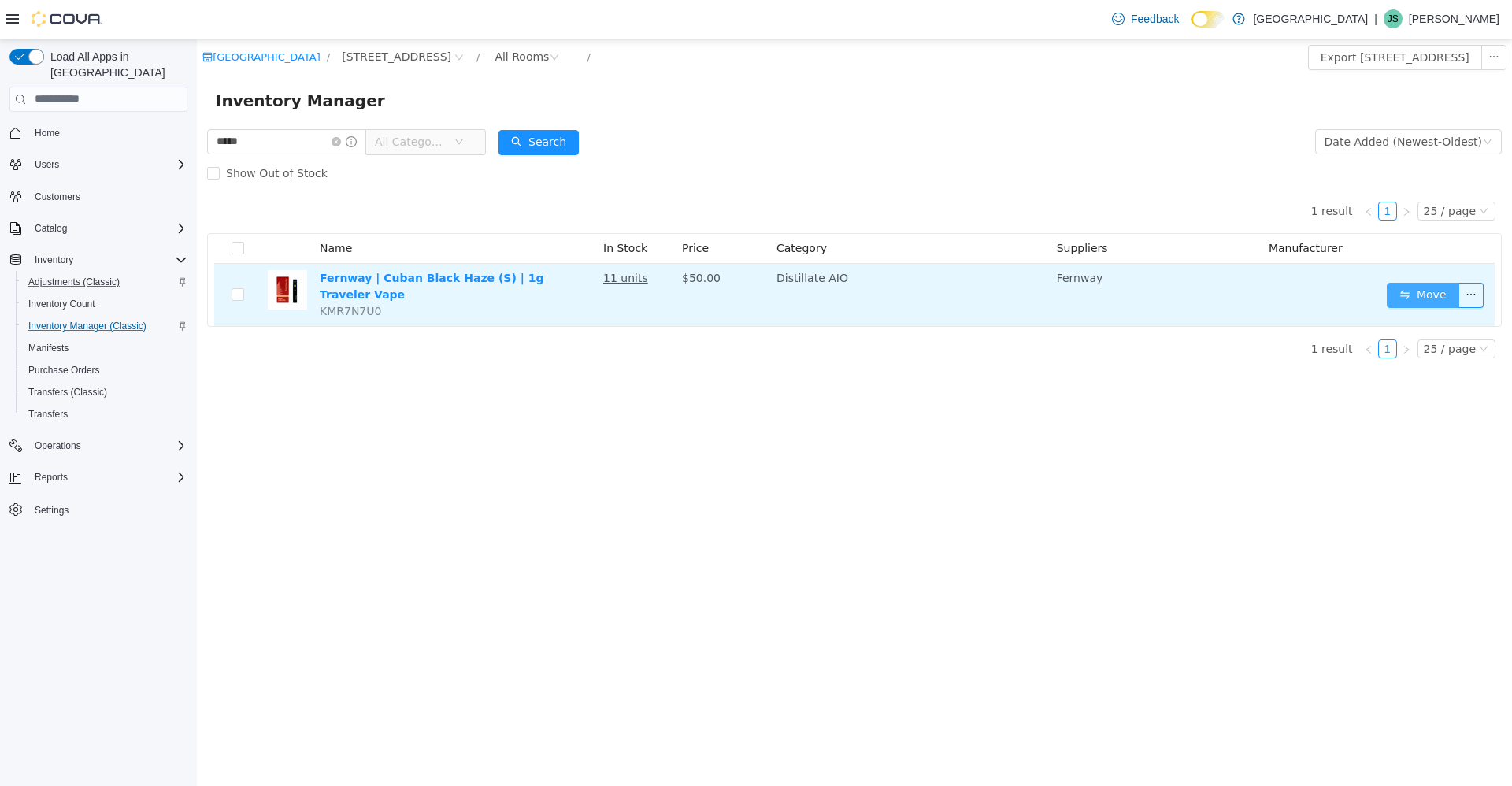
click at [1412, 293] on button "Move" at bounding box center [1423, 295] width 73 height 25
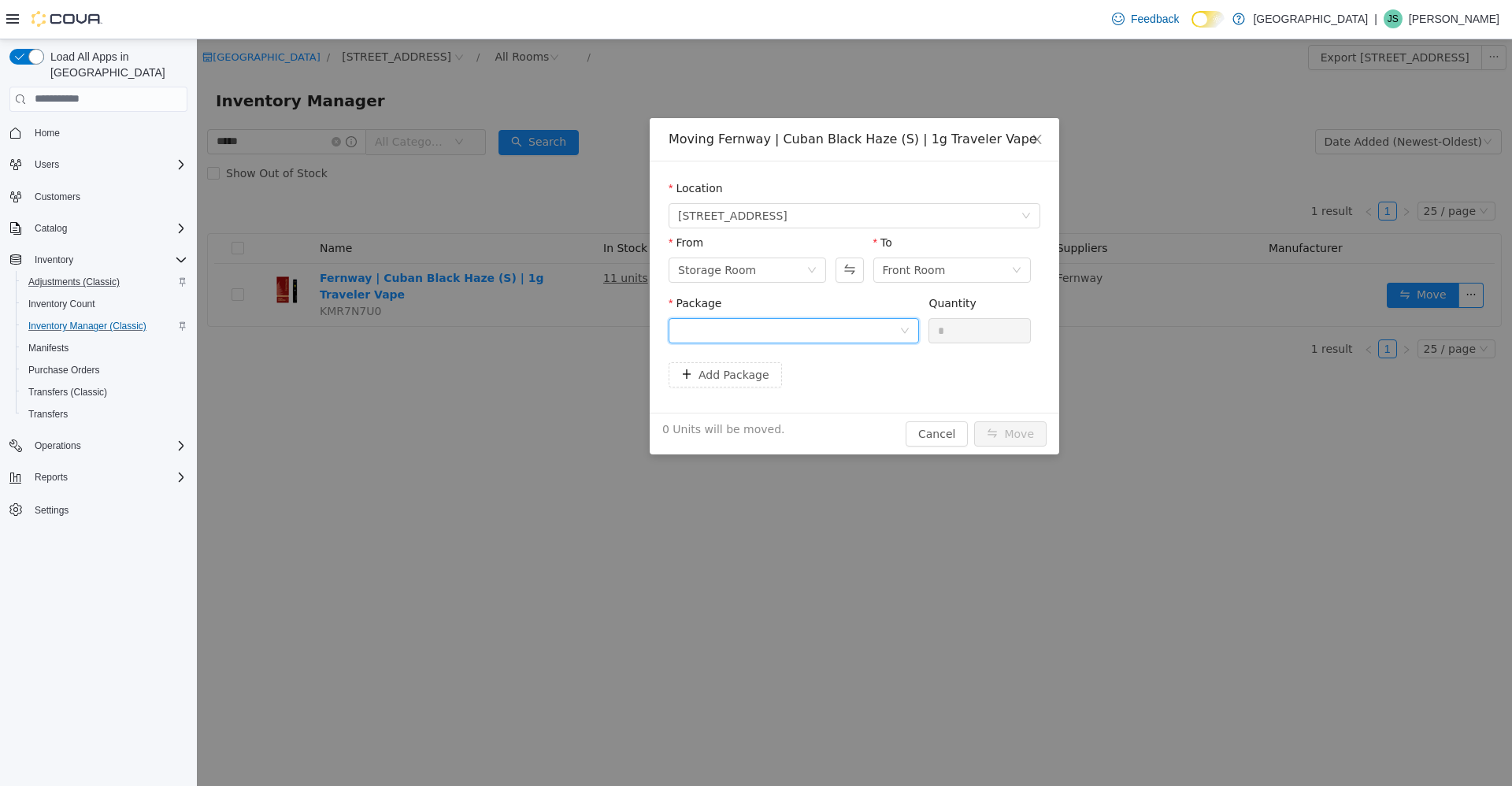
click at [754, 323] on div at bounding box center [789, 331] width 221 height 24
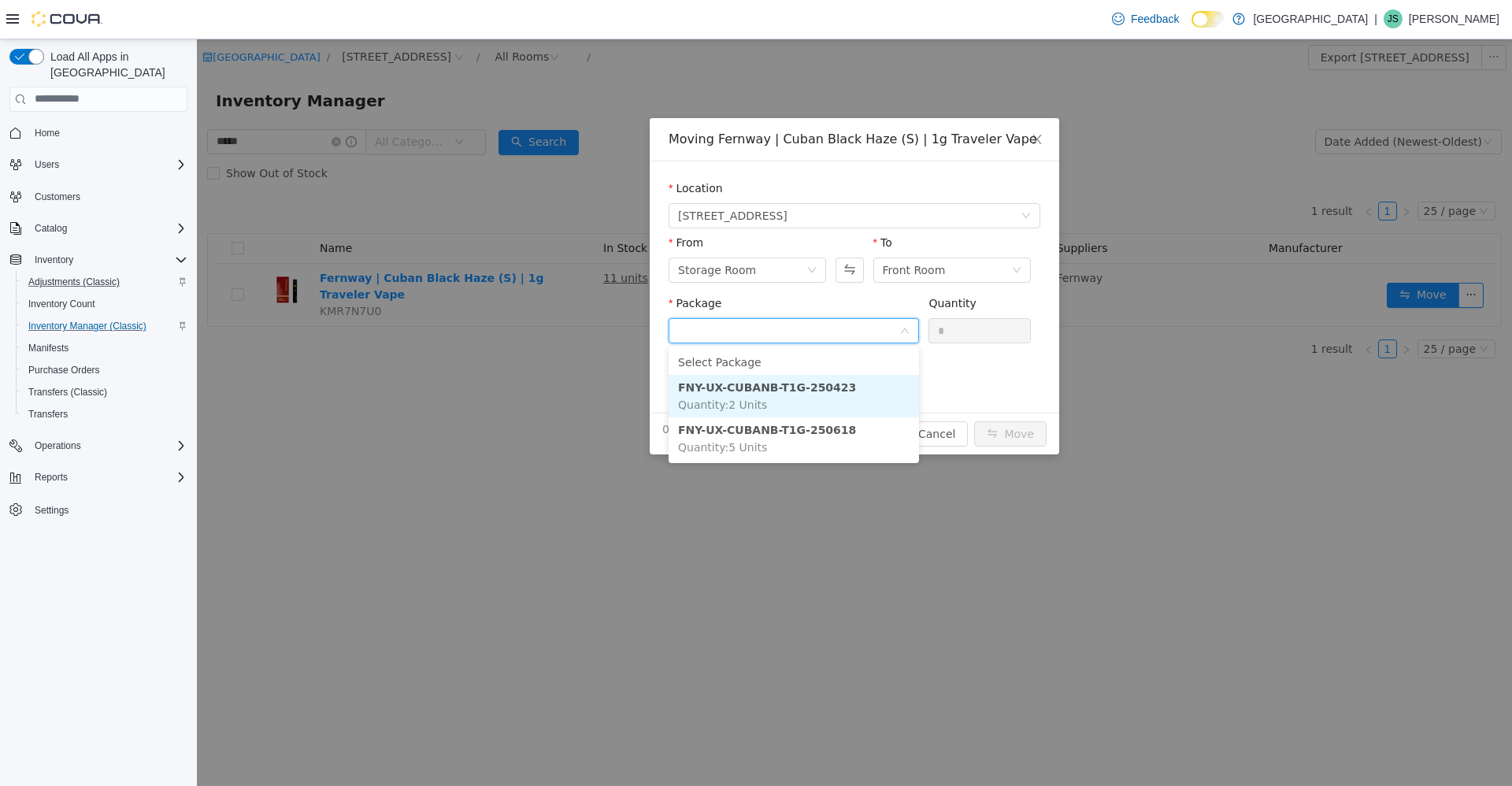
click at [783, 392] on strong "FNY-UX-CUBANB-T1G-250423" at bounding box center [767, 387] width 178 height 13
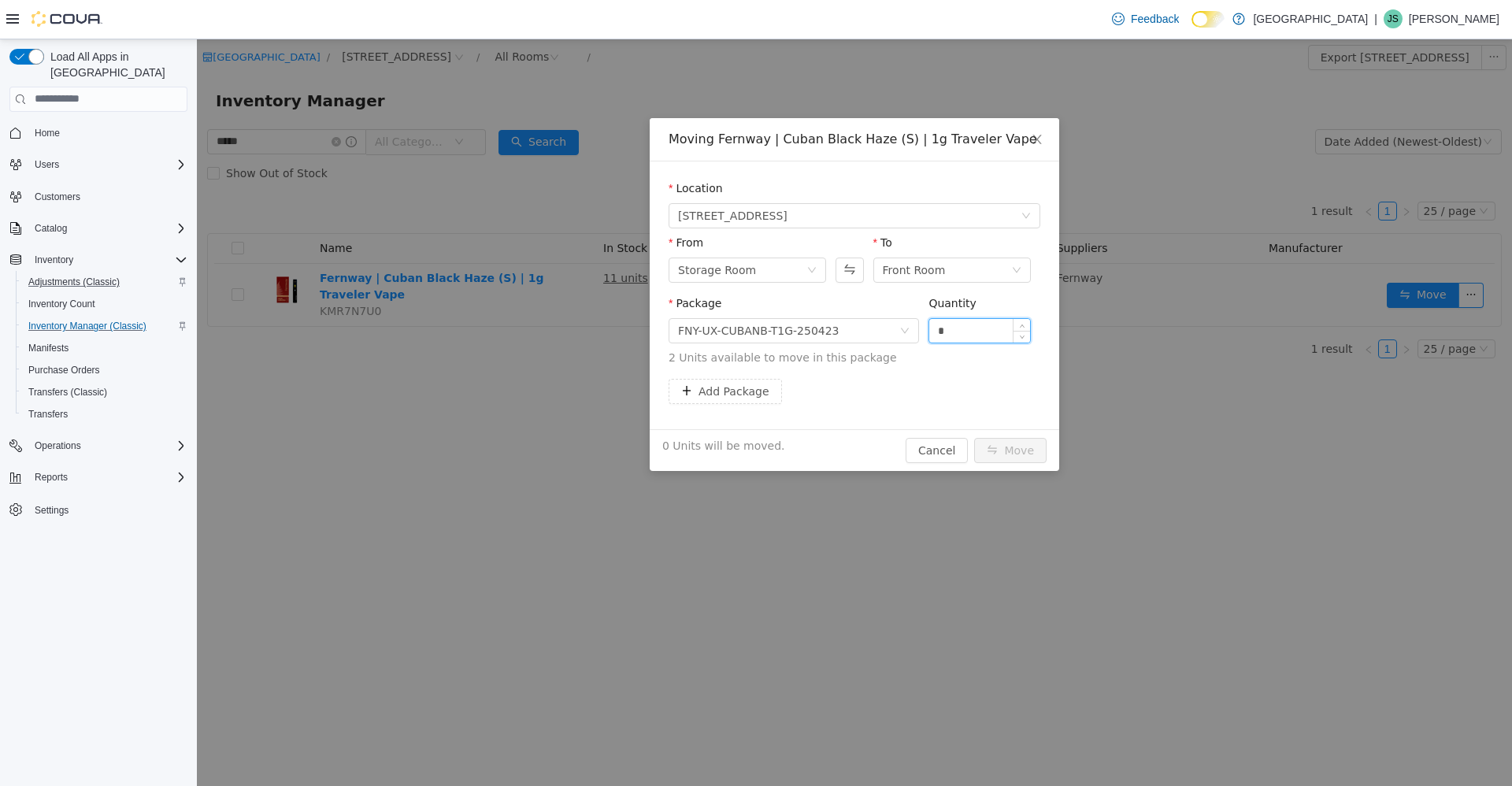
click at [973, 334] on input "*" at bounding box center [980, 331] width 101 height 24
click at [841, 273] on button "Swap" at bounding box center [849, 270] width 28 height 25
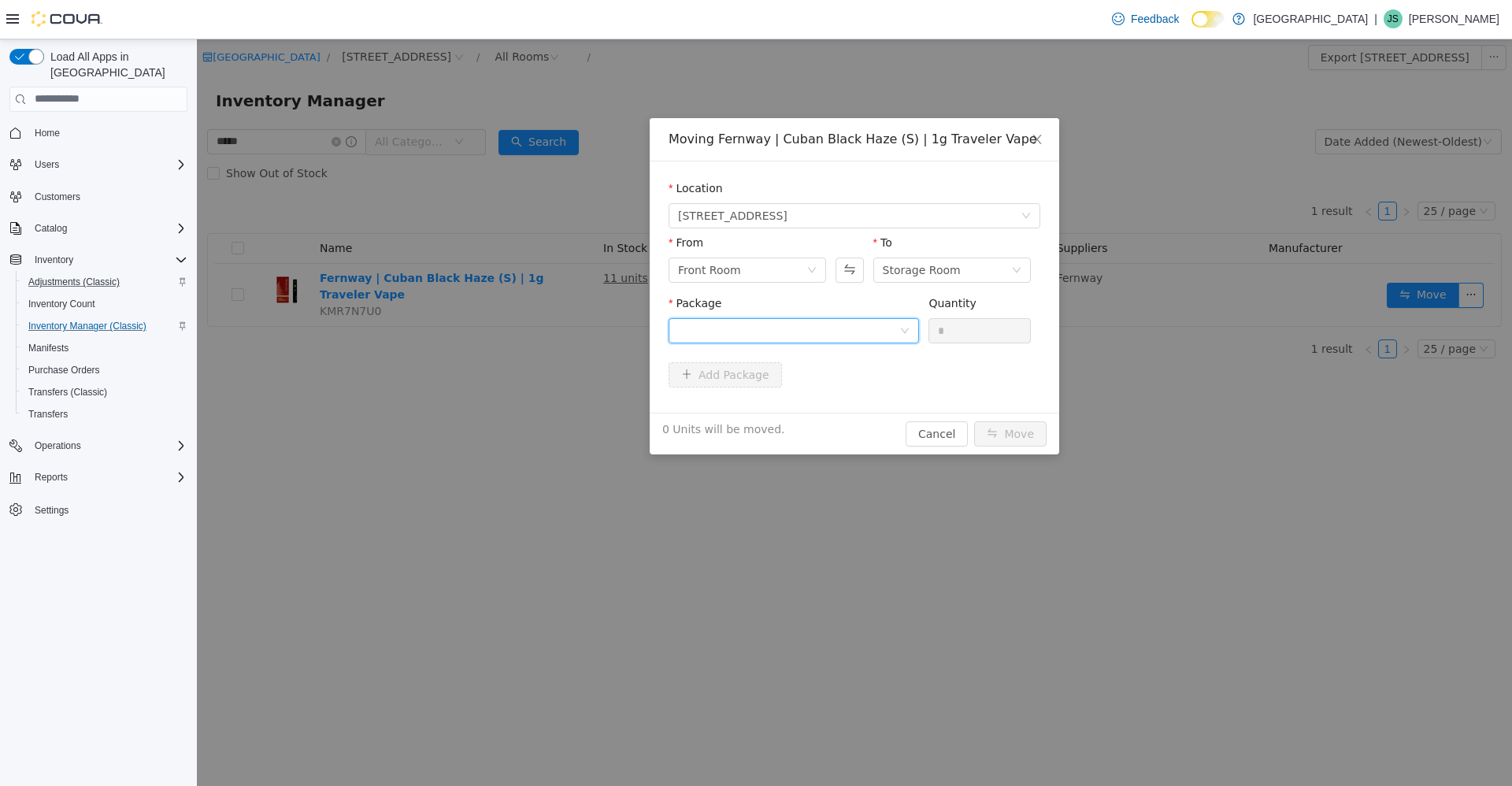
click at [750, 338] on div at bounding box center [789, 331] width 221 height 24
click at [744, 398] on span "Quantity : 4 Units" at bounding box center [722, 404] width 89 height 13
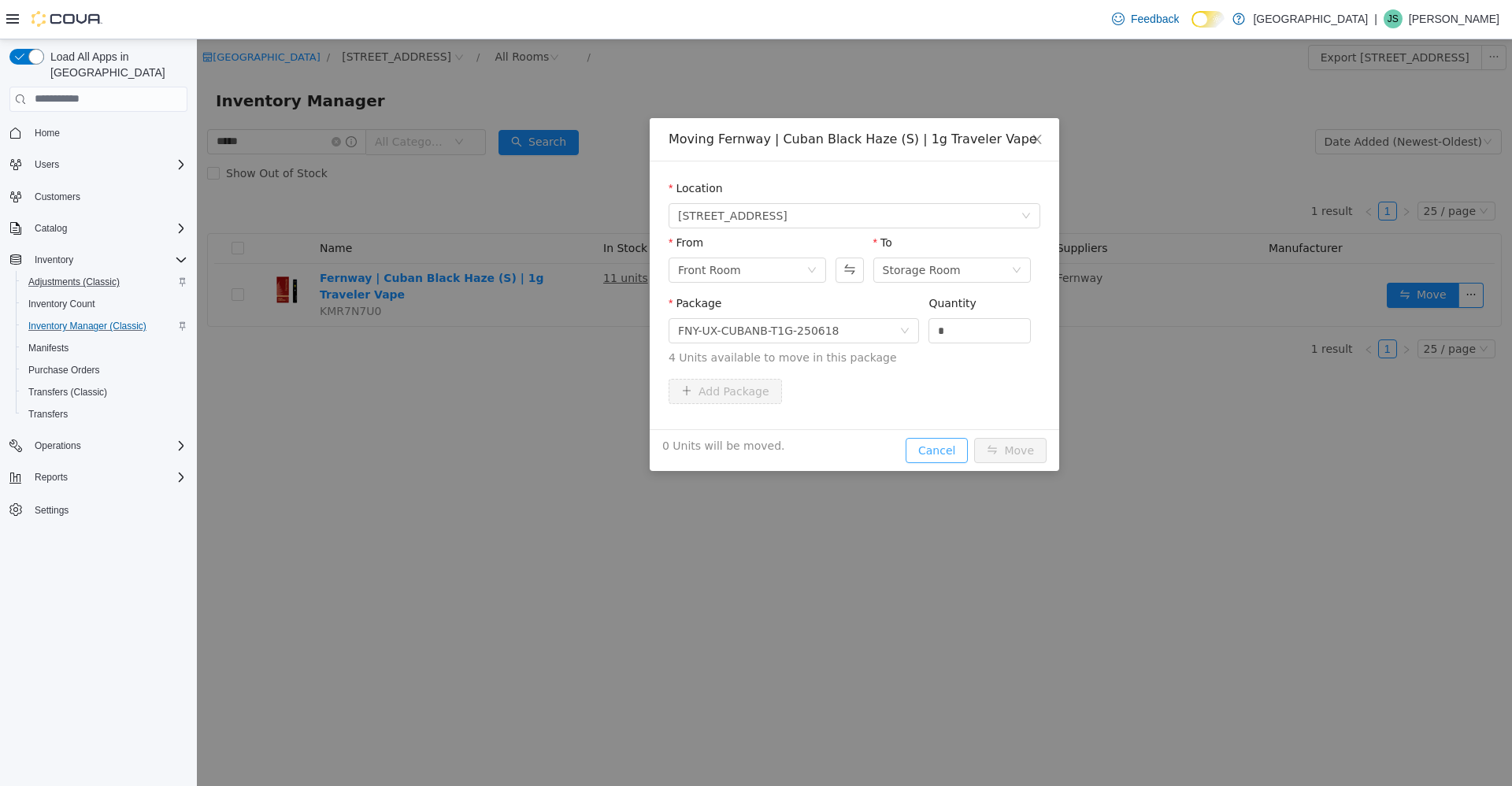
click at [956, 462] on div "0 Units will be moved. Cancel Move" at bounding box center [854, 449] width 409 height 42
click at [945, 457] on button "Cancel" at bounding box center [937, 450] width 62 height 25
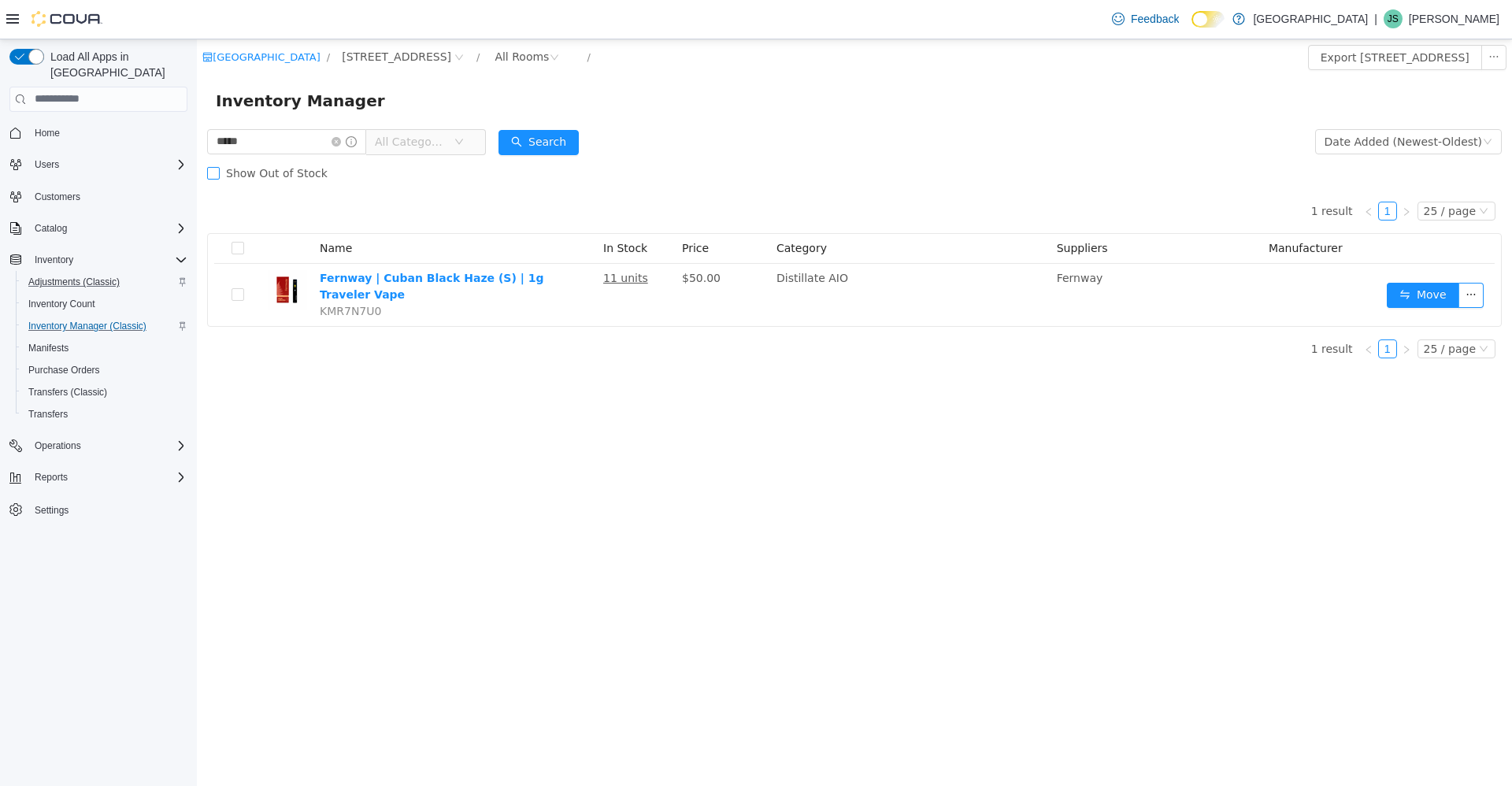
click at [294, 179] on span "Show Out of Stock" at bounding box center [277, 172] width 114 height 13
click at [300, 177] on span "Show Out of Stock" at bounding box center [277, 172] width 114 height 13
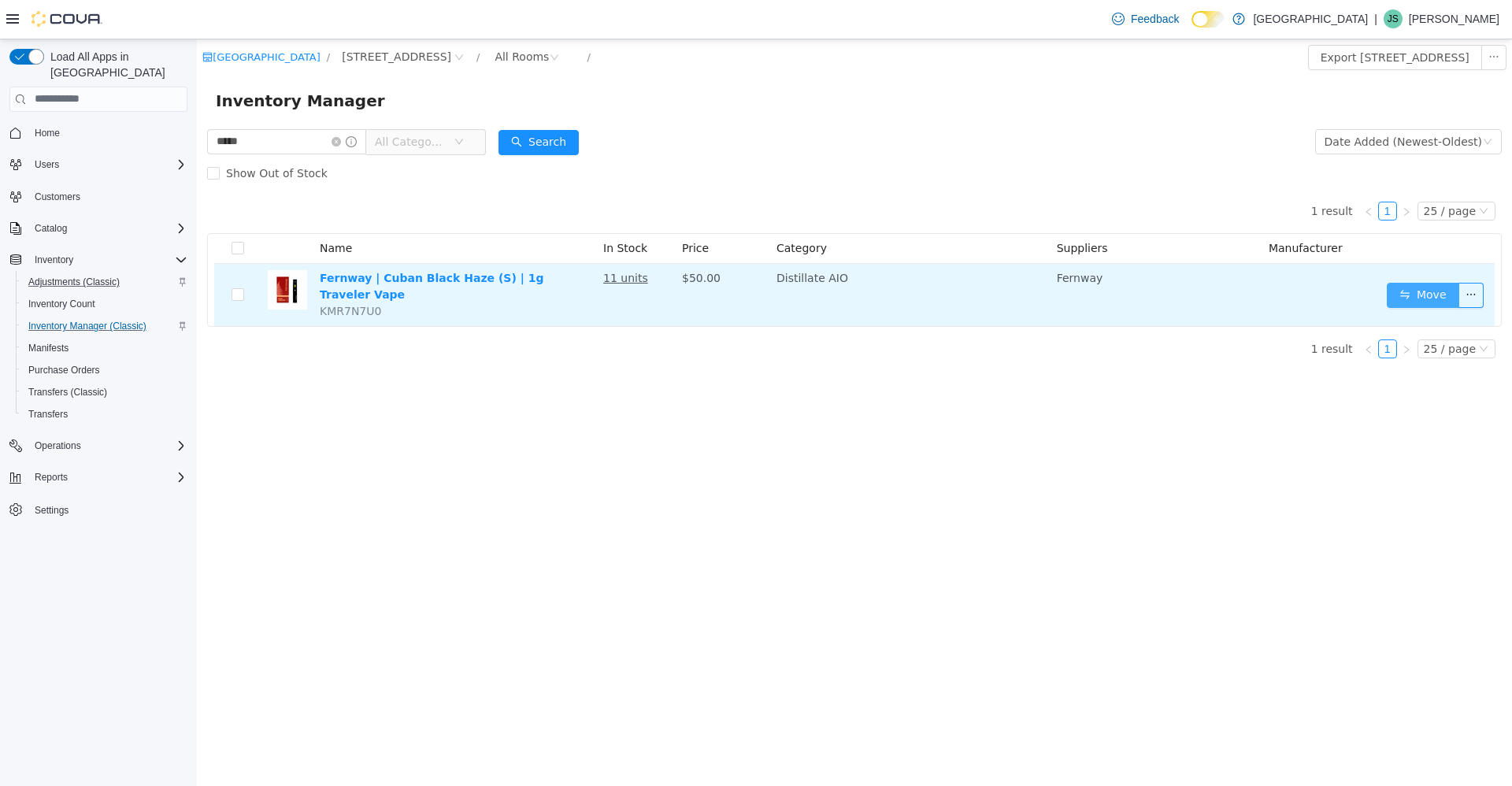
click at [1412, 283] on button "Move" at bounding box center [1423, 295] width 73 height 25
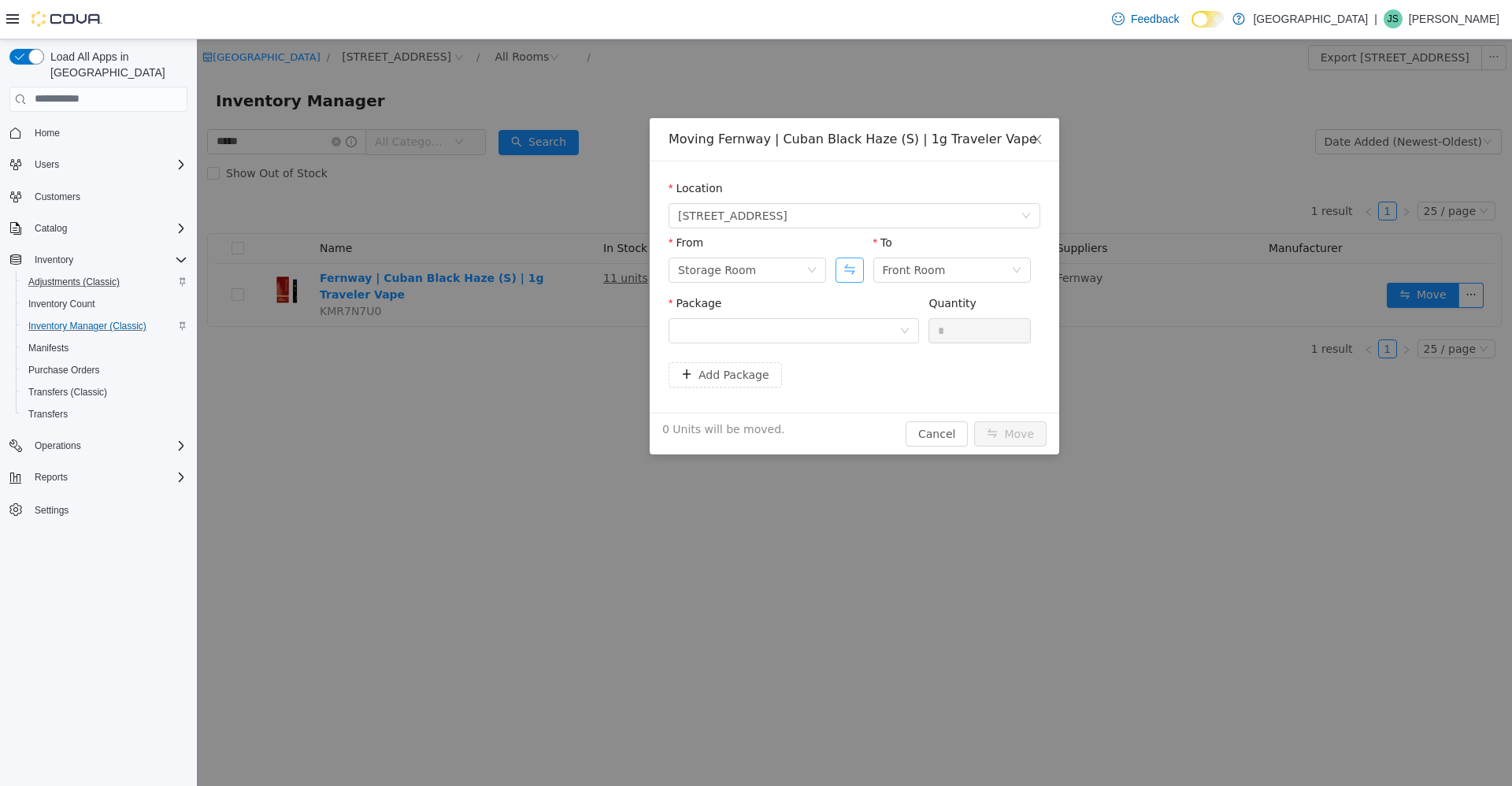
click at [849, 271] on button "Swap" at bounding box center [849, 270] width 28 height 25
click at [821, 331] on div at bounding box center [789, 331] width 221 height 24
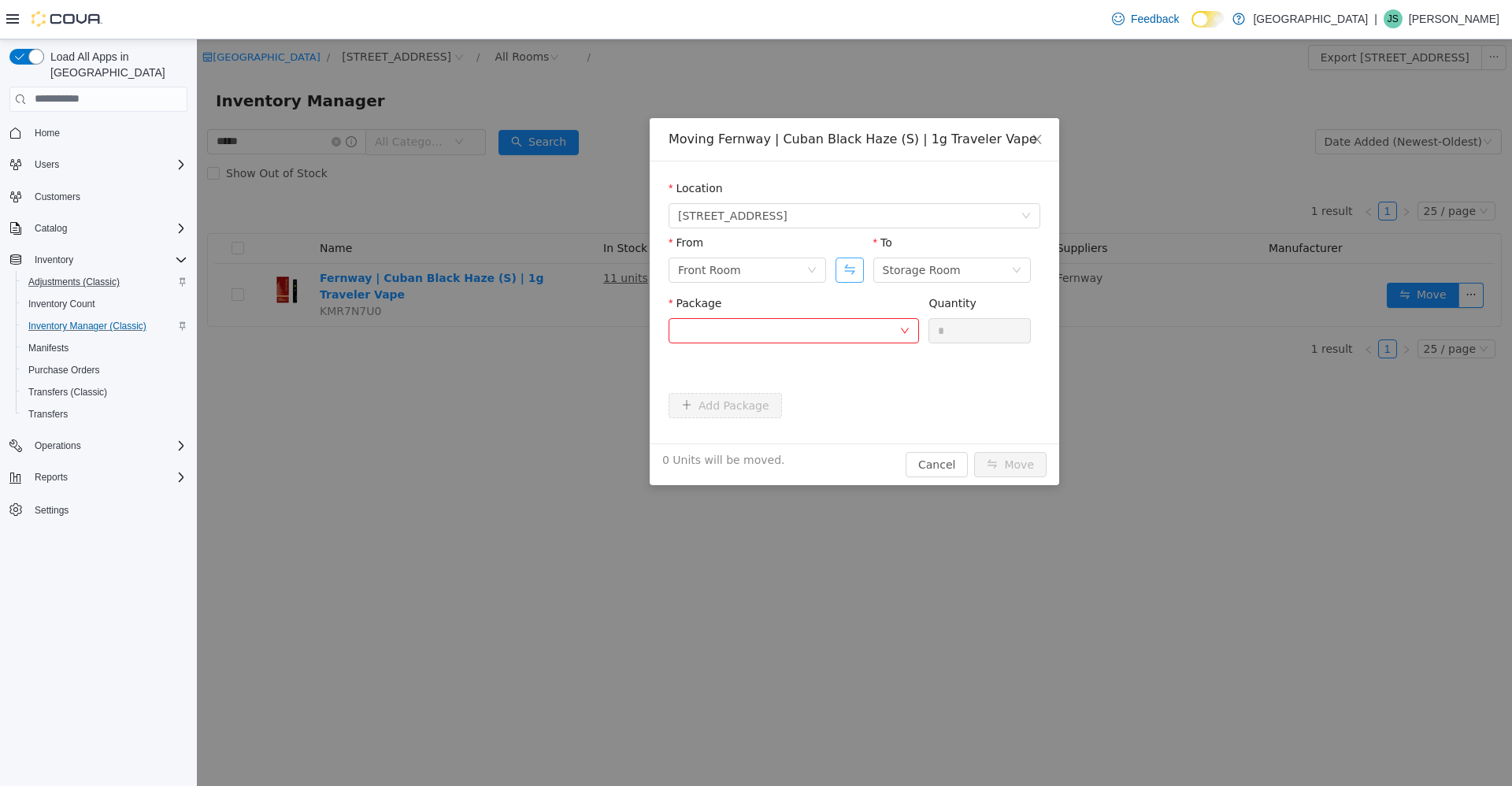
click at [842, 268] on button "Swap" at bounding box center [849, 270] width 28 height 25
click at [811, 342] on div at bounding box center [794, 331] width 251 height 25
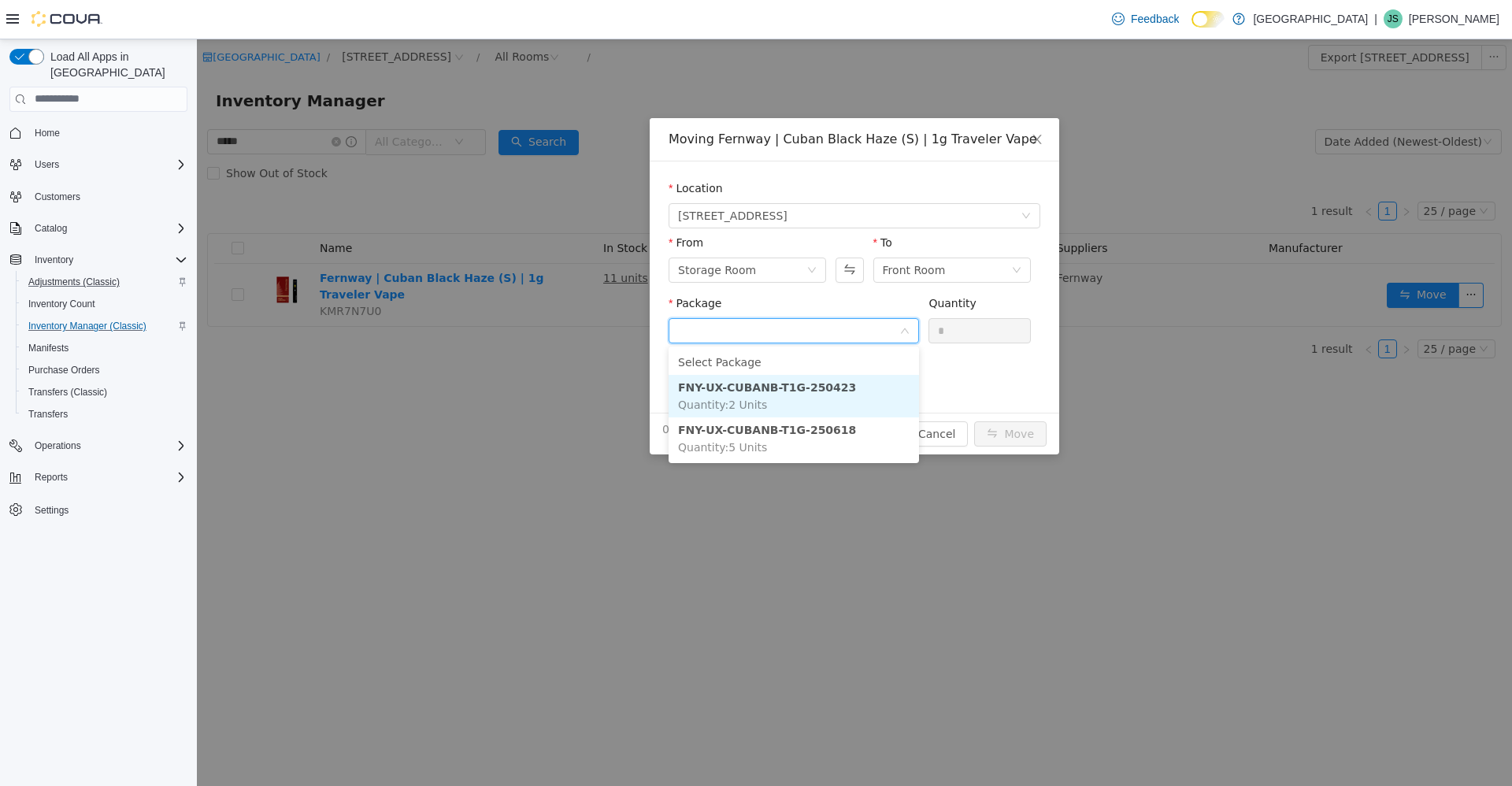
click at [796, 395] on li "FNY-UX-CUBANB-T1G-250423 Quantity : 2 Units" at bounding box center [794, 395] width 251 height 43
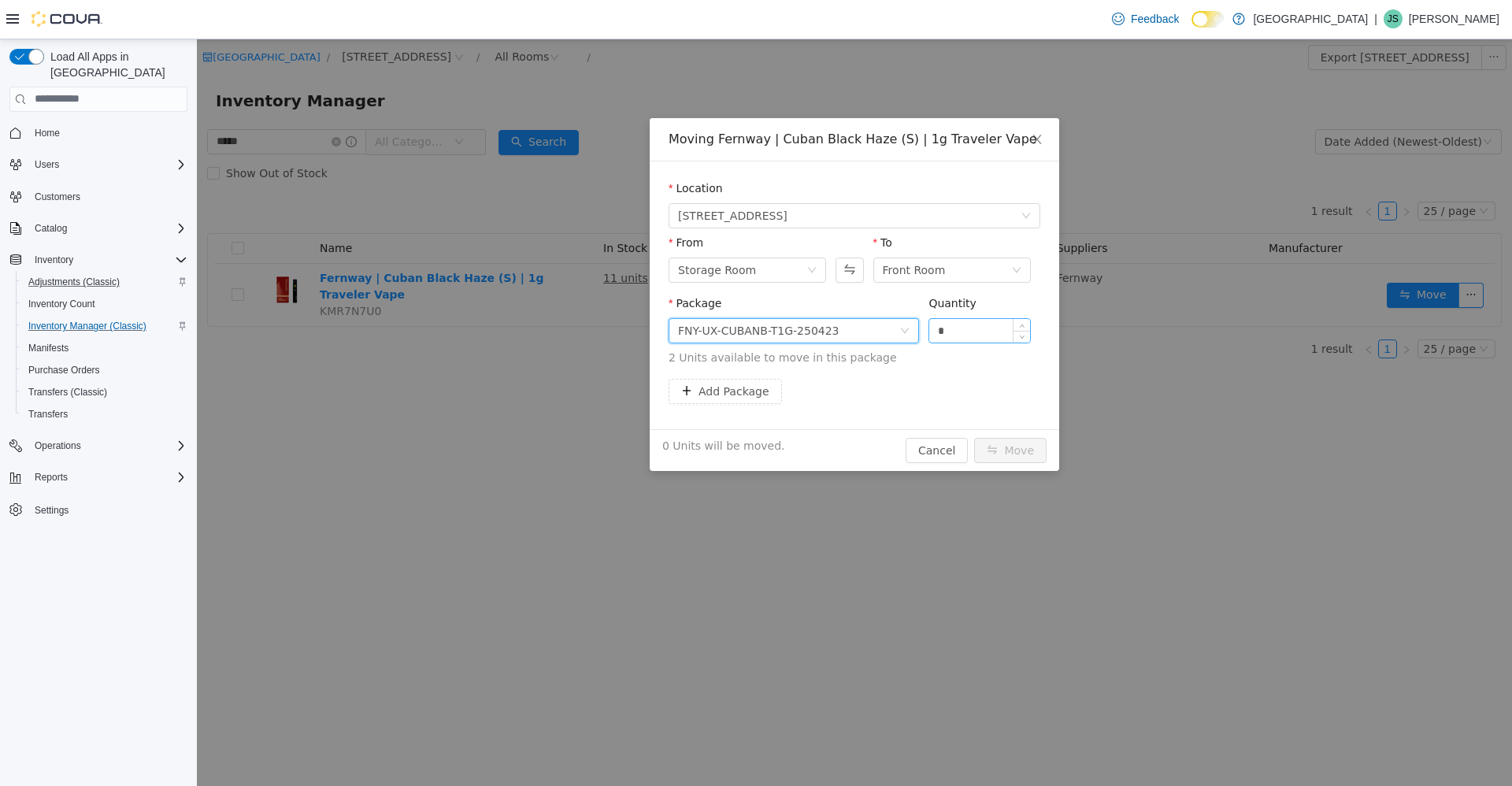
click at [964, 333] on input "*" at bounding box center [980, 331] width 101 height 24
type input "*"
click at [1009, 451] on button "Move" at bounding box center [1010, 450] width 73 height 25
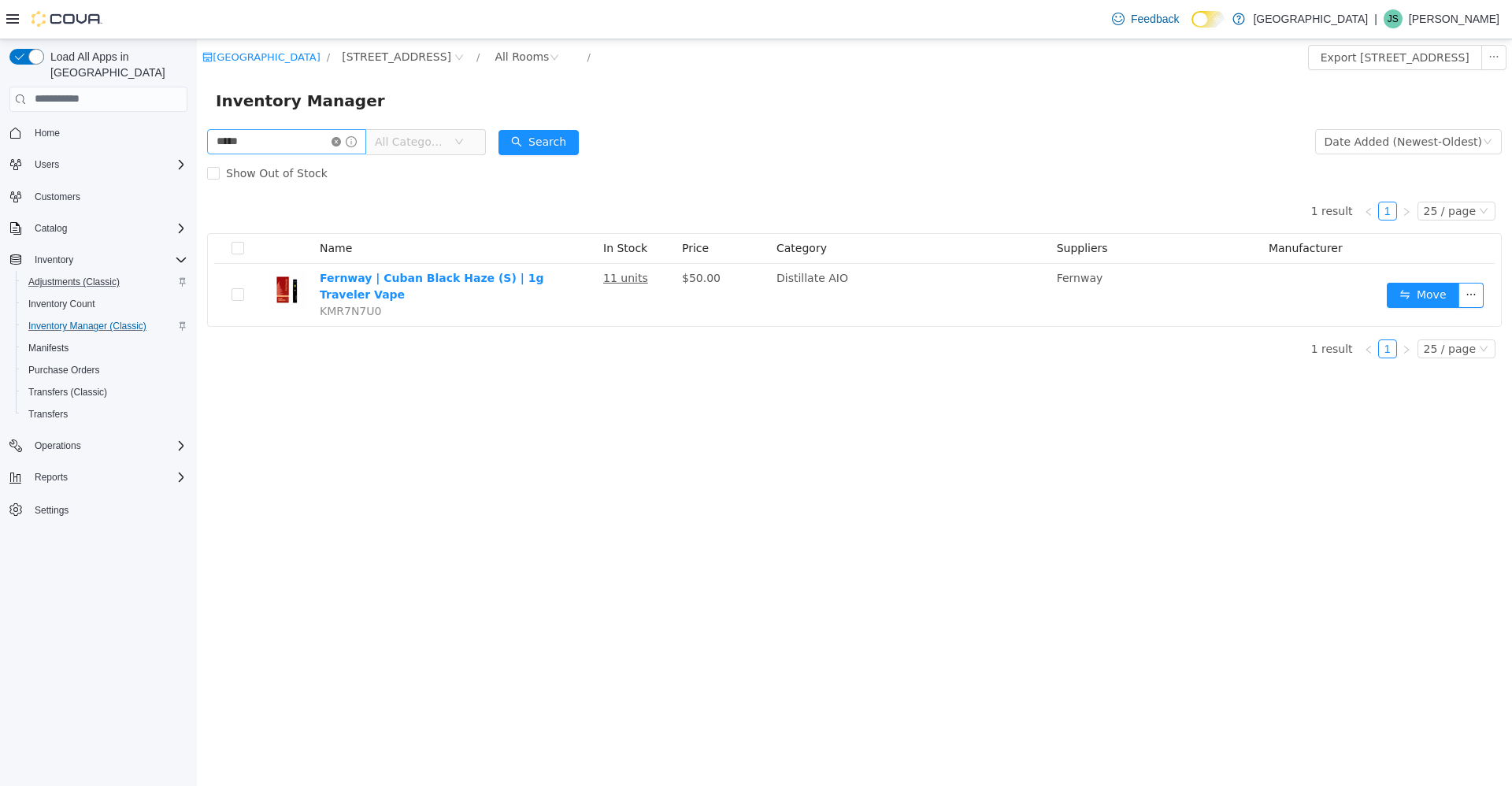
click at [341, 142] on icon "icon: close-circle" at bounding box center [336, 141] width 9 height 9
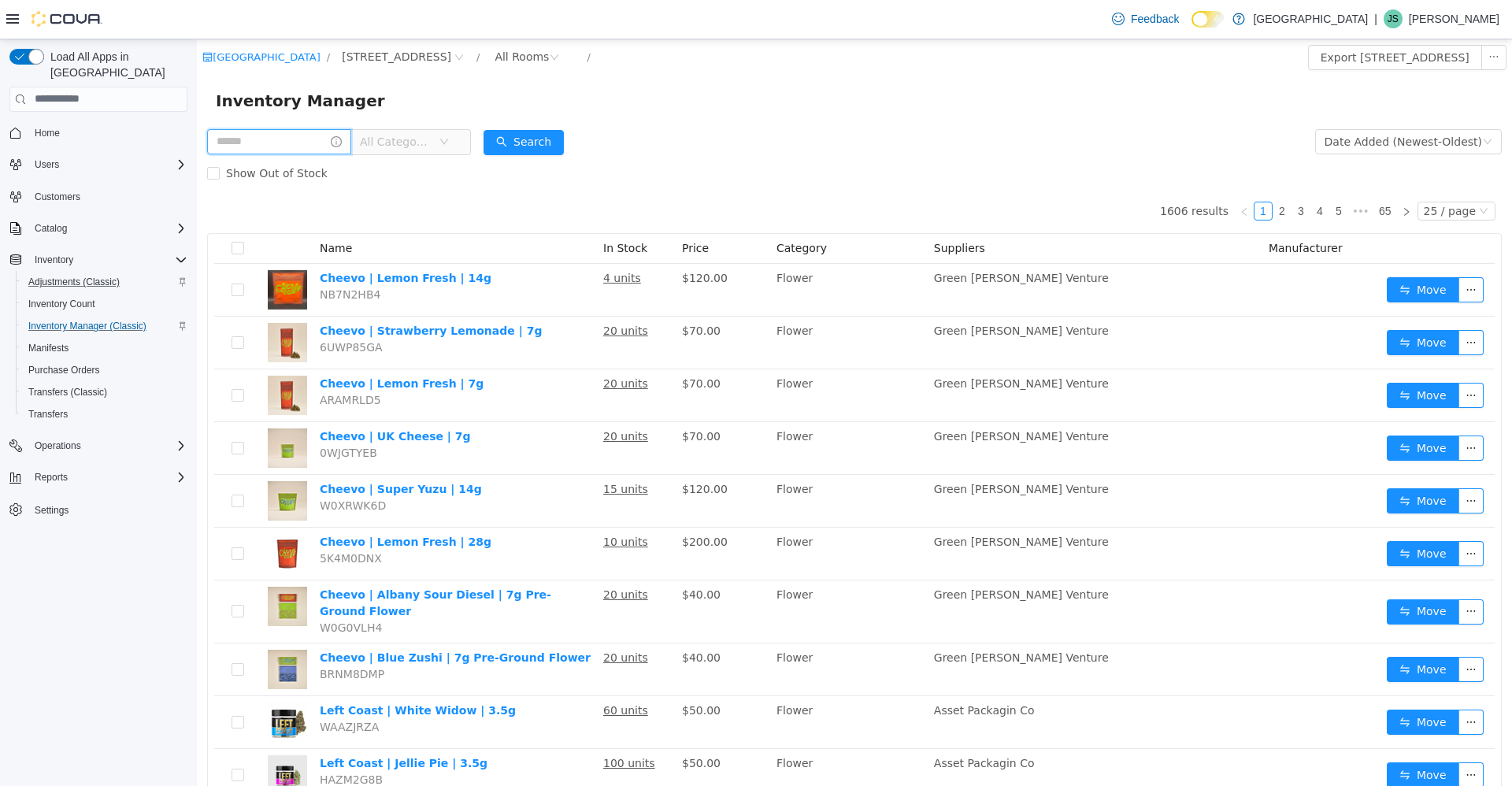
drag, startPoint x: 238, startPoint y: 135, endPoint x: 251, endPoint y: 138, distance: 13.3
click at [242, 135] on input "text" at bounding box center [279, 141] width 144 height 25
type input "*******"
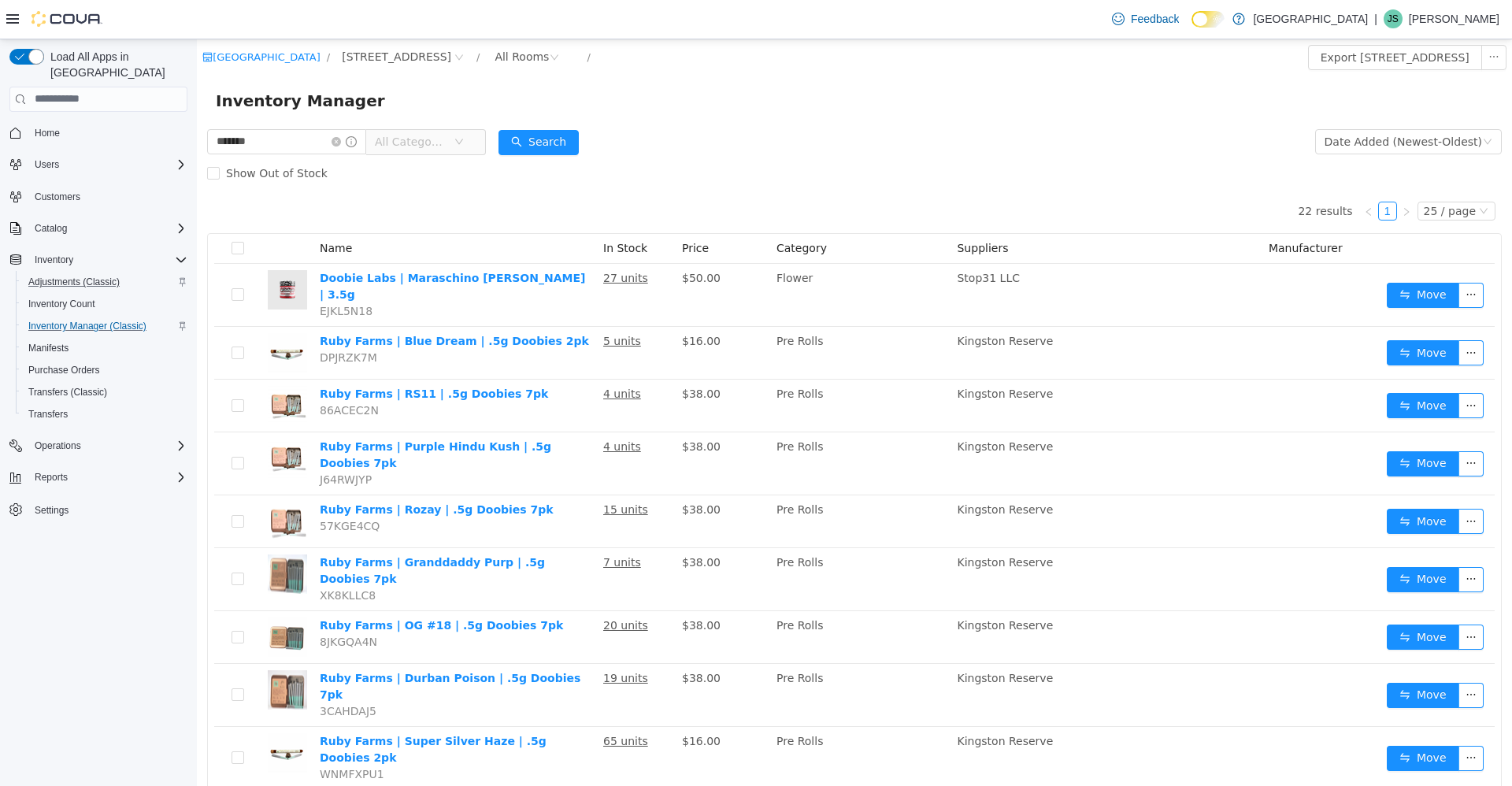
click at [423, 145] on span "All Categories" at bounding box center [410, 141] width 72 height 16
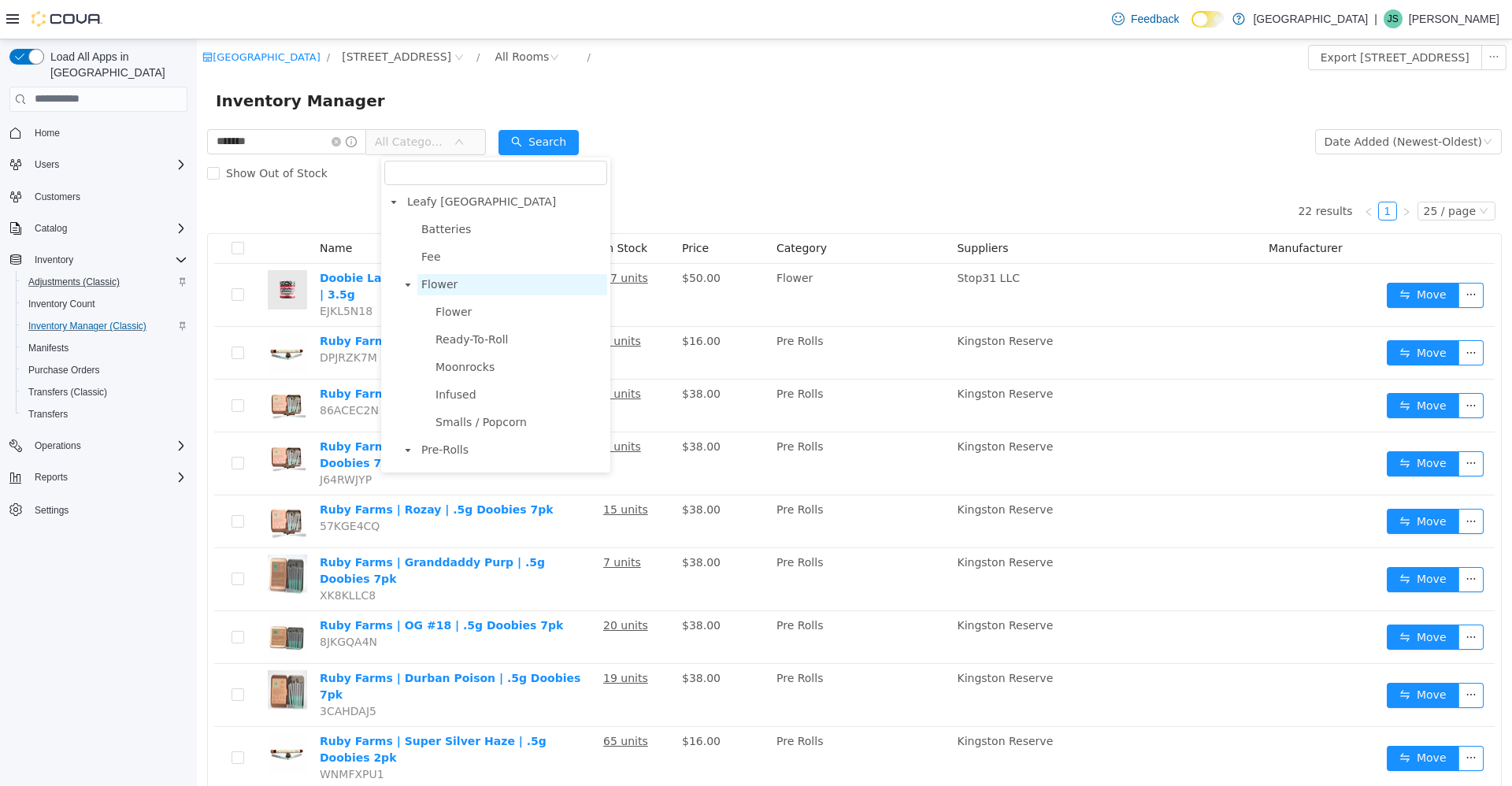
click at [531, 292] on span "Flower" at bounding box center [512, 284] width 190 height 21
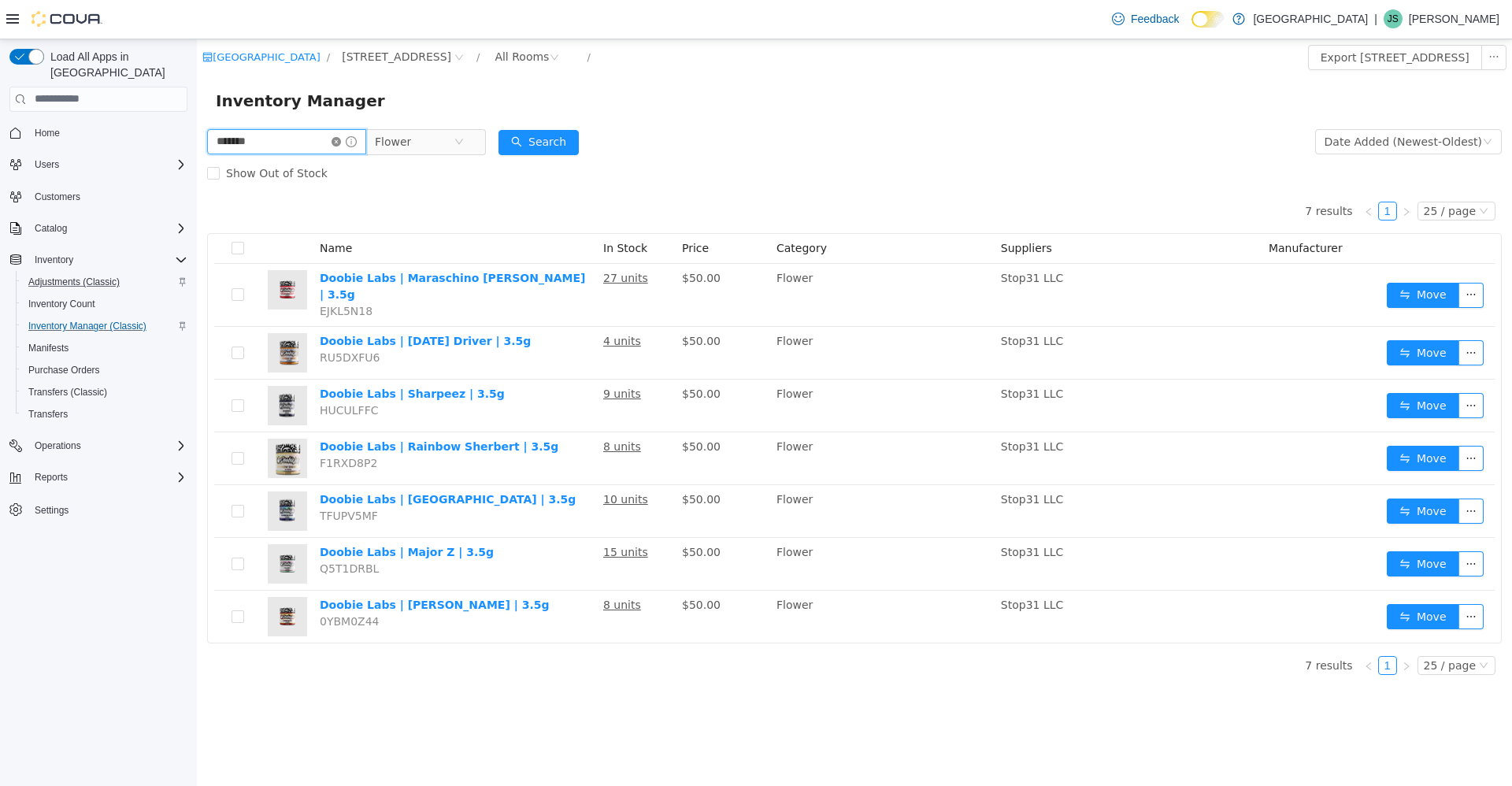
click at [349, 141] on span "*******" at bounding box center [286, 141] width 159 height 25
click at [341, 141] on icon "icon: close-circle" at bounding box center [336, 141] width 9 height 9
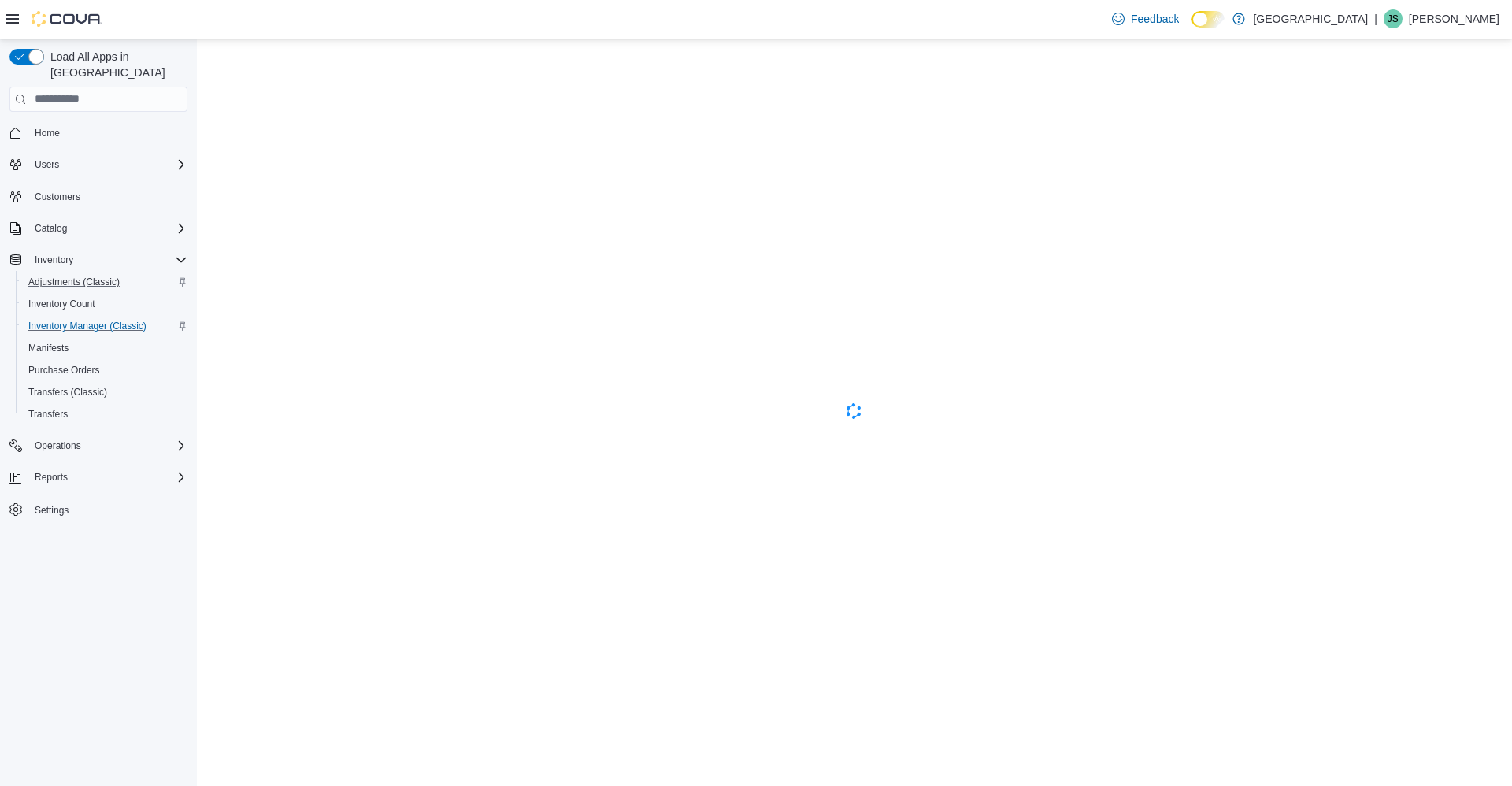
click at [1398, 21] on span "JS" at bounding box center [1393, 19] width 11 height 19
click at [1381, 166] on button "Sign Out" at bounding box center [1420, 155] width 145 height 25
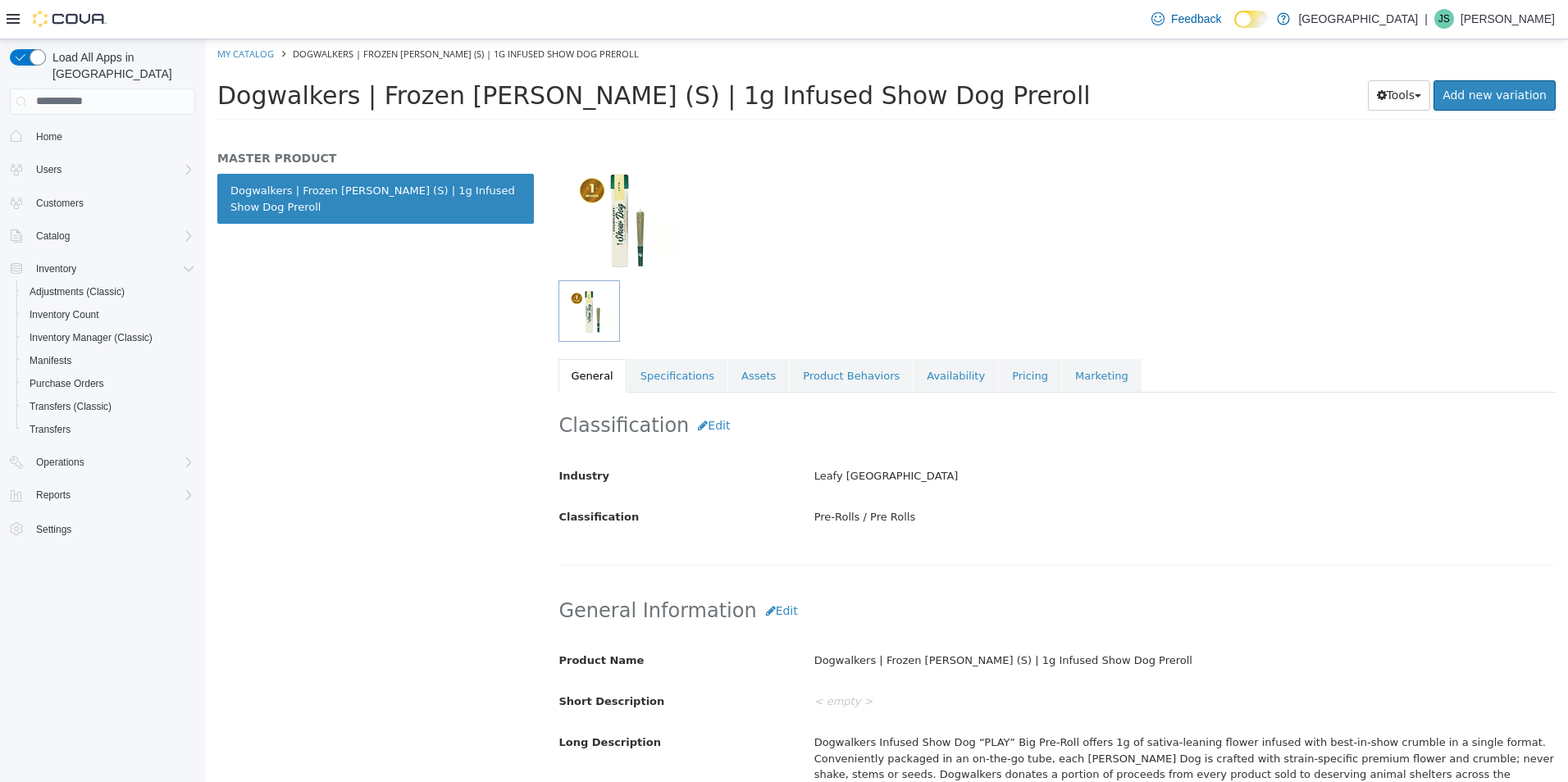
scroll to position [410, 0]
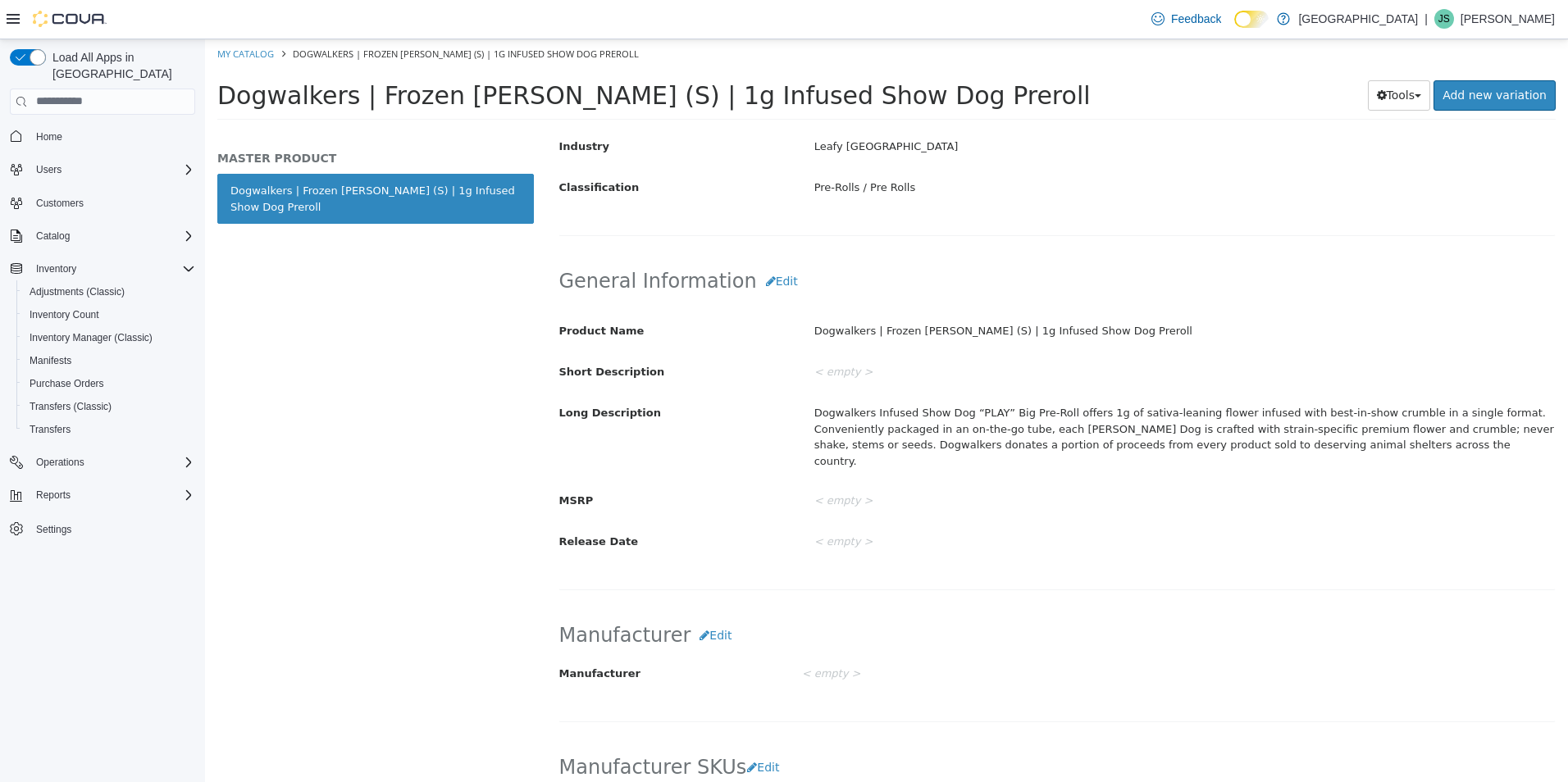
click at [1063, 425] on div "Dogwalkers Infused Show Dog “PLAY” Big Pre-Roll offers 1g of sativa-leaning flo…" at bounding box center [1184, 436] width 765 height 76
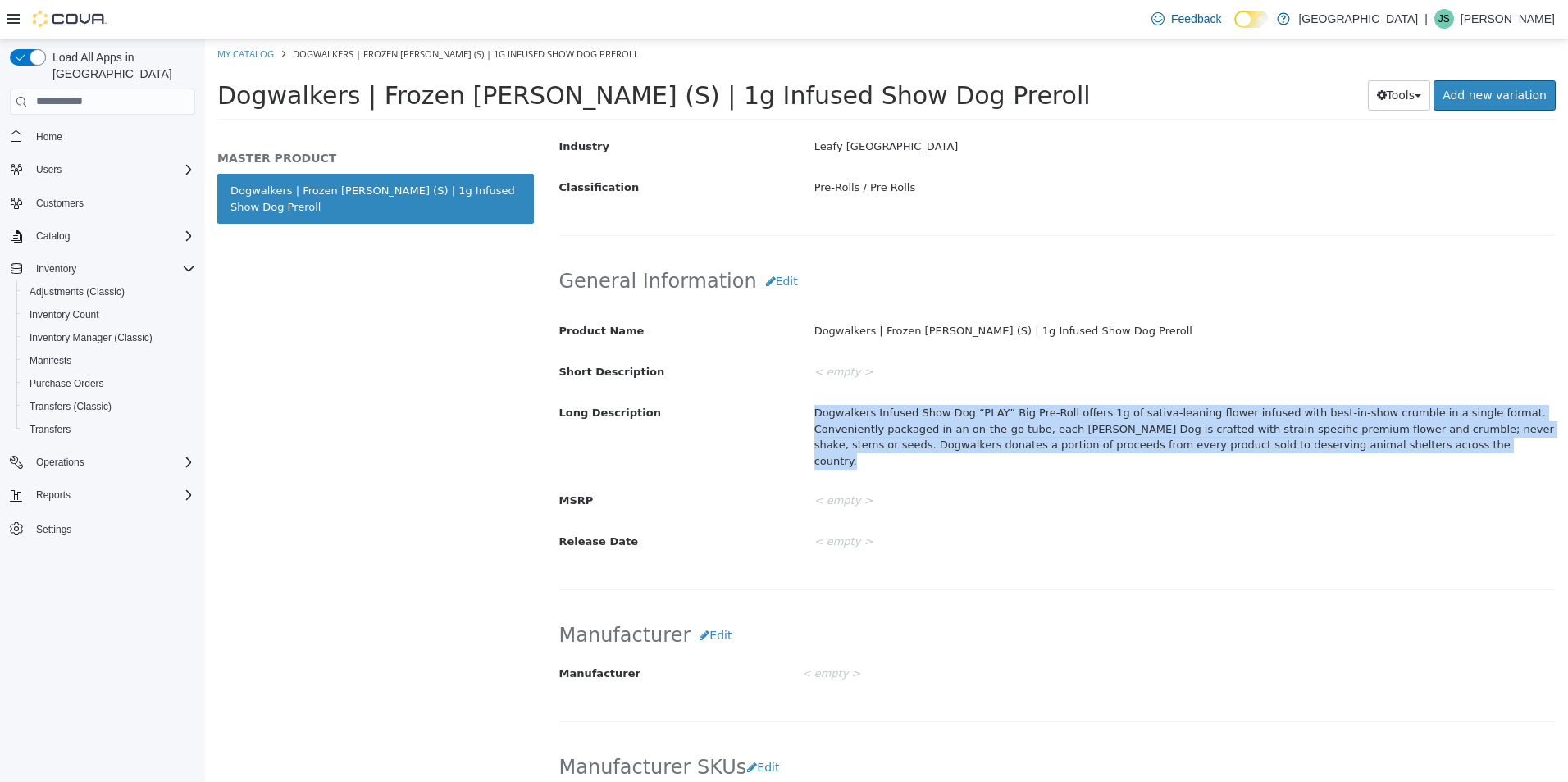
click at [1063, 425] on div "Dogwalkers Infused Show Dog “PLAY” Big Pre-Roll offers 1g of sativa-leaning flo…" at bounding box center [1184, 436] width 765 height 76
click at [1326, 448] on div "Dogwalkers Infused Show Dog “PLAY” Big Pre-Roll offers 1g of sativa-leaning flo…" at bounding box center [1184, 436] width 765 height 76
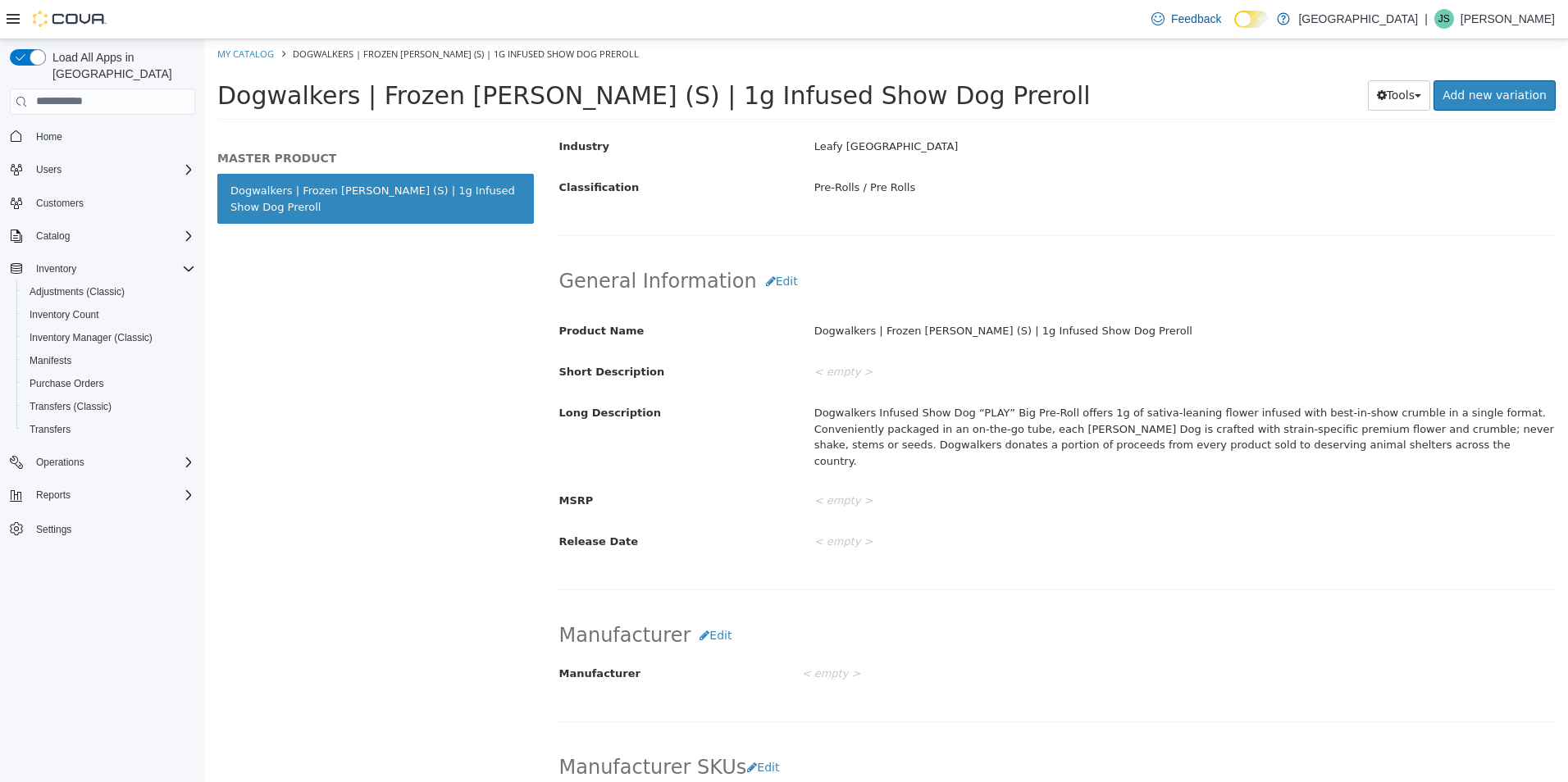
click at [1293, 427] on div "Dogwalkers Infused Show Dog “PLAY” Big Pre-Roll offers 1g of sativa-leaning flo…" at bounding box center [1184, 436] width 765 height 76
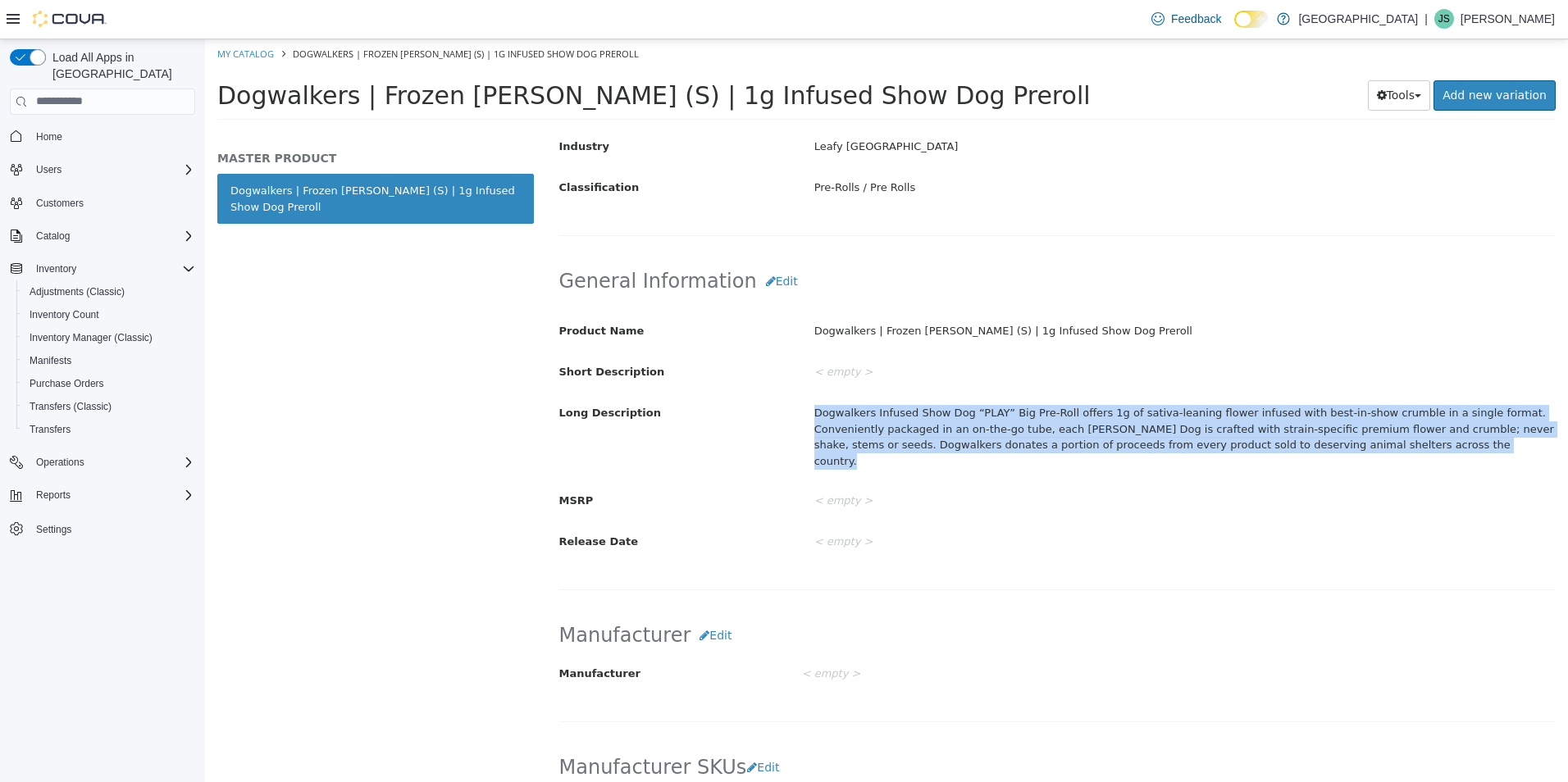
click at [1293, 427] on div "Dogwalkers Infused Show Dog “PLAY” Big Pre-Roll offers 1g of sativa-leaning flo…" at bounding box center [1184, 436] width 765 height 76
drag, startPoint x: 1293, startPoint y: 427, endPoint x: 1305, endPoint y: 436, distance: 15.0
click at [1305, 436] on div "Dogwalkers Infused Show Dog “PLAY” Big Pre-Roll offers 1g of sativa-leaning flo…" at bounding box center [1184, 436] width 765 height 76
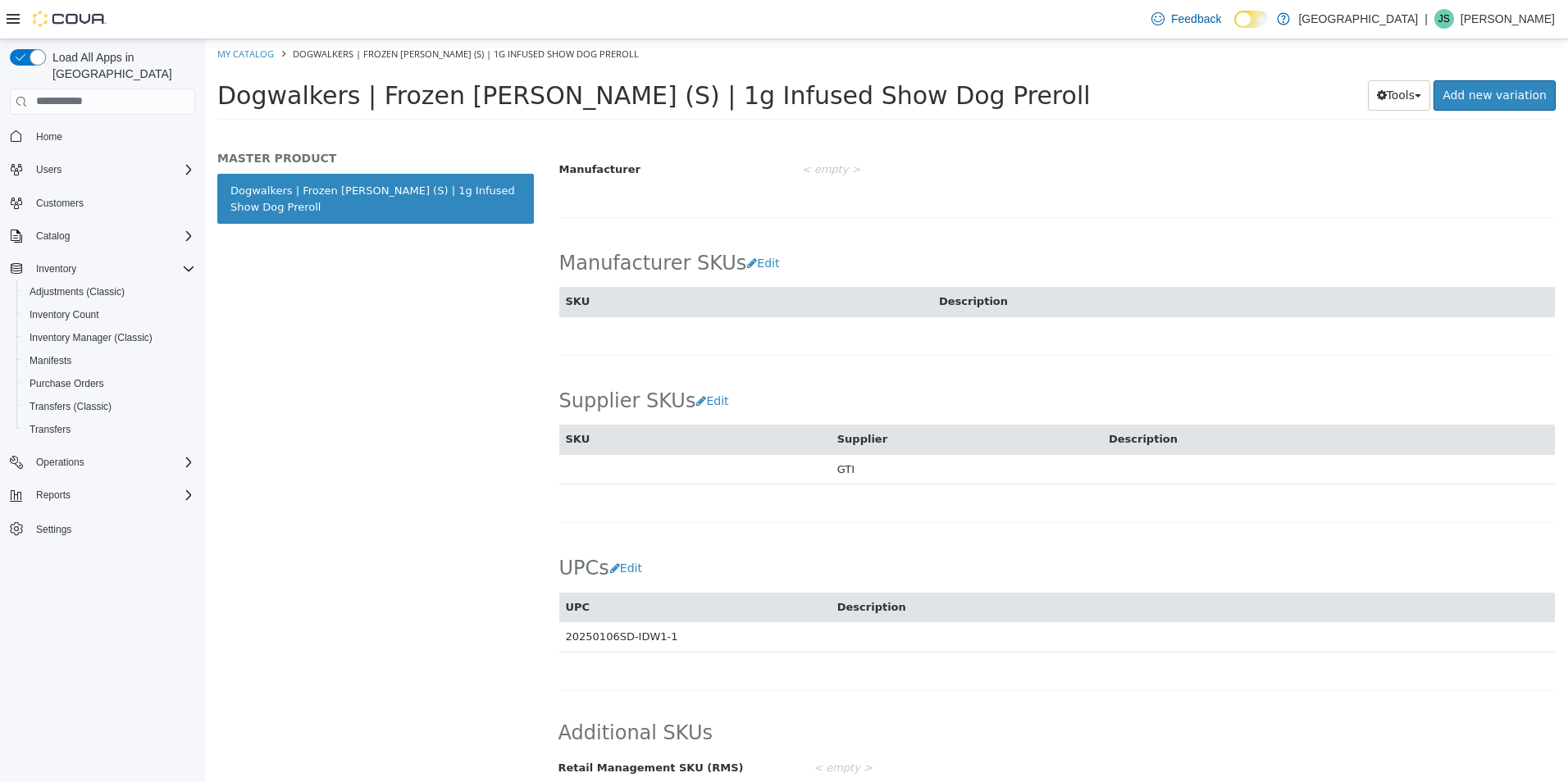
scroll to position [422, 0]
